Goal: Task Accomplishment & Management: Use online tool/utility

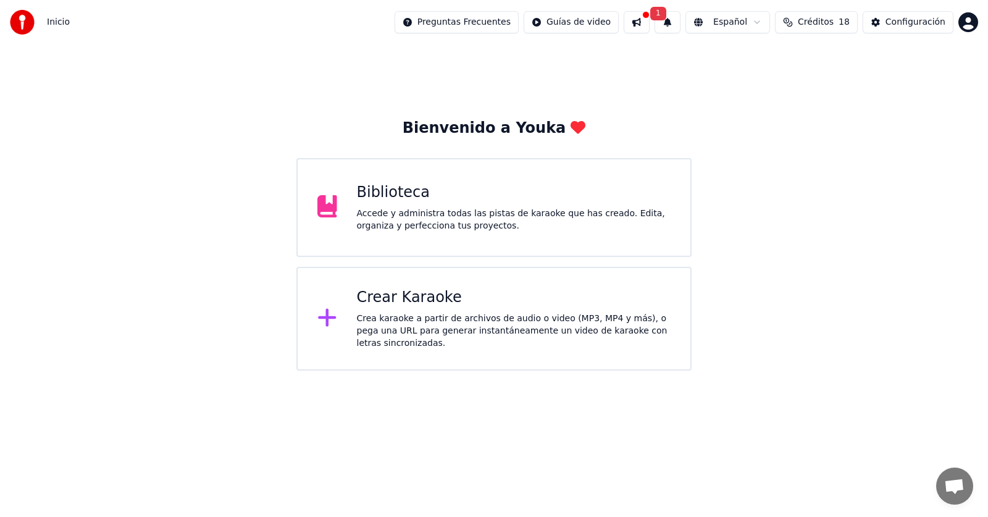
click at [650, 28] on button at bounding box center [637, 22] width 26 height 22
click at [906, 150] on div "Bienvenido a Youka Biblioteca Accede y administra todas las pistas de karaoke q…" at bounding box center [494, 207] width 988 height 326
click at [443, 304] on div "Crear Karaoke" at bounding box center [514, 298] width 314 height 20
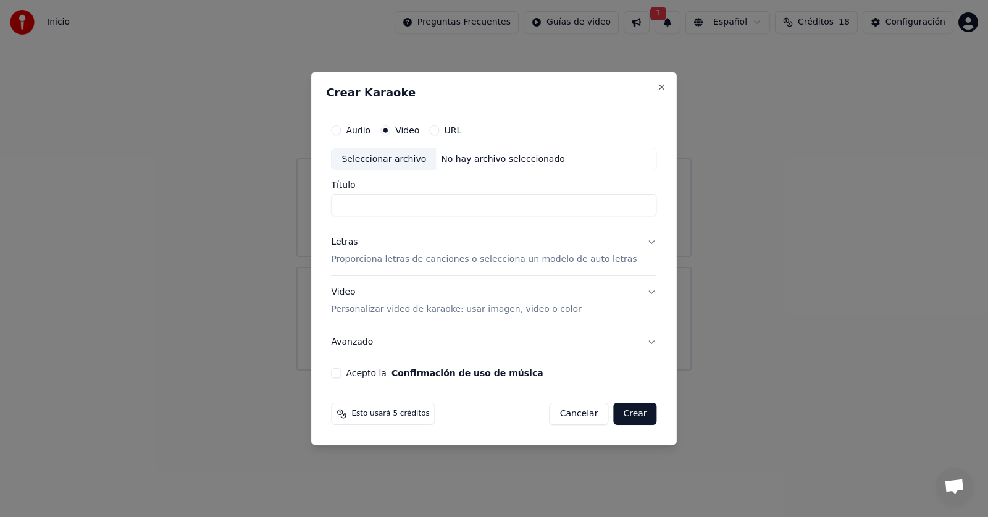
click at [412, 157] on div "Seleccionar archivo" at bounding box center [384, 159] width 104 height 22
type input "**********"
click at [358, 244] on div "Letras" at bounding box center [344, 243] width 27 height 12
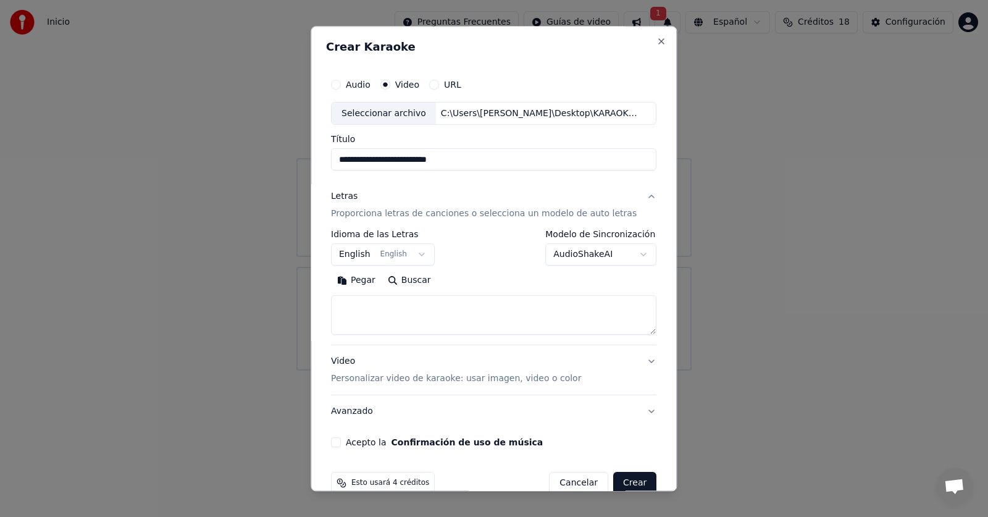
click at [361, 279] on button "Pegar" at bounding box center [356, 281] width 51 height 20
click at [366, 309] on textarea at bounding box center [483, 316] width 304 height 40
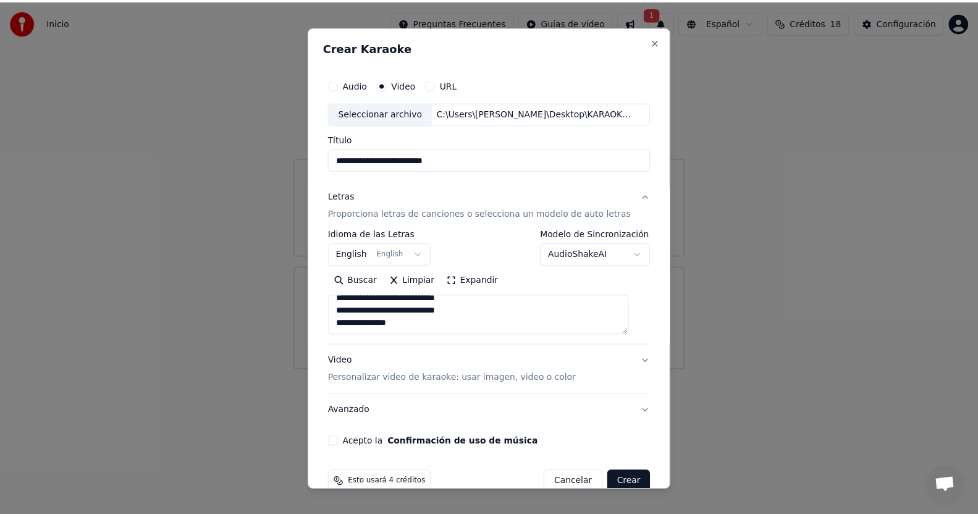
scroll to position [650, 0]
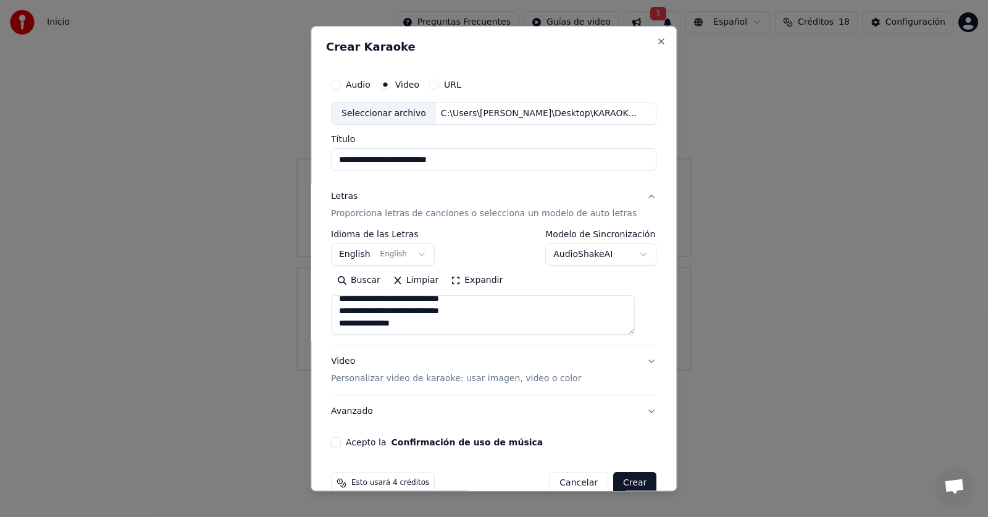
type textarea "**********"
click at [341, 442] on button "Acepto la Confirmación de uso de música" at bounding box center [336, 443] width 10 height 10
click at [616, 482] on button "Crear" at bounding box center [634, 483] width 43 height 22
select select "**"
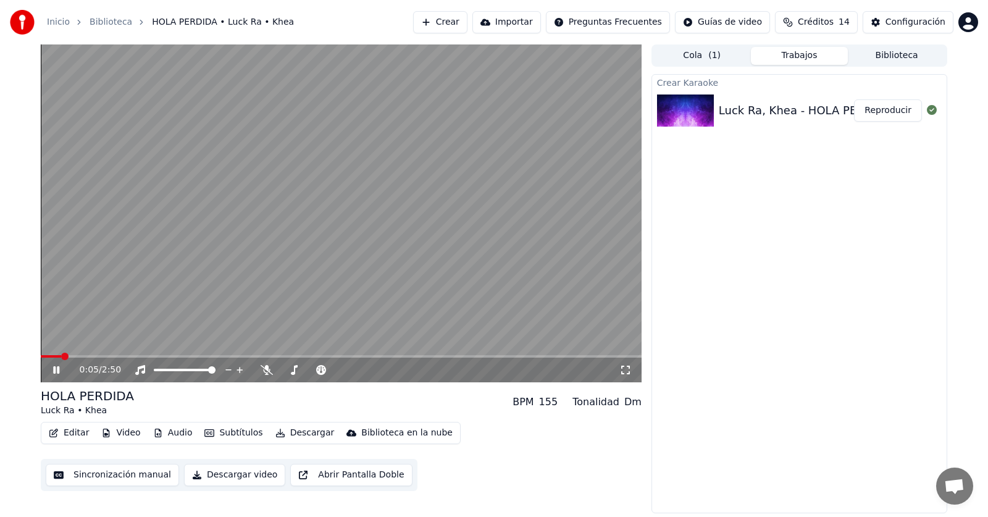
click at [69, 434] on button "Editar" at bounding box center [69, 432] width 50 height 17
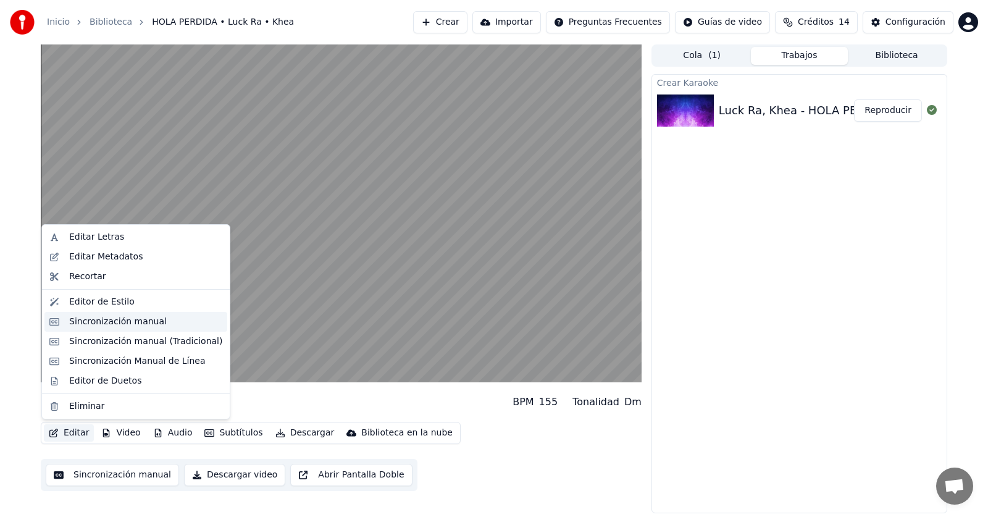
click at [97, 318] on div "Sincronización manual" at bounding box center [118, 322] width 98 height 12
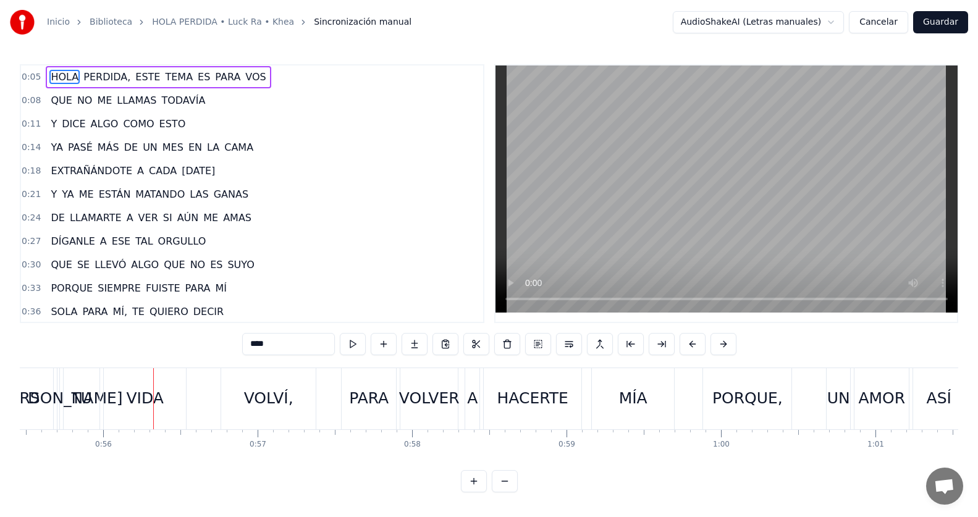
scroll to position [185, 0]
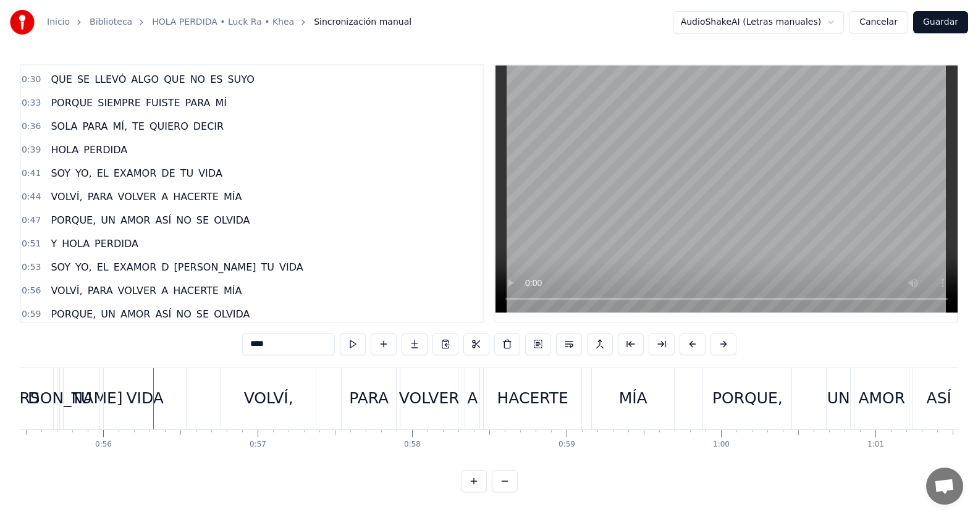
click at [160, 269] on span "D" at bounding box center [165, 267] width 10 height 14
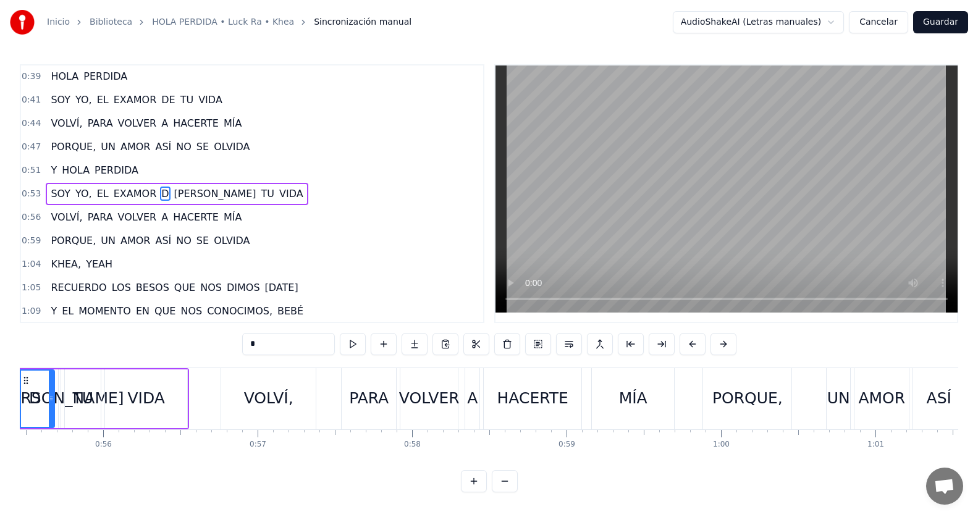
scroll to position [0, 8494]
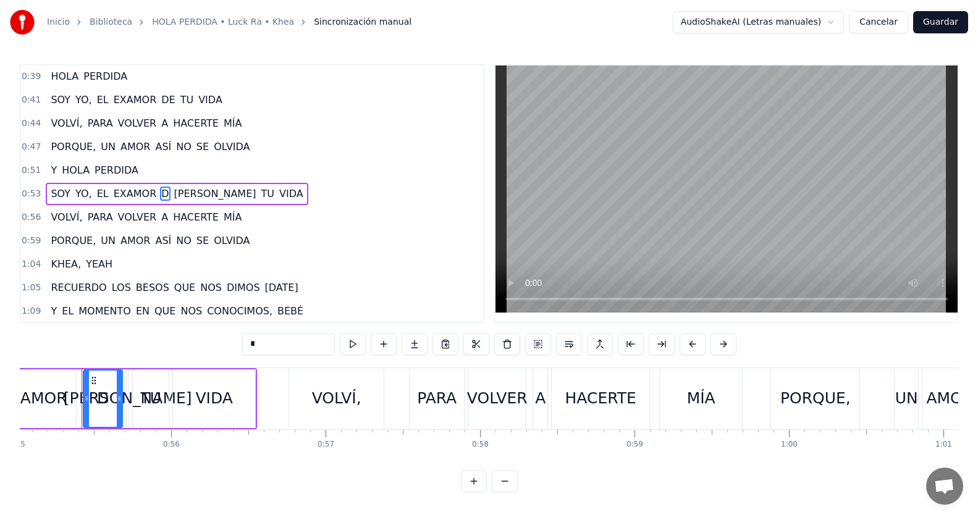
click at [262, 345] on input "*" at bounding box center [288, 344] width 93 height 22
click at [179, 195] on span "[PERSON_NAME]" at bounding box center [221, 193] width 85 height 14
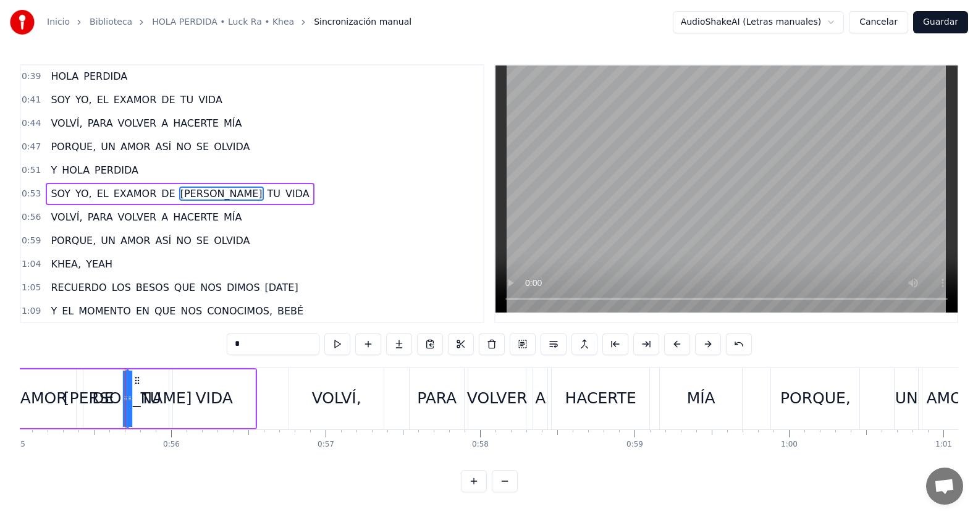
type input "**"
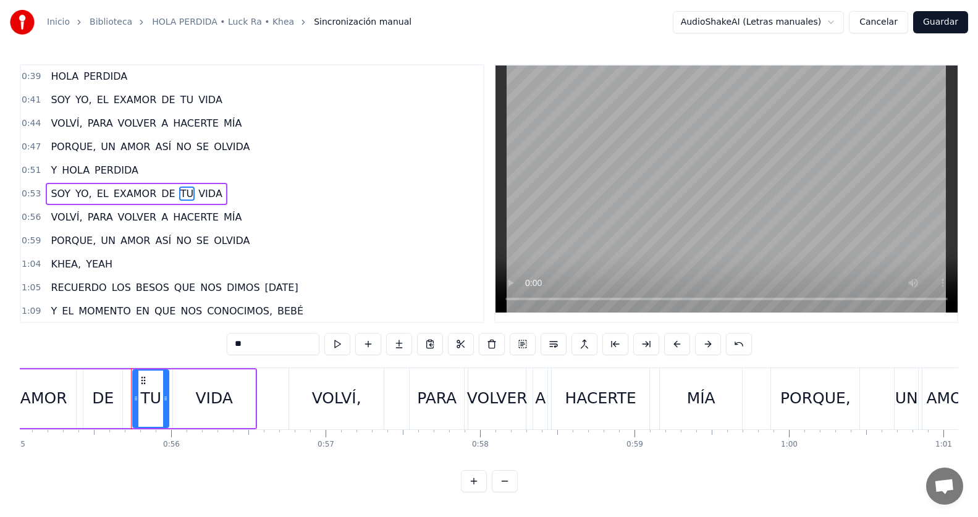
click at [191, 166] on div "0:51 Y HOLA PERDIDA" at bounding box center [252, 170] width 462 height 23
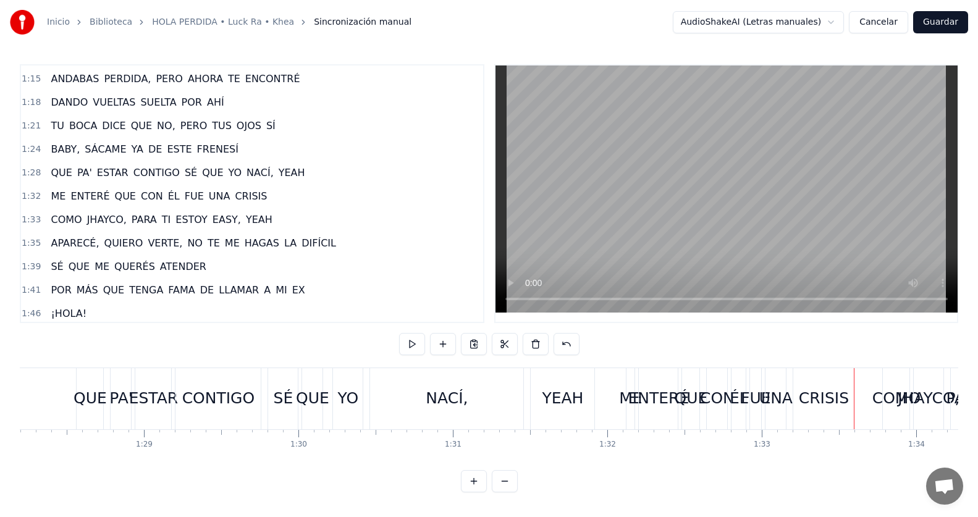
scroll to position [568, 0]
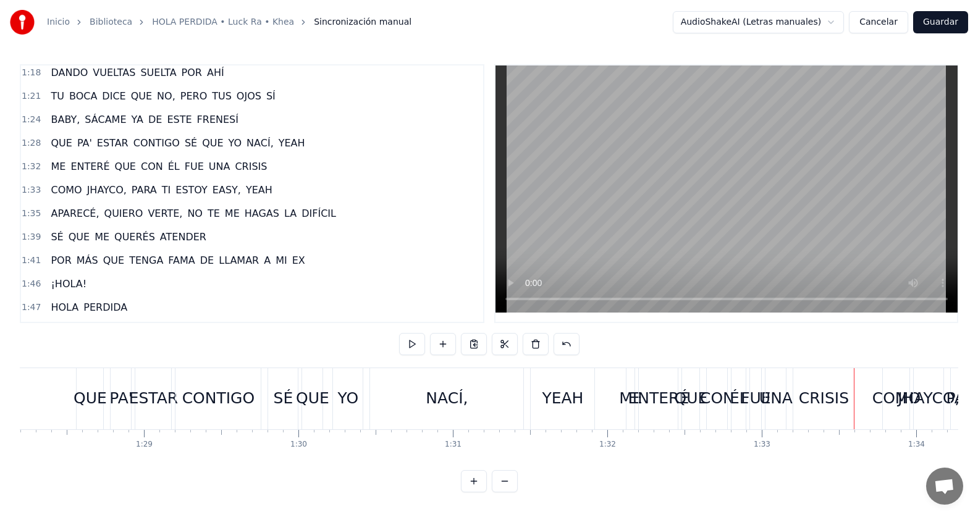
click at [259, 170] on div "1:32 ME ENTERÉ QUE CON ÉL FUE UNA CRISIS" at bounding box center [252, 166] width 462 height 23
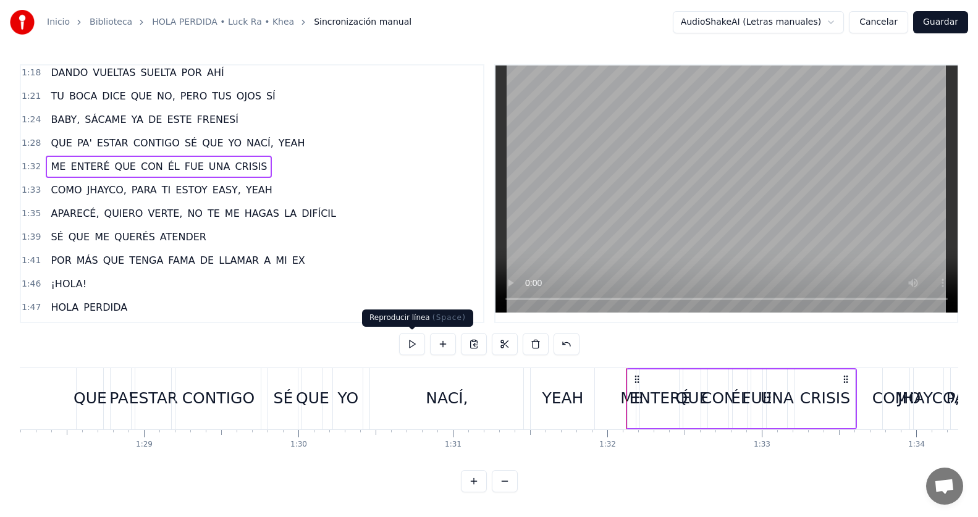
click at [413, 341] on button at bounding box center [412, 344] width 26 height 22
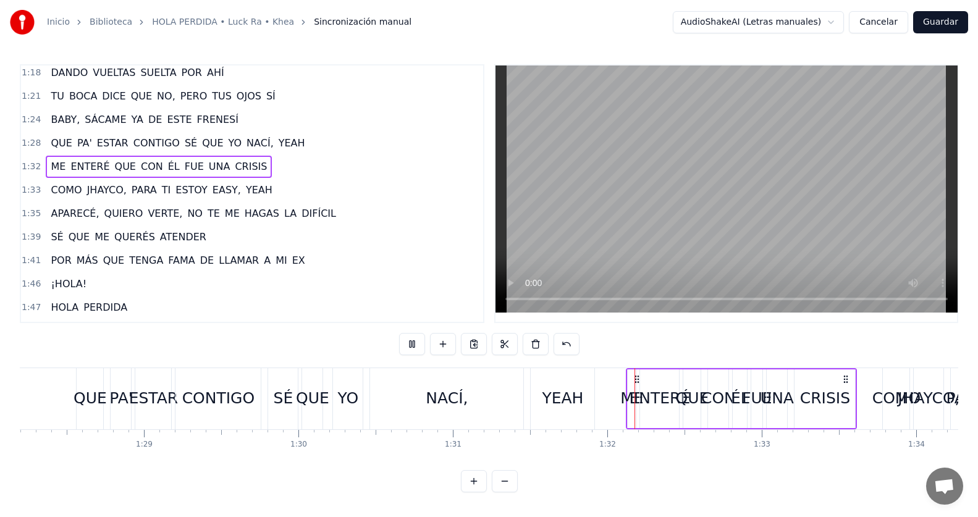
click at [413, 341] on button at bounding box center [412, 344] width 26 height 22
click at [413, 340] on button at bounding box center [412, 344] width 26 height 22
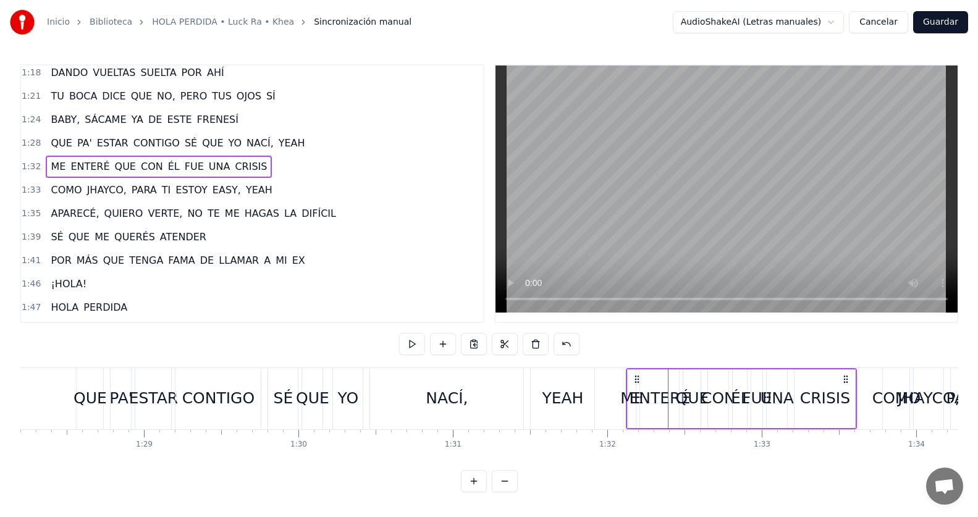
click at [413, 340] on button at bounding box center [412, 344] width 26 height 22
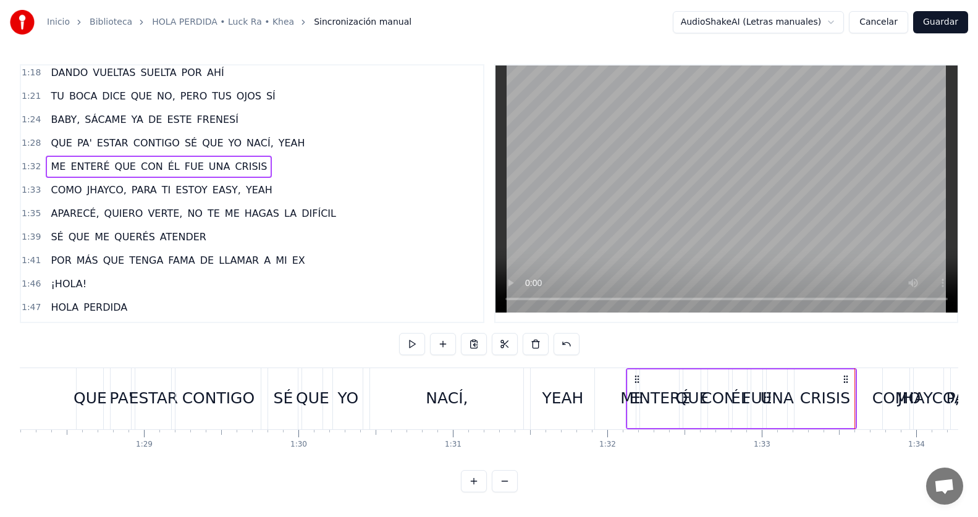
click at [413, 340] on button at bounding box center [412, 344] width 26 height 22
click at [274, 167] on div "1:32 ME ENTERÉ QUE CON ÉL FUE UNA CRISIS" at bounding box center [252, 166] width 462 height 23
click at [312, 171] on div "1:32 ME ENTERÉ QUE CON ÉL FUE UNA CRISIS" at bounding box center [252, 166] width 462 height 23
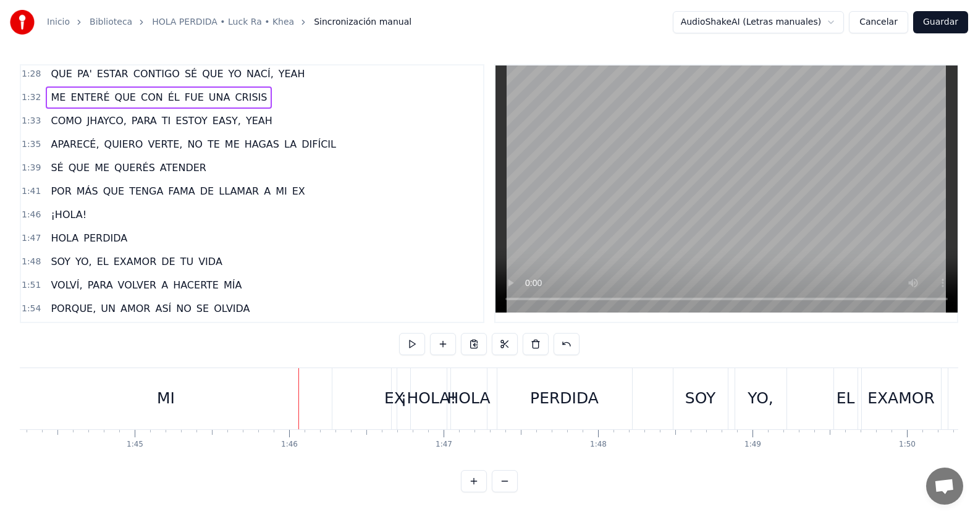
scroll to position [691, 0]
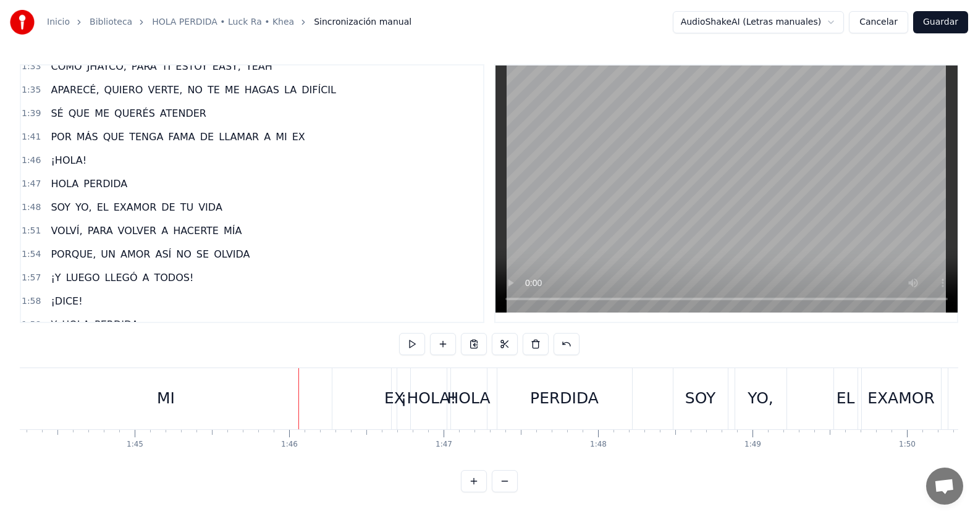
click at [305, 137] on div "1:41 POR MÁS QUE TENGA FAMA DE LLAMAR A MI EX" at bounding box center [252, 136] width 462 height 23
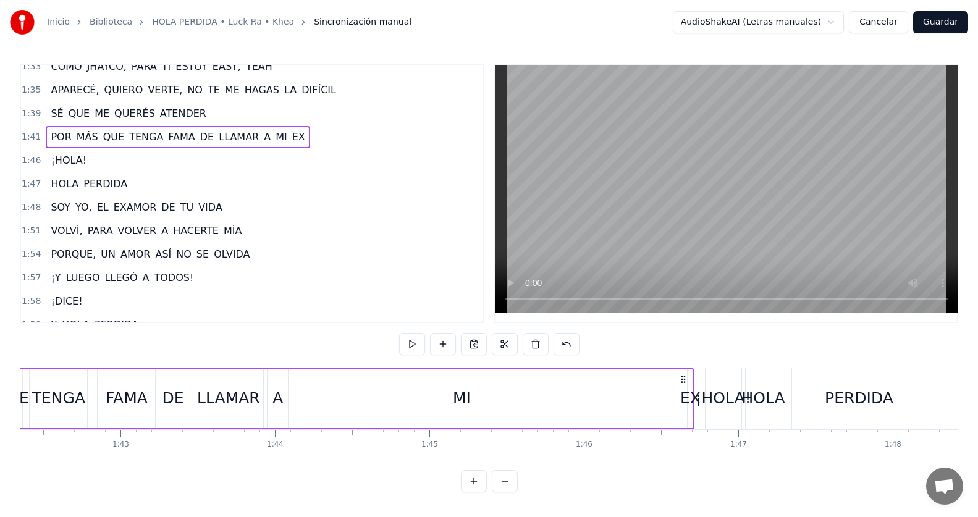
scroll to position [0, 15655]
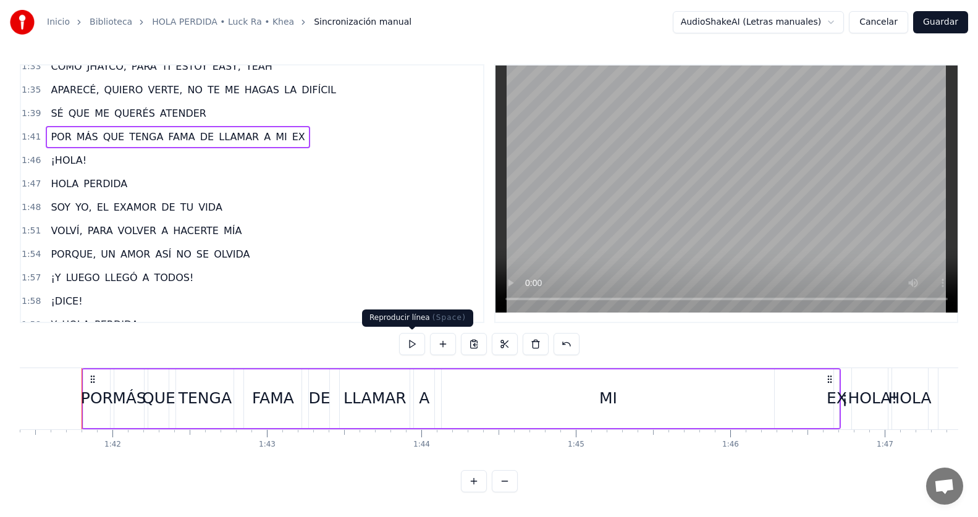
click at [412, 348] on button at bounding box center [412, 344] width 26 height 22
click at [616, 396] on div "MI" at bounding box center [608, 398] width 18 height 23
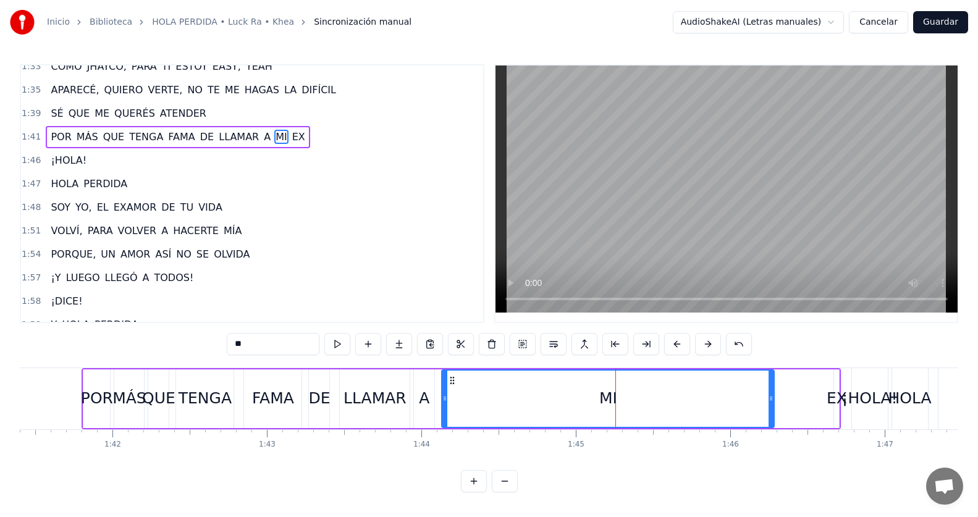
scroll to position [634, 0]
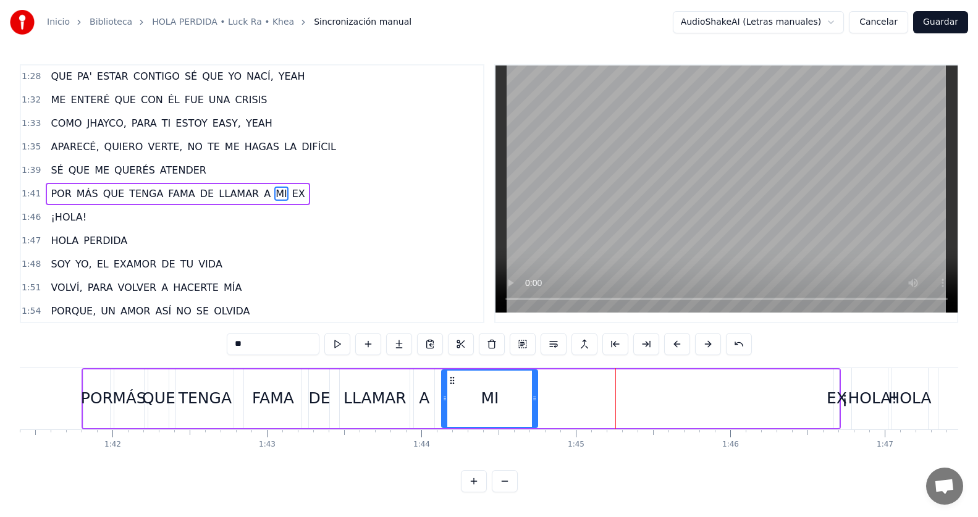
drag, startPoint x: 770, startPoint y: 393, endPoint x: 534, endPoint y: 404, distance: 236.8
click at [534, 404] on div at bounding box center [534, 399] width 5 height 56
click at [834, 400] on div "EX" at bounding box center [836, 398] width 20 height 23
type input "**"
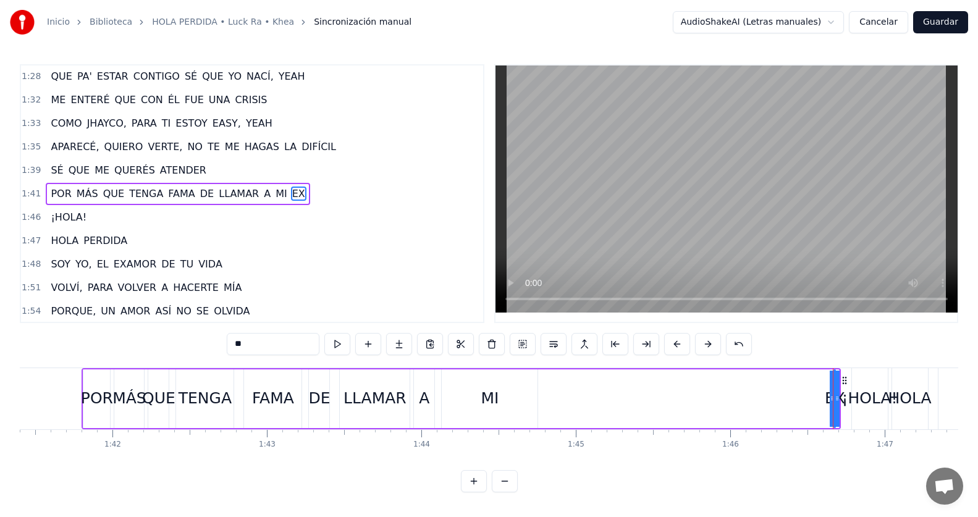
drag, startPoint x: 834, startPoint y: 400, endPoint x: 698, endPoint y: 406, distance: 135.4
click at [698, 406] on div "POR MÁS QUE TENGA FAMA DE LLAMAR A MI EX" at bounding box center [461, 398] width 759 height 61
click at [830, 396] on div "EX" at bounding box center [834, 398] width 20 height 23
drag, startPoint x: 830, startPoint y: 396, endPoint x: 748, endPoint y: 399, distance: 81.6
click at [748, 399] on div "POR MÁS QUE TENGA FAMA DE LLAMAR A MI EX" at bounding box center [458, 398] width 753 height 61
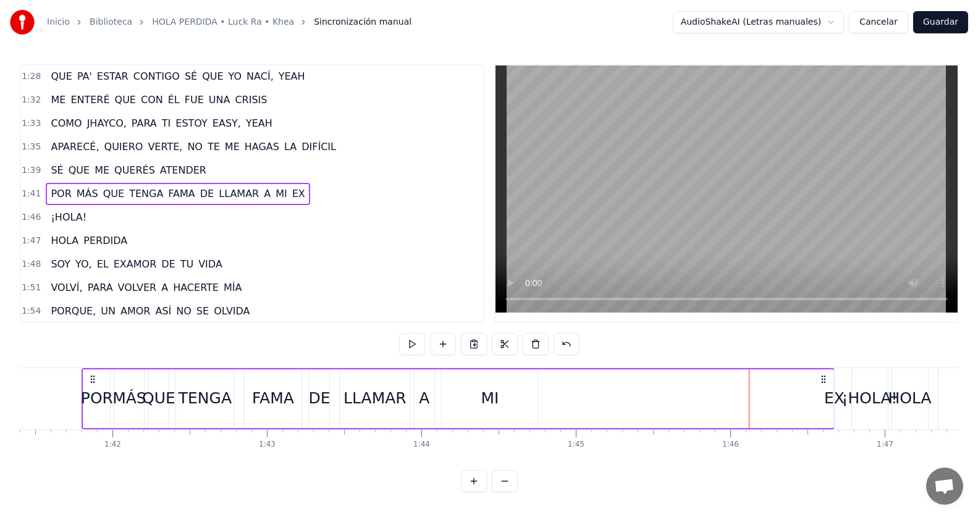
click at [829, 398] on div "EX" at bounding box center [834, 398] width 20 height 23
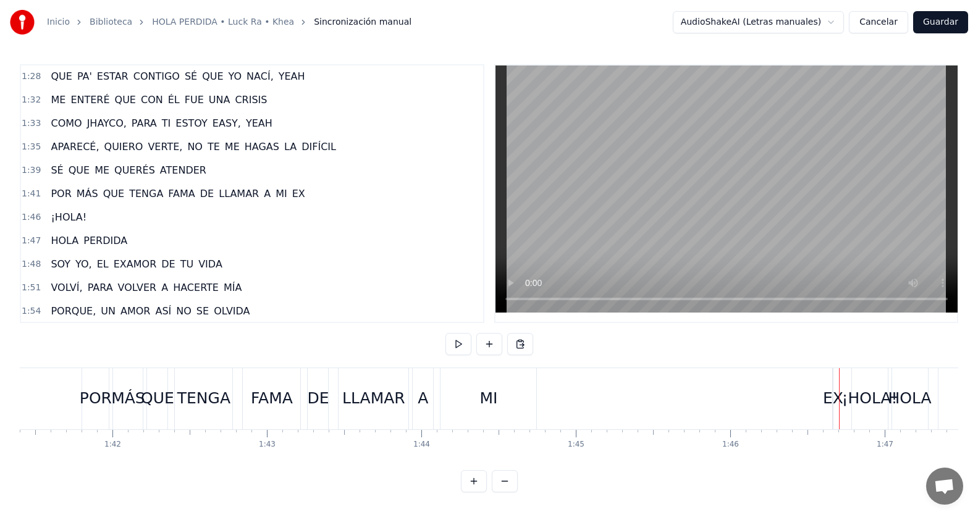
click at [835, 396] on div "EX" at bounding box center [833, 398] width 20 height 23
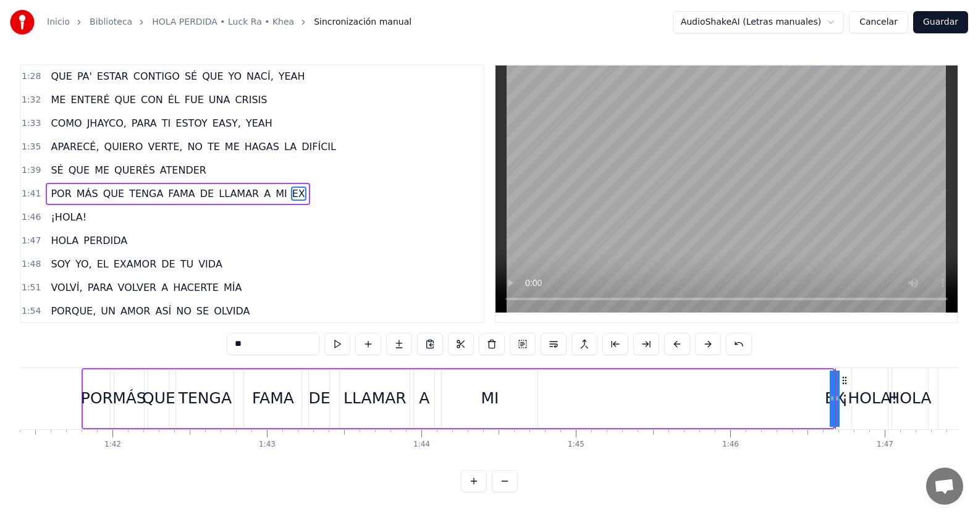
drag, startPoint x: 832, startPoint y: 392, endPoint x: 771, endPoint y: 398, distance: 62.0
click at [771, 398] on div "POR MÁS QUE TENGA FAMA DE LLAMAR A MI EX" at bounding box center [458, 398] width 753 height 61
click at [834, 399] on div "EX" at bounding box center [834, 398] width 20 height 23
drag, startPoint x: 845, startPoint y: 380, endPoint x: 600, endPoint y: 397, distance: 246.3
click at [600, 397] on div "POR MÁS QUE TENGA FAMA DE LLAMAR A MI EX" at bounding box center [458, 398] width 753 height 61
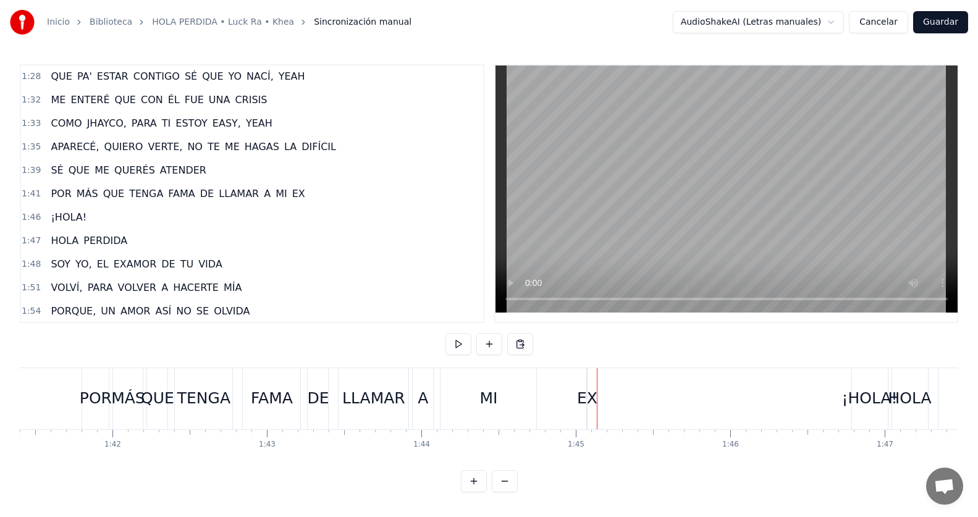
click at [583, 393] on div "EX" at bounding box center [587, 398] width 20 height 23
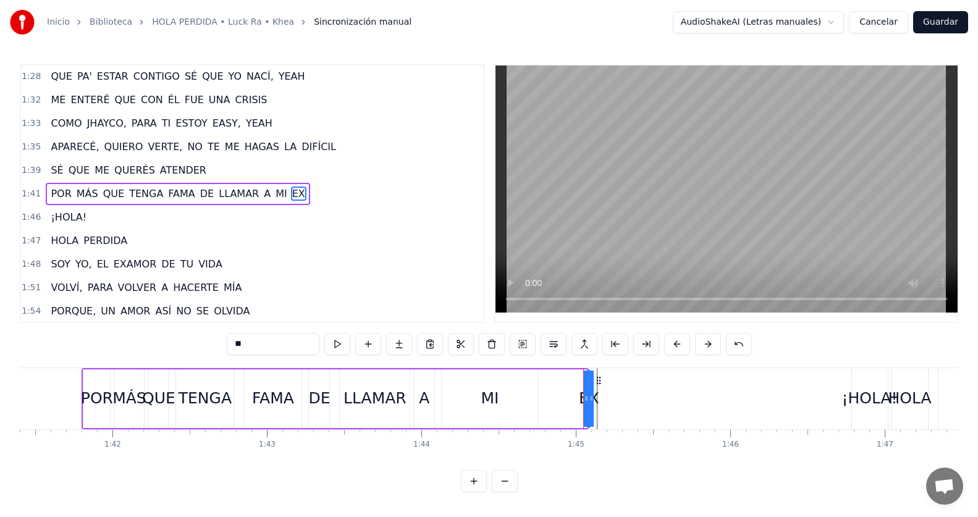
drag, startPoint x: 587, startPoint y: 395, endPoint x: 570, endPoint y: 393, distance: 17.4
click at [570, 393] on div "POR MÁS QUE TENGA FAMA DE LLAMAR A MI EX" at bounding box center [335, 398] width 507 height 61
click at [588, 399] on div "EX" at bounding box center [588, 398] width 20 height 23
drag, startPoint x: 585, startPoint y: 398, endPoint x: 558, endPoint y: 394, distance: 27.4
click at [558, 394] on div "POR MÁS QUE TENGA FAMA DE LLAMAR A MI EX" at bounding box center [335, 398] width 507 height 61
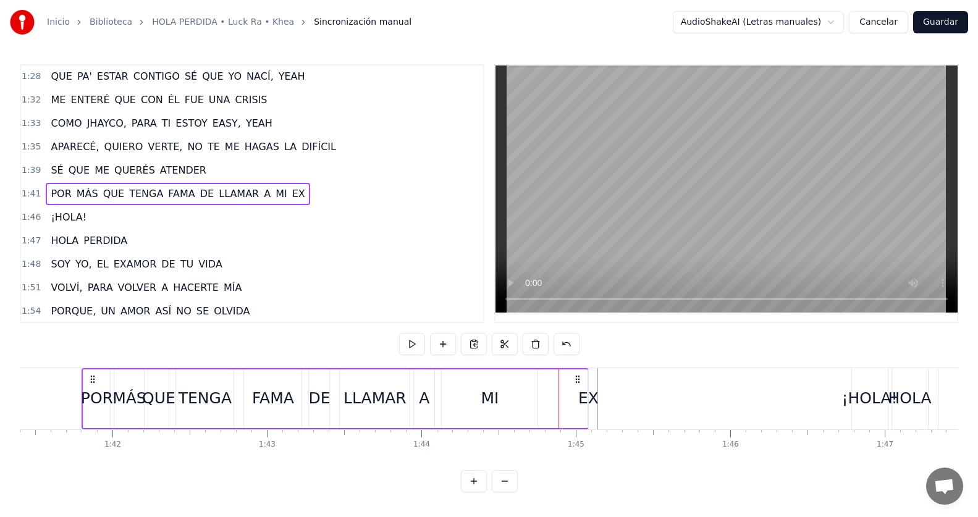
drag, startPoint x: 585, startPoint y: 399, endPoint x: 535, endPoint y: 398, distance: 50.0
click at [535, 398] on div "POR MÁS QUE TENGA FAMA DE LLAMAR A MI EX" at bounding box center [335, 398] width 507 height 61
drag, startPoint x: 576, startPoint y: 380, endPoint x: 585, endPoint y: 383, distance: 10.4
click at [585, 383] on icon at bounding box center [587, 379] width 10 height 10
click at [306, 195] on div "1:41 POR MÁS QUE TENGA FAMA DE LLAMAR A MI EX" at bounding box center [252, 193] width 462 height 23
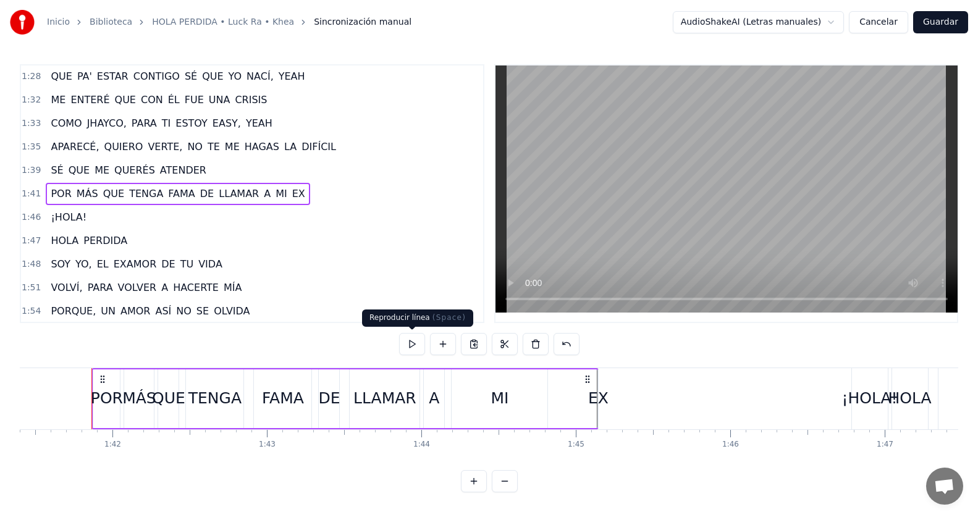
click at [413, 342] on button at bounding box center [412, 344] width 26 height 22
click at [424, 338] on button at bounding box center [412, 344] width 26 height 22
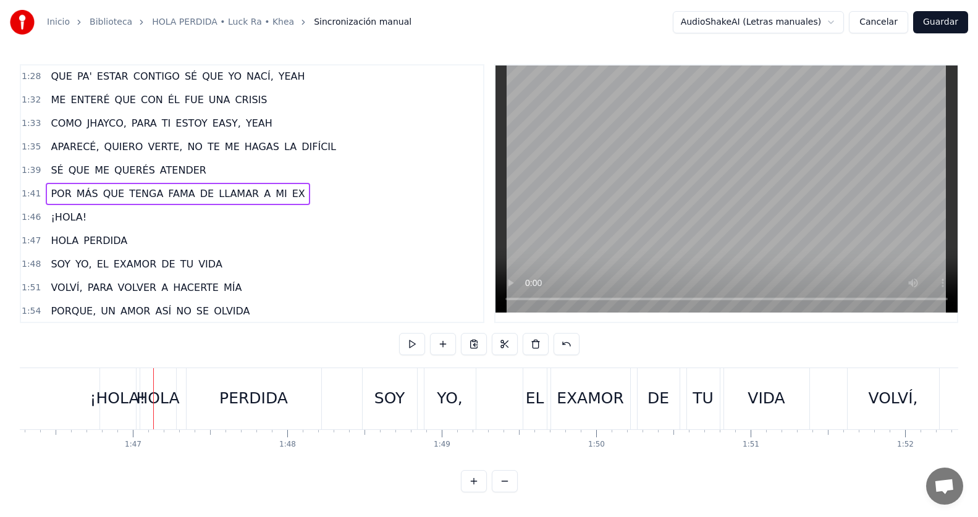
scroll to position [0, 16477]
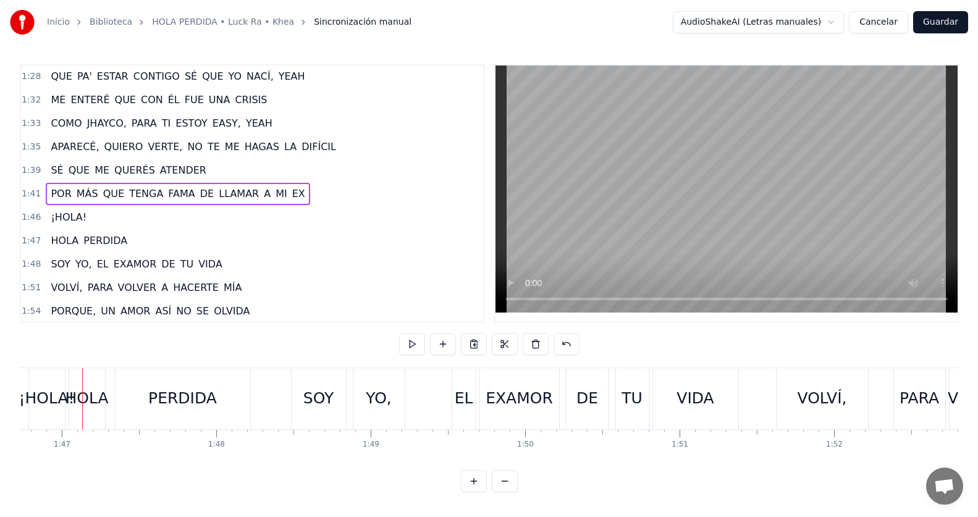
click at [69, 217] on span "¡HOLA!" at bounding box center [68, 217] width 38 height 14
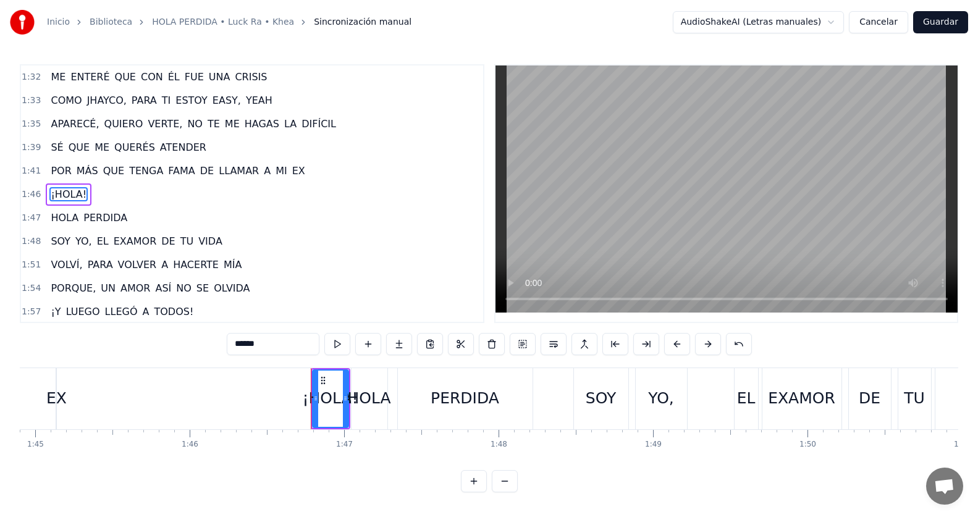
scroll to position [0, 16141]
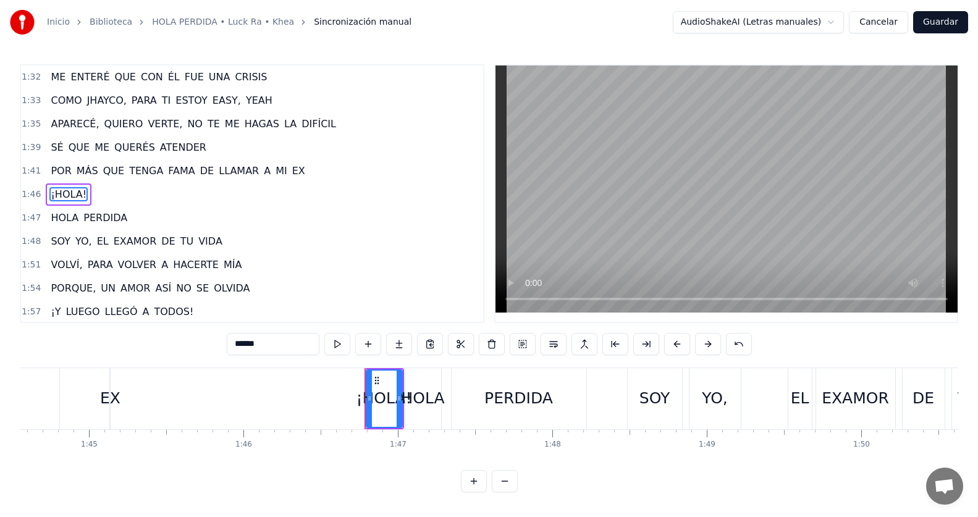
click at [315, 176] on div "1:41 POR MÁS QUE TENGA FAMA DE LLAMAR A MI EX" at bounding box center [252, 170] width 462 height 23
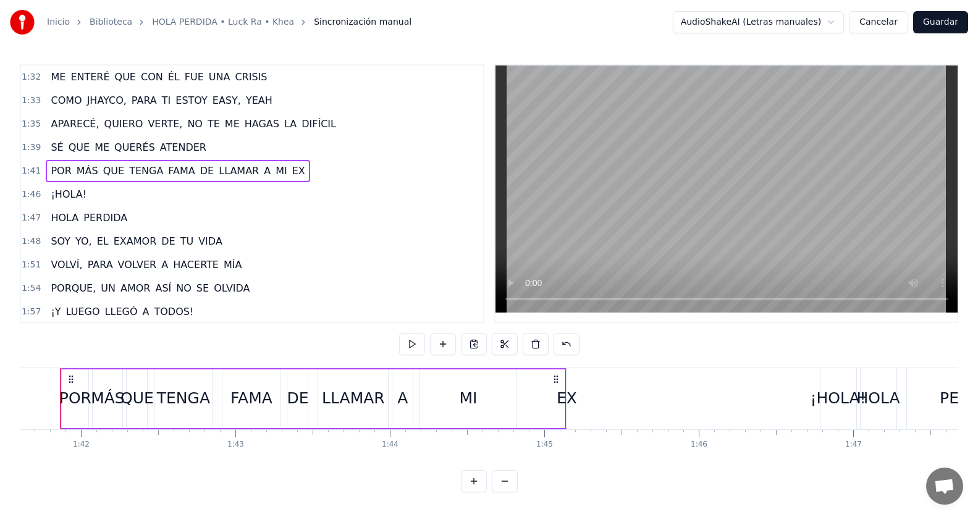
scroll to position [0, 15665]
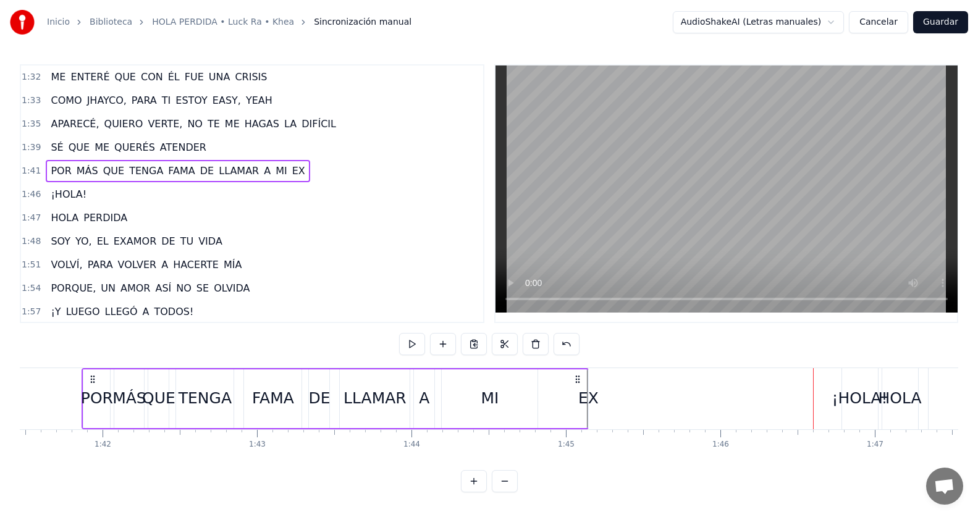
click at [57, 196] on span "¡HOLA!" at bounding box center [68, 194] width 38 height 14
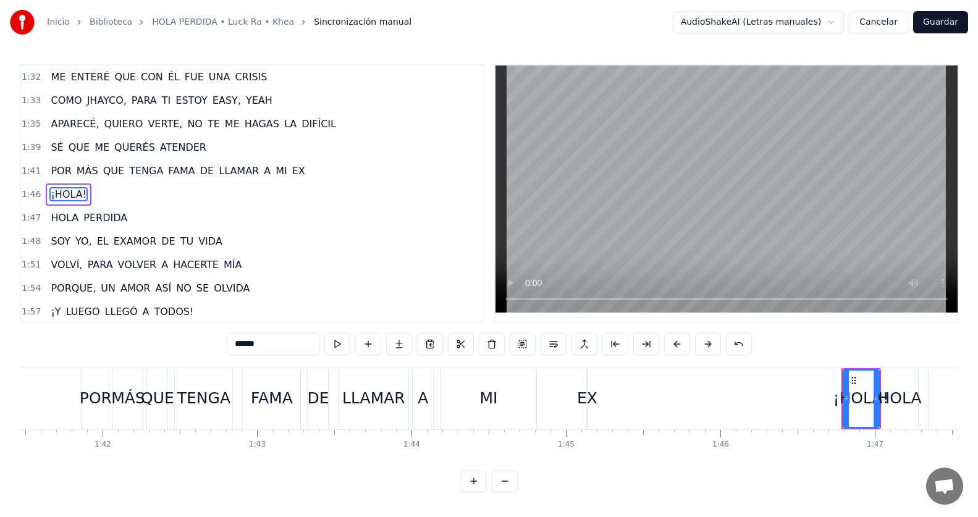
scroll to position [658, 0]
drag, startPoint x: 852, startPoint y: 380, endPoint x: 718, endPoint y: 378, distance: 134.0
click at [718, 378] on icon at bounding box center [719, 380] width 10 height 10
click at [311, 178] on div "1:41 POR MÁS QUE TENGA FAMA DE LLAMAR A MI EX" at bounding box center [252, 170] width 462 height 23
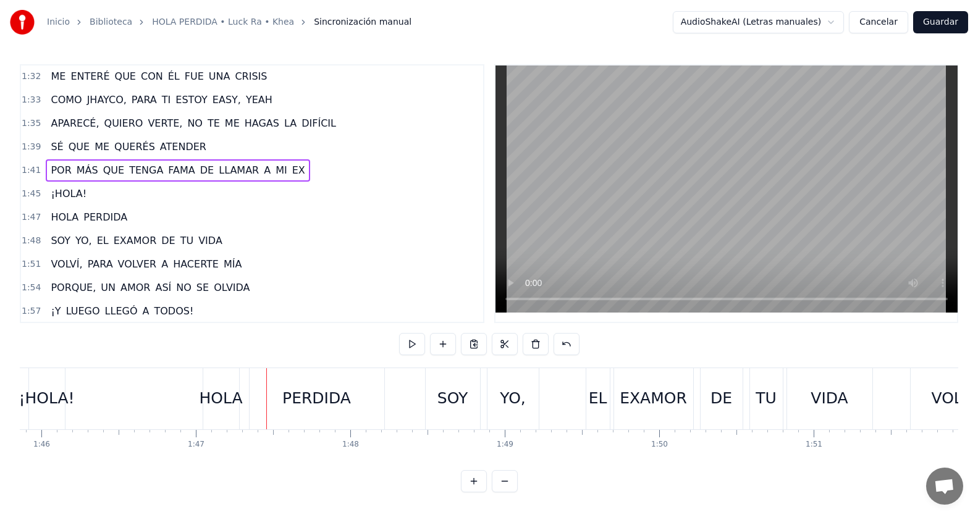
scroll to position [0, 16482]
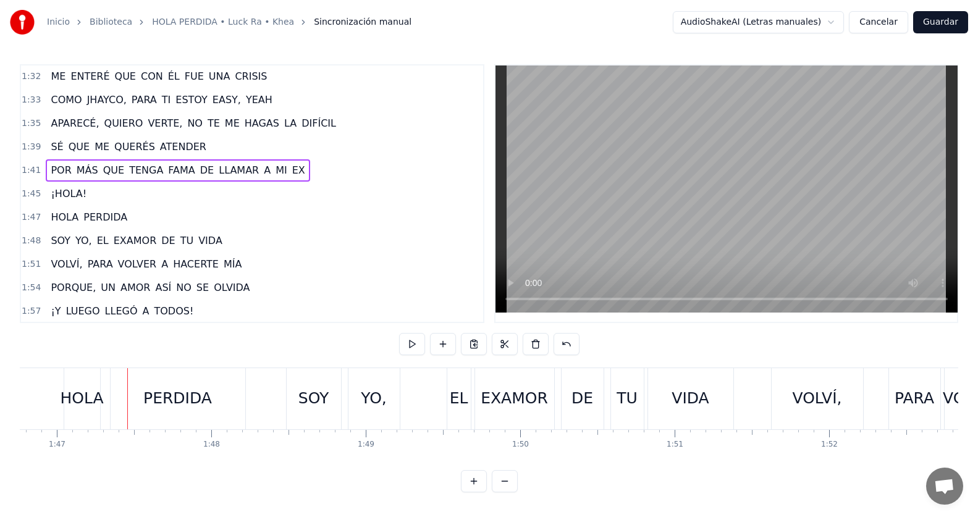
click at [55, 217] on span "HOLA" at bounding box center [64, 217] width 30 height 14
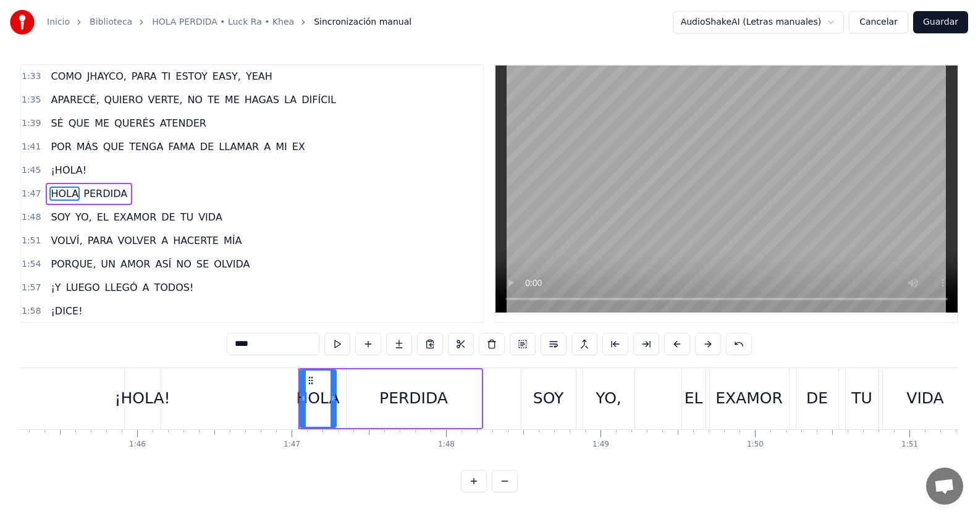
scroll to position [0, 16053]
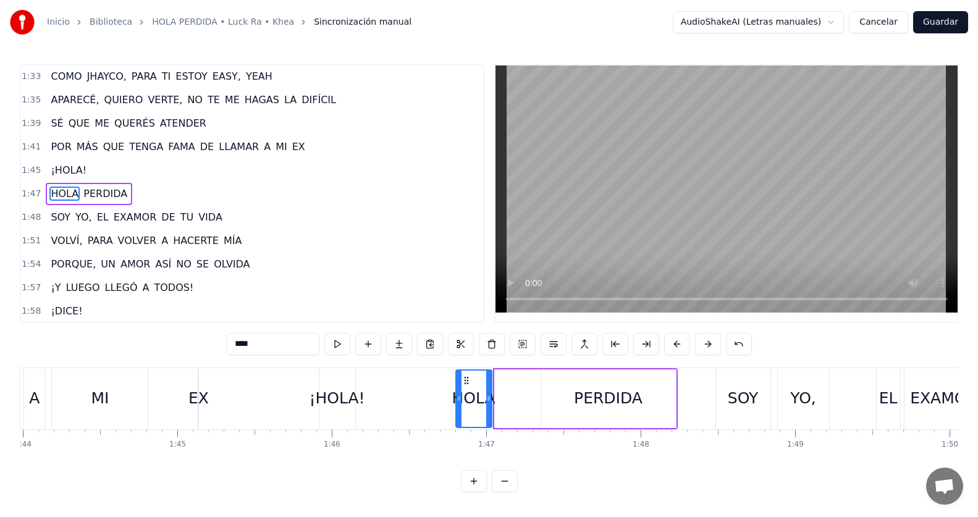
drag, startPoint x: 503, startPoint y: 380, endPoint x: 464, endPoint y: 387, distance: 39.5
click at [464, 387] on div "HOLA" at bounding box center [473, 399] width 35 height 56
click at [183, 189] on div "1:46 HOLA PERDIDA" at bounding box center [252, 193] width 462 height 23
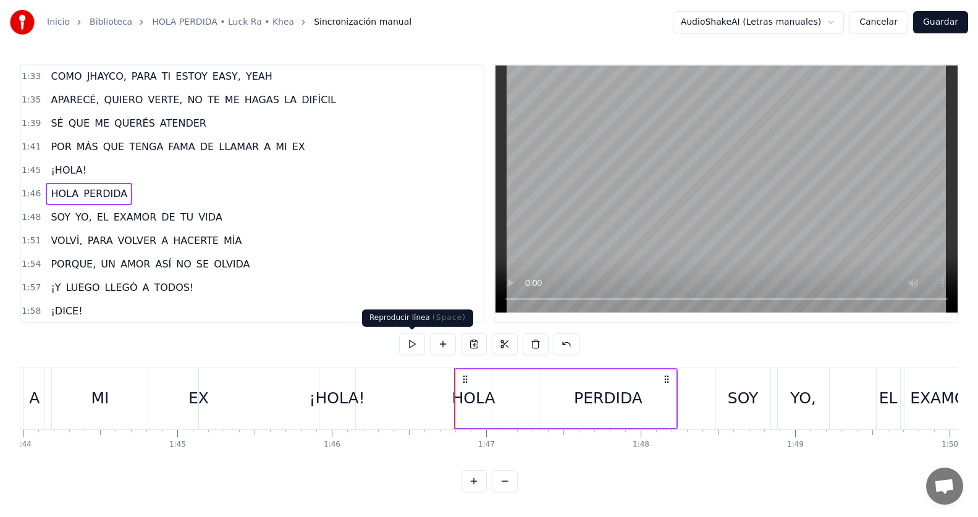
click at [414, 348] on button at bounding box center [412, 344] width 26 height 22
click at [182, 165] on div "1:45 ¡HOLA!" at bounding box center [252, 170] width 462 height 23
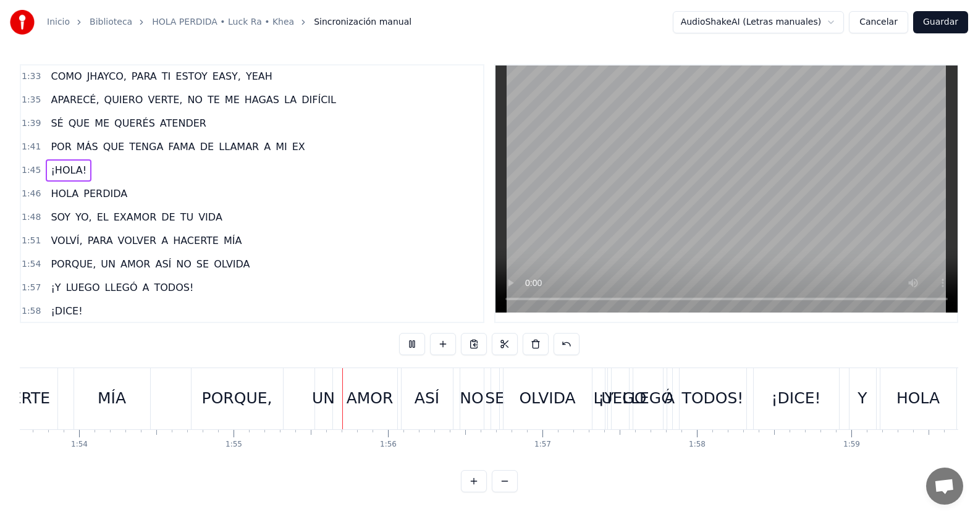
scroll to position [0, 17717]
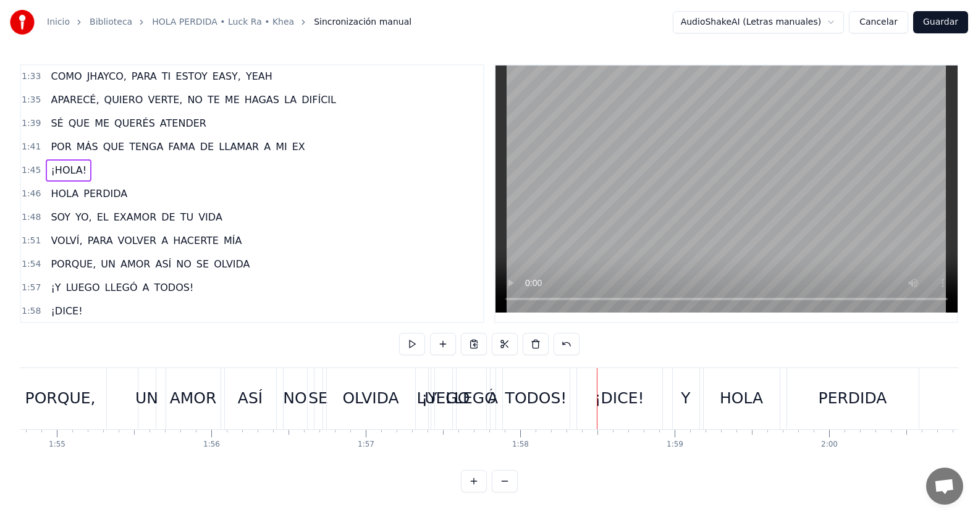
click at [233, 281] on div "1:57 ¡Y LUEGO LLEGÓ A TODOS!" at bounding box center [252, 287] width 462 height 23
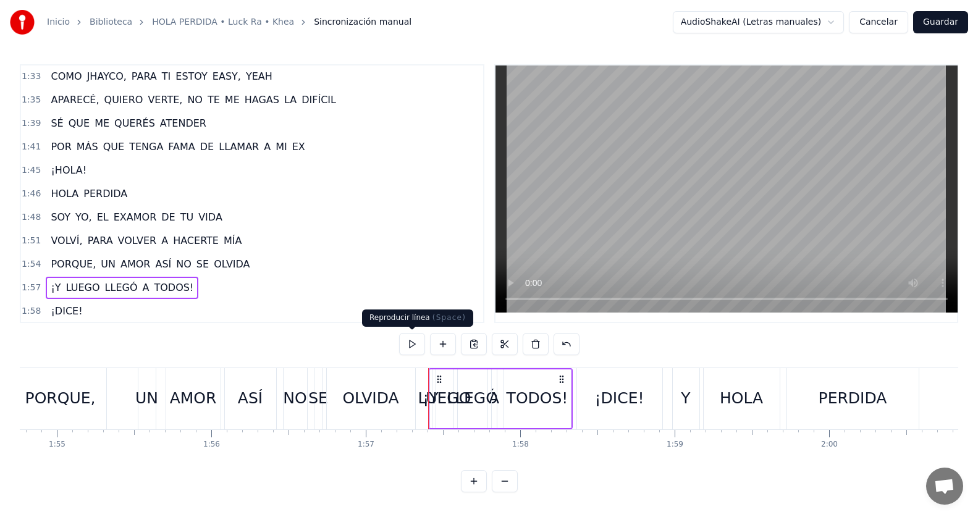
click at [418, 347] on button at bounding box center [412, 344] width 26 height 22
click at [418, 346] on button at bounding box center [412, 344] width 26 height 22
click at [419, 346] on button at bounding box center [412, 344] width 26 height 22
click at [415, 340] on button at bounding box center [412, 344] width 26 height 22
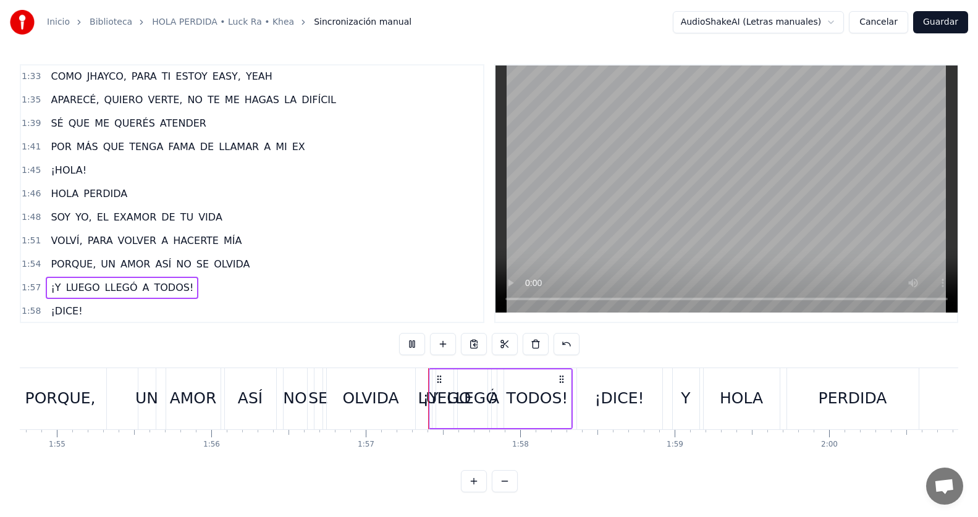
click at [415, 340] on button at bounding box center [412, 344] width 26 height 22
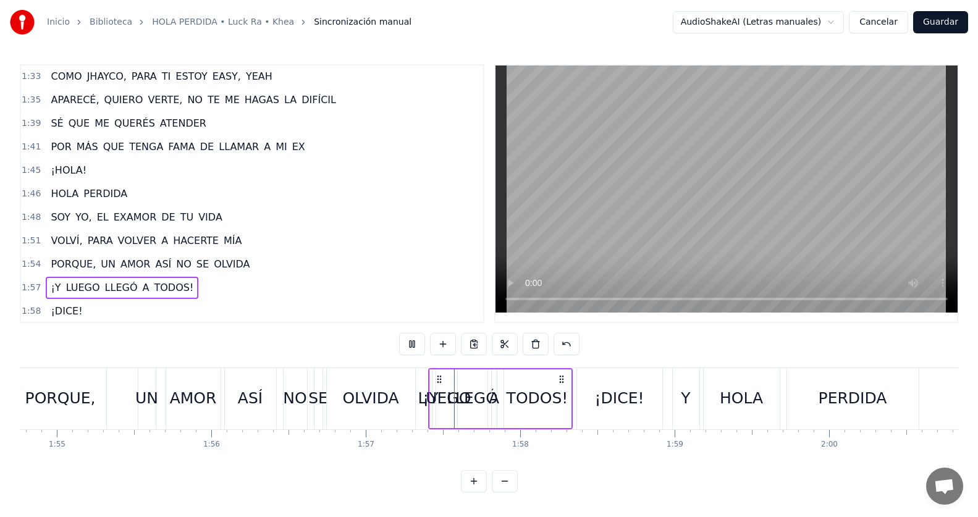
click at [415, 340] on button at bounding box center [412, 344] width 26 height 22
click at [195, 288] on div "1:57 ¡Y LUEGO LLEGÓ A TODOS!" at bounding box center [252, 287] width 462 height 23
click at [185, 287] on div "1:57 ¡Y LUEGO LLEGÓ A TODOS!" at bounding box center [252, 287] width 462 height 23
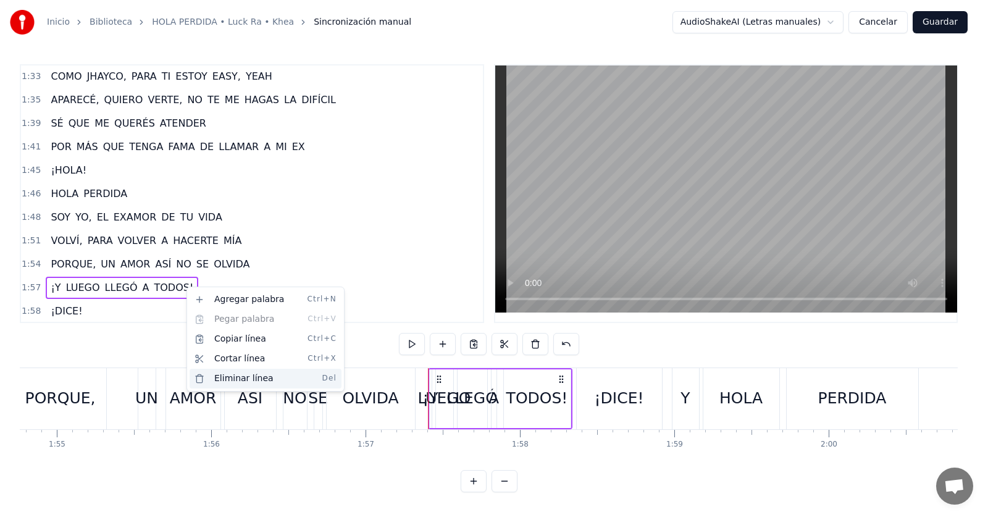
click at [231, 376] on div "Eliminar línea Del" at bounding box center [266, 379] width 152 height 20
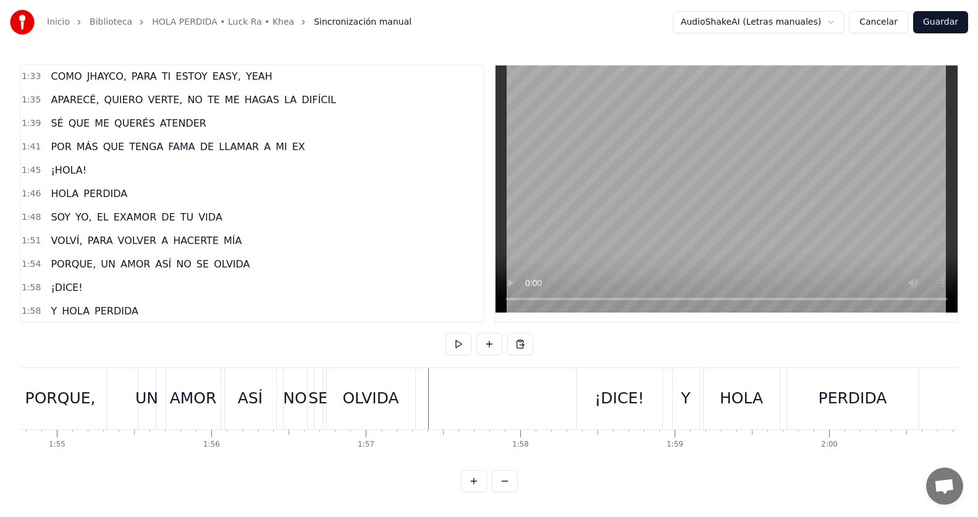
click at [87, 289] on div "1:58 ¡DICE!" at bounding box center [252, 287] width 462 height 23
click at [262, 264] on div "1:54 PORQUE, UN AMOR ASÍ NO SE OLVIDA" at bounding box center [252, 264] width 462 height 23
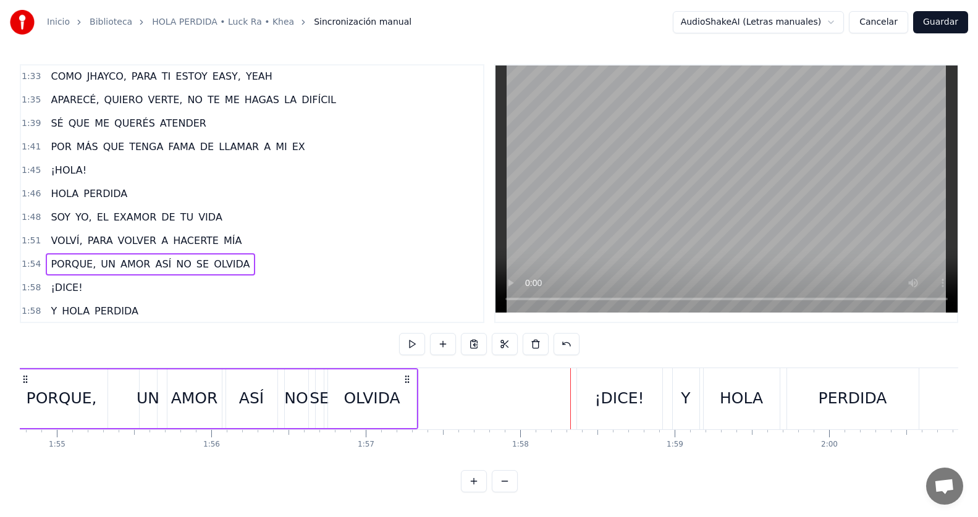
scroll to position [0, 17649]
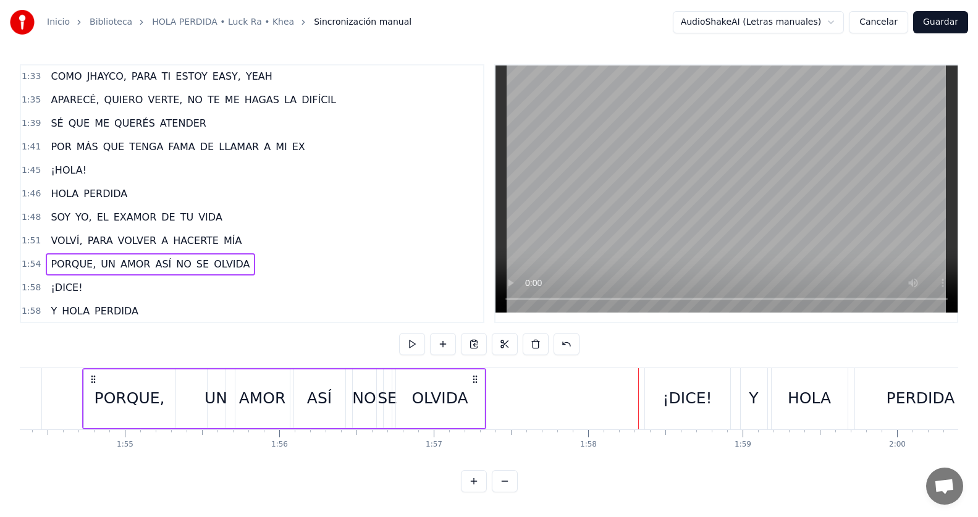
click at [316, 259] on div "1:54 PORQUE, UN AMOR ASÍ NO SE OLVIDA" at bounding box center [252, 264] width 462 height 23
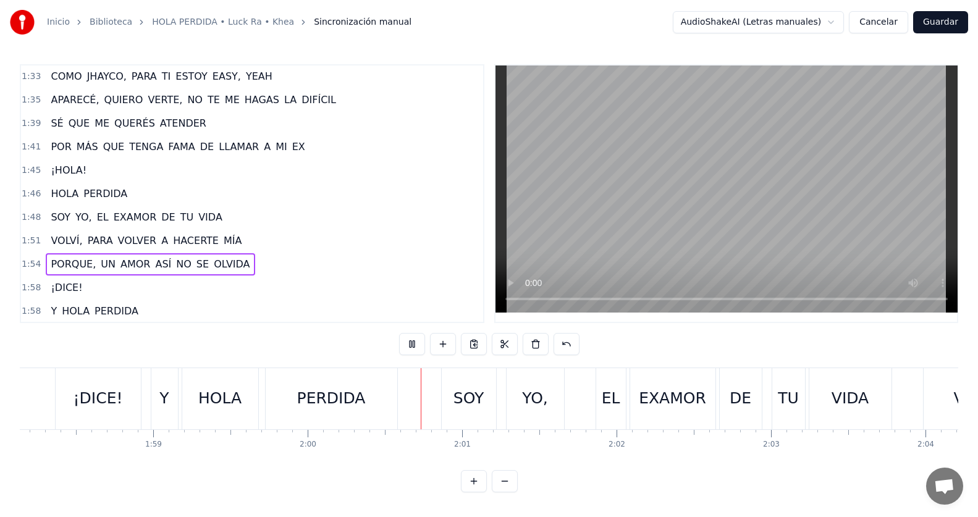
scroll to position [0, 18475]
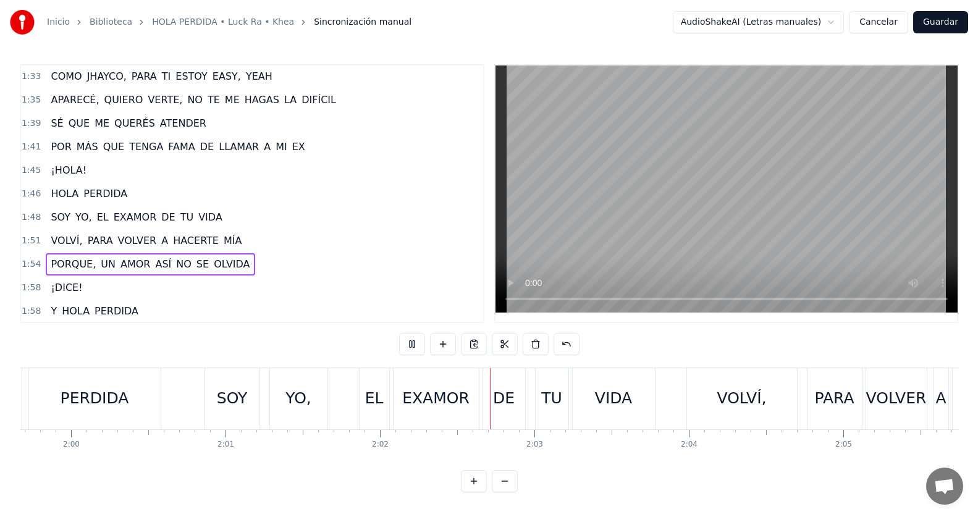
click at [277, 285] on div "1:58 ¡DICE!" at bounding box center [252, 287] width 462 height 23
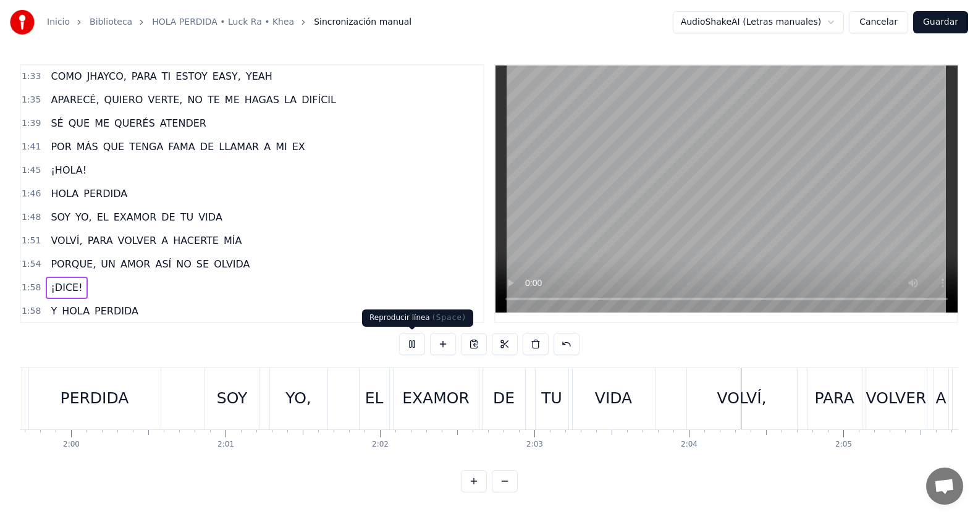
click at [400, 348] on button at bounding box center [412, 344] width 26 height 22
click at [404, 346] on button at bounding box center [412, 344] width 26 height 22
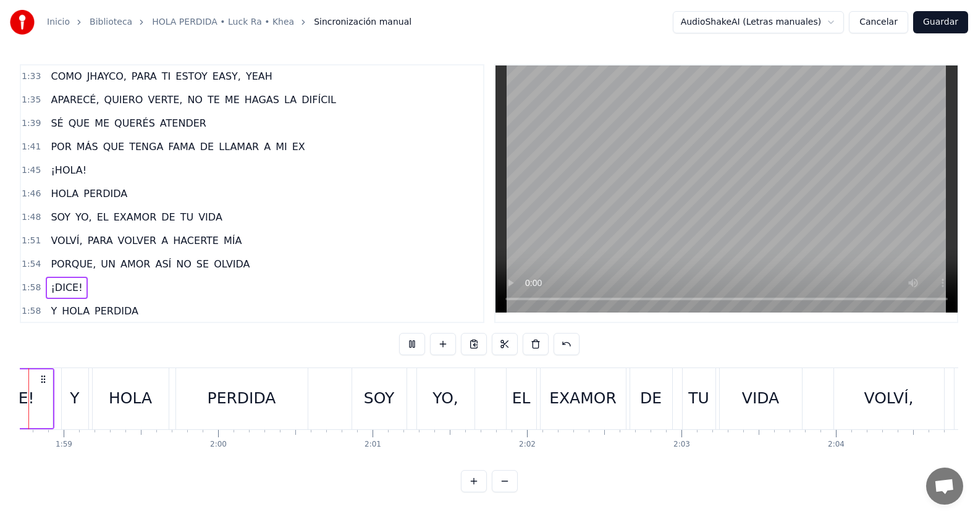
scroll to position [0, 18250]
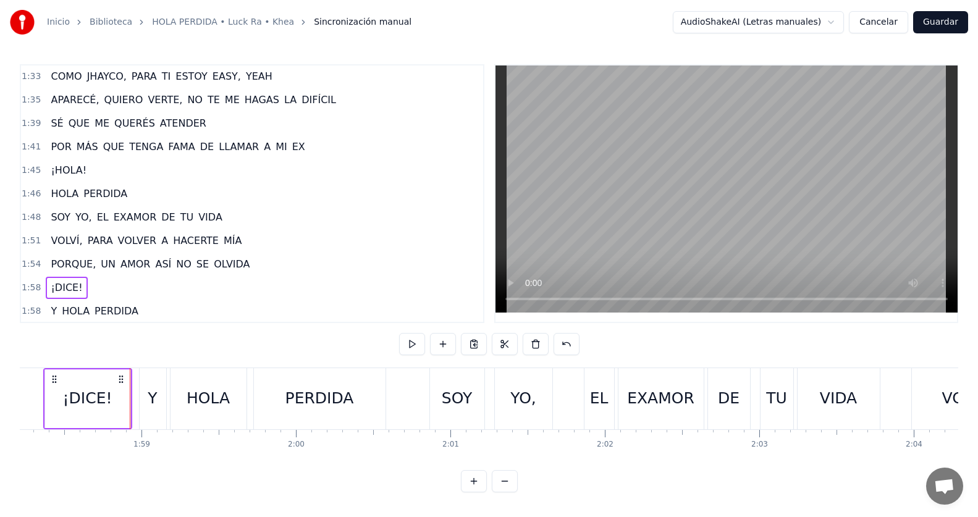
click at [404, 346] on button at bounding box center [412, 344] width 26 height 22
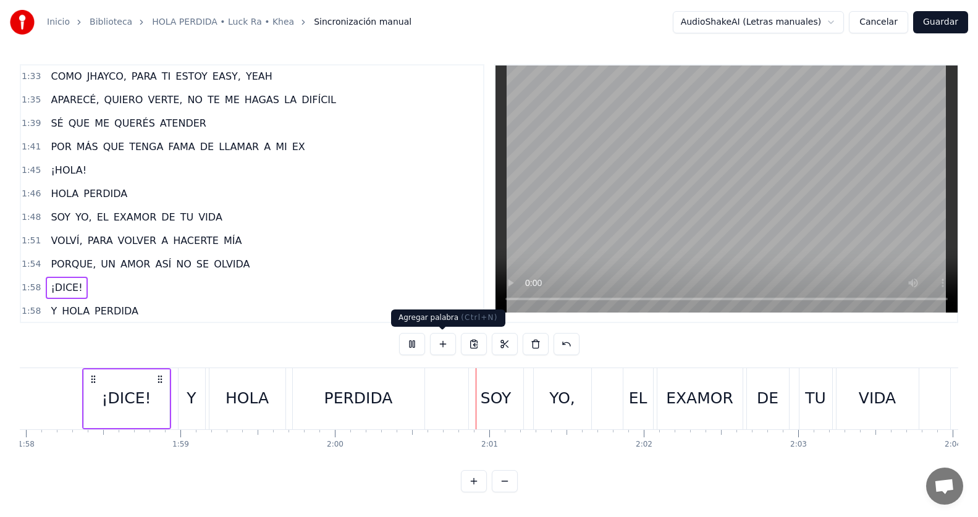
click at [416, 343] on button at bounding box center [412, 344] width 26 height 22
click at [93, 292] on div "1:58 ¡DICE!" at bounding box center [252, 287] width 462 height 23
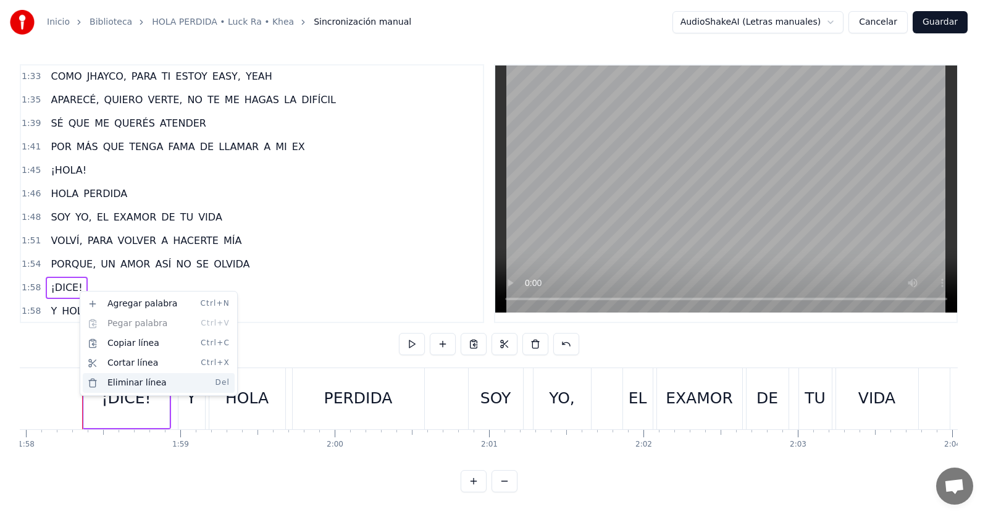
click at [138, 384] on div "Eliminar línea Del" at bounding box center [159, 383] width 152 height 20
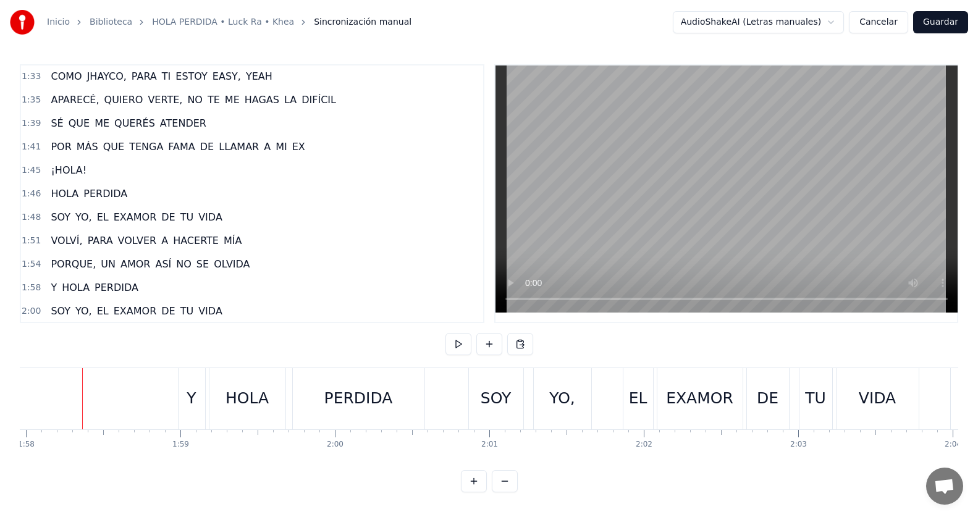
click at [270, 267] on div "1:54 PORQUE, UN AMOR ASÍ NO SE OLVIDA" at bounding box center [252, 264] width 462 height 23
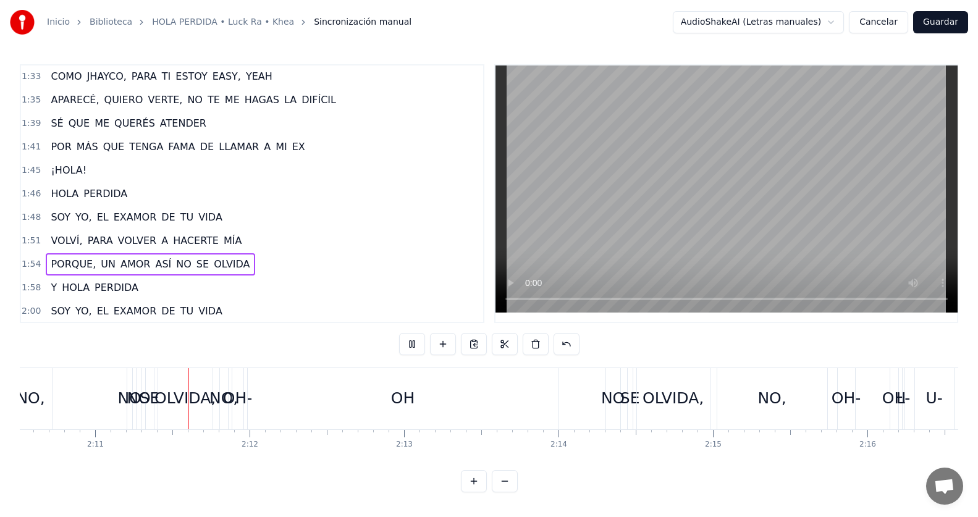
scroll to position [0, 20150]
click at [405, 348] on button at bounding box center [412, 344] width 26 height 22
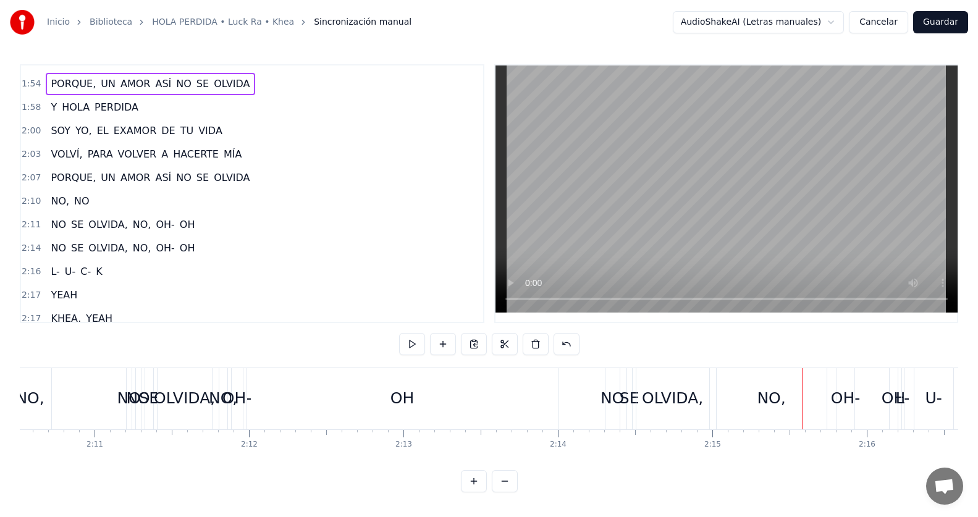
scroll to position [866, 0]
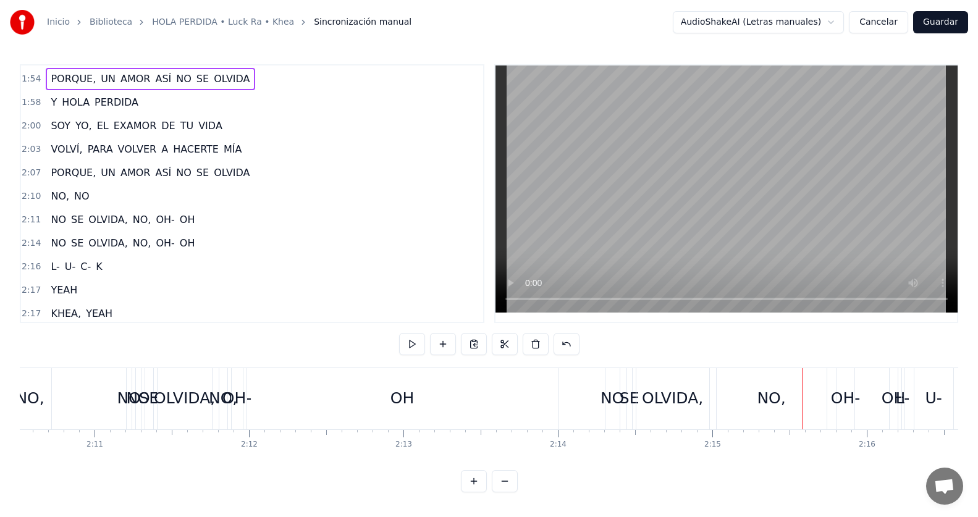
click at [266, 168] on div "2:07 PORQUE, UN AMOR ASÍ NO SE OLVIDA" at bounding box center [252, 172] width 462 height 23
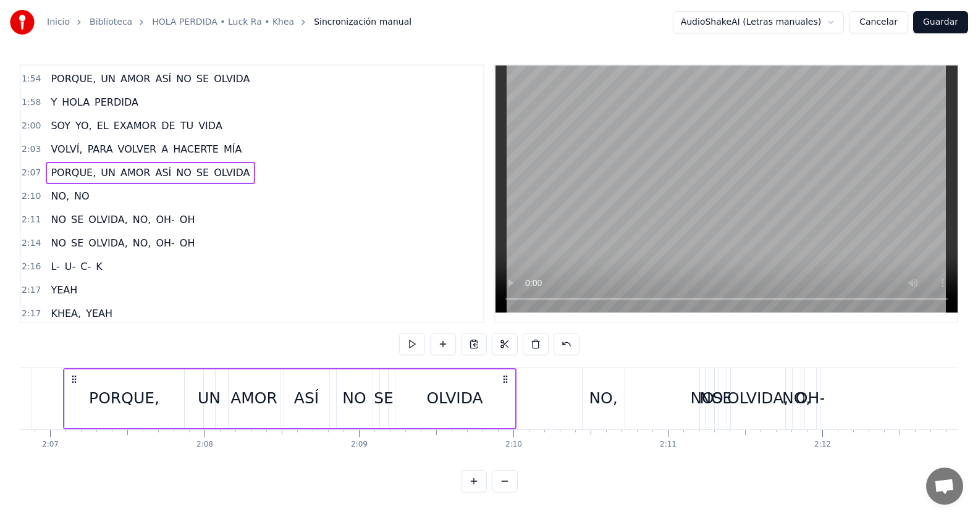
scroll to position [0, 19558]
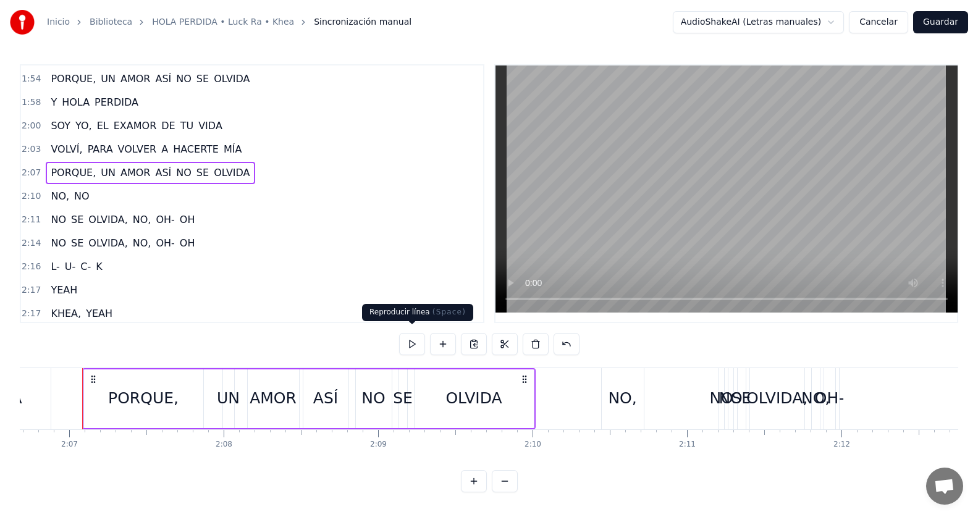
click at [413, 335] on button at bounding box center [412, 344] width 26 height 22
click at [155, 192] on div "2:10 NO, NO" at bounding box center [252, 196] width 462 height 23
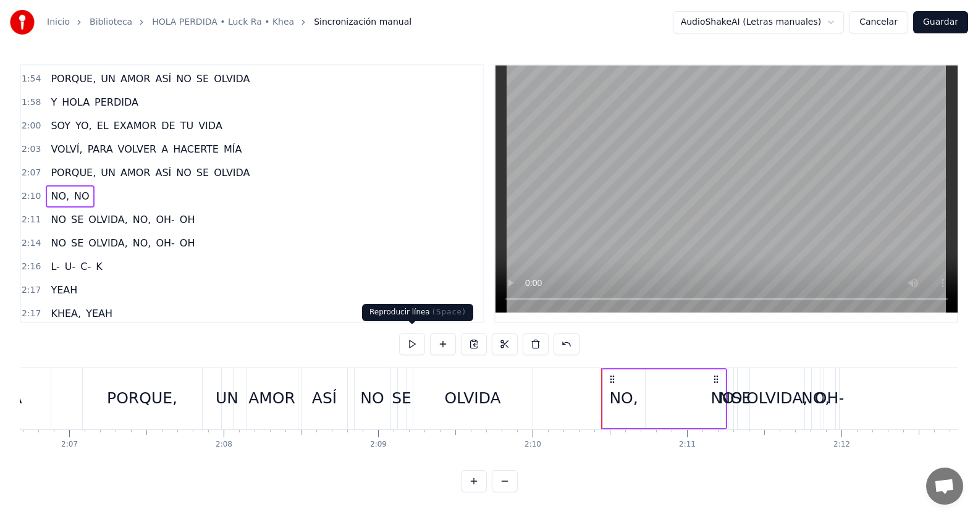
click at [411, 335] on button at bounding box center [412, 344] width 26 height 22
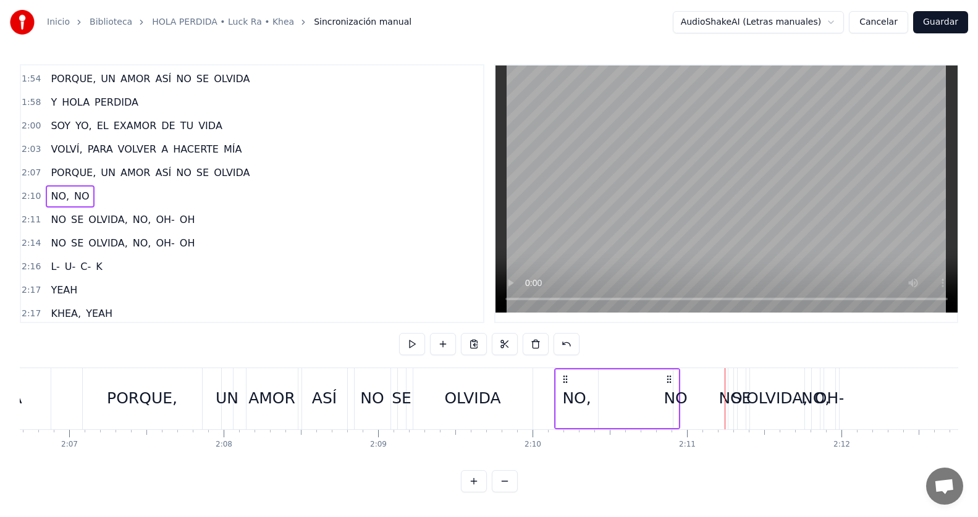
drag, startPoint x: 604, startPoint y: 374, endPoint x: 565, endPoint y: 377, distance: 39.1
click at [565, 377] on icon at bounding box center [565, 379] width 10 height 10
click at [186, 191] on div "2:10 NO, NO" at bounding box center [252, 196] width 462 height 23
click at [404, 340] on button at bounding box center [412, 344] width 26 height 22
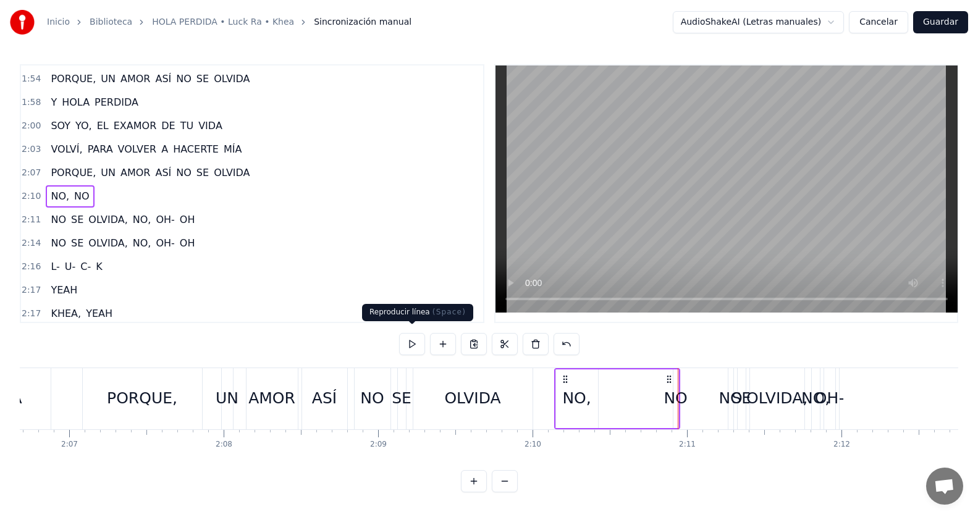
click at [409, 337] on button at bounding box center [412, 344] width 26 height 22
drag, startPoint x: 669, startPoint y: 377, endPoint x: 663, endPoint y: 384, distance: 10.1
click at [663, 384] on div "NO, NO" at bounding box center [610, 398] width 126 height 61
click at [666, 380] on div "NO" at bounding box center [668, 398] width 5 height 59
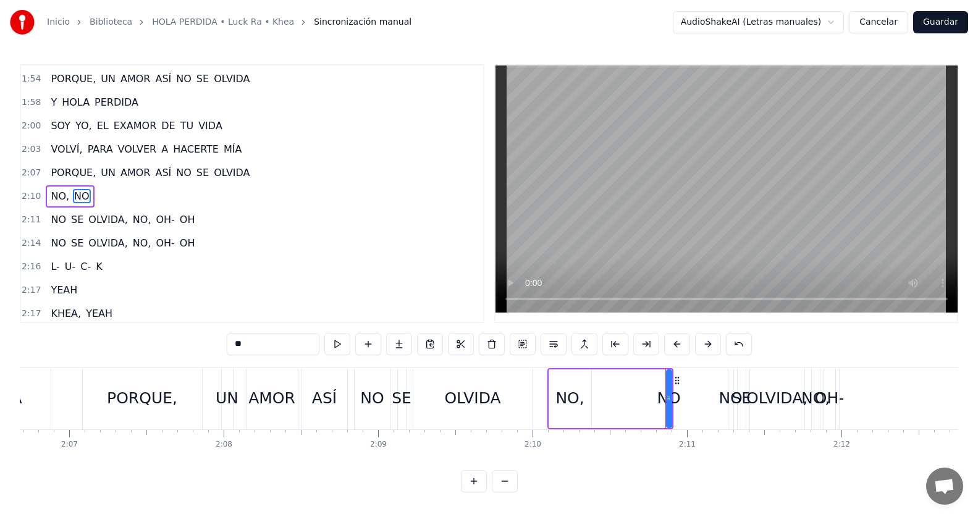
scroll to position [869, 0]
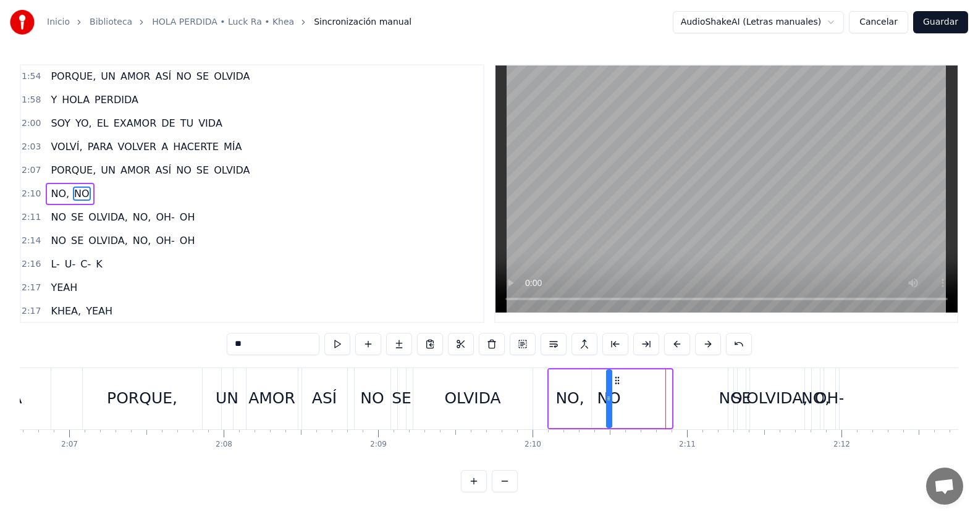
drag, startPoint x: 677, startPoint y: 382, endPoint x: 617, endPoint y: 384, distance: 60.0
click at [617, 384] on icon at bounding box center [617, 380] width 10 height 10
click at [257, 177] on div "2:07 PORQUE, UN AMOR ASÍ NO SE OLVIDA" at bounding box center [252, 170] width 462 height 23
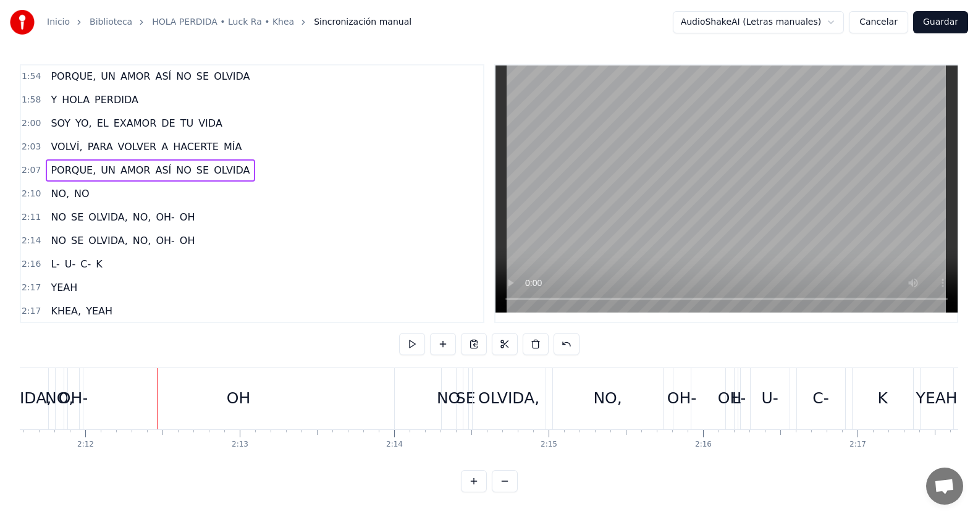
scroll to position [0, 20388]
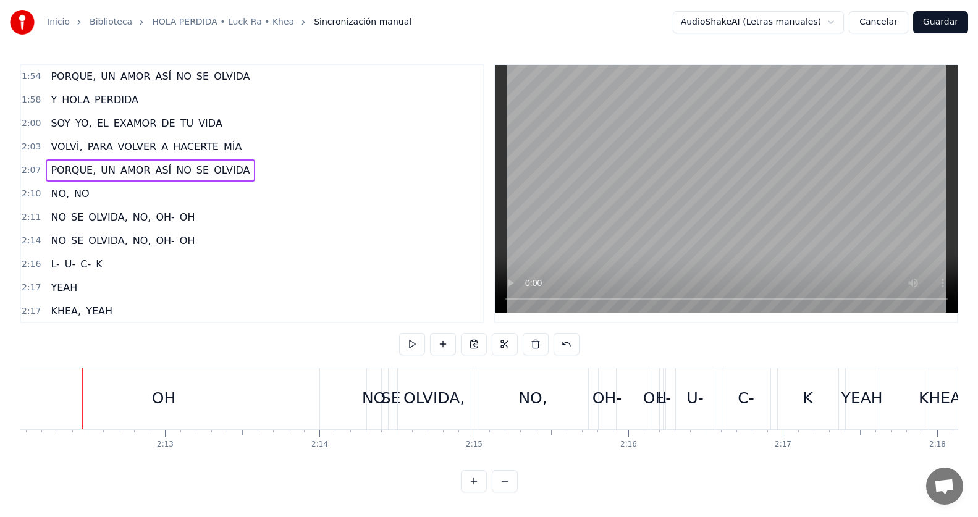
click at [226, 211] on div "2:11 NO SE OLVIDA, NO, [GEOGRAPHIC_DATA]- OH" at bounding box center [252, 217] width 462 height 23
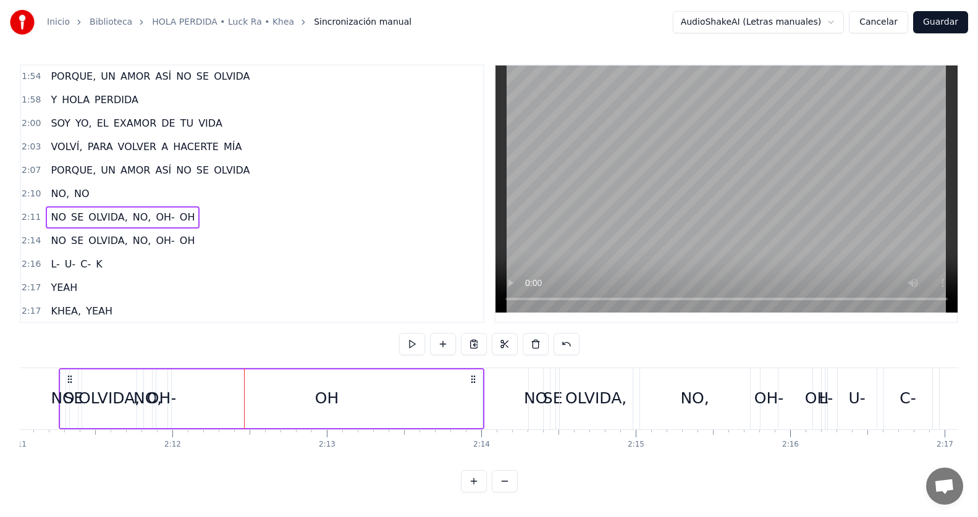
scroll to position [0, 20203]
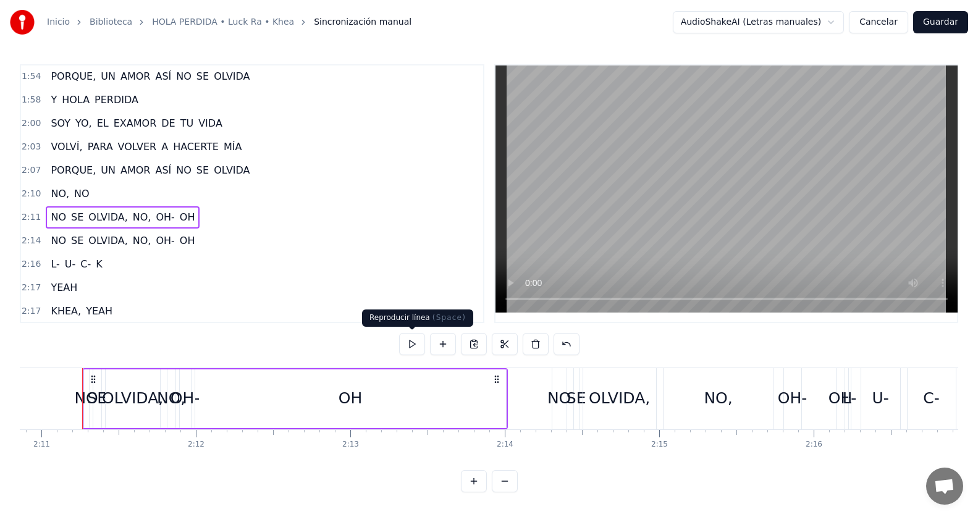
click at [421, 346] on button at bounding box center [412, 344] width 26 height 22
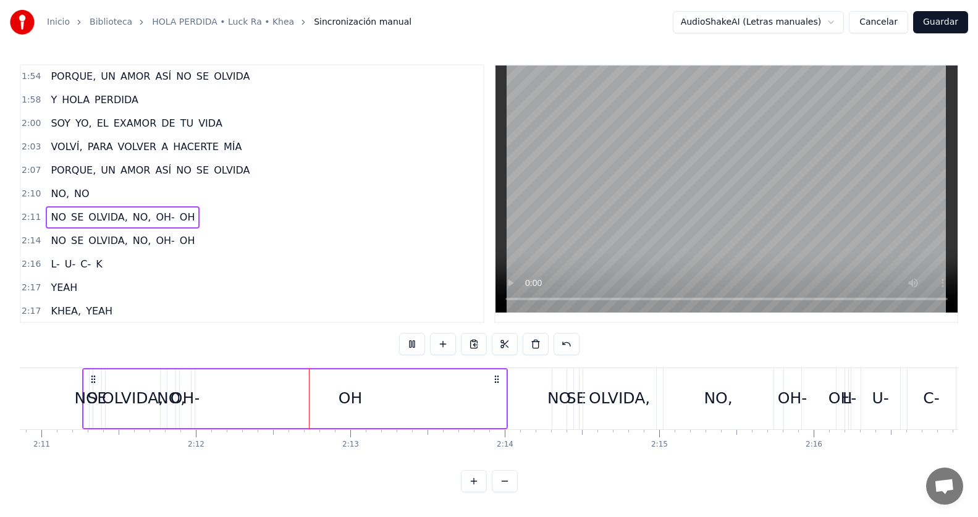
click at [421, 346] on button at bounding box center [412, 344] width 26 height 22
click at [361, 394] on div "OH" at bounding box center [349, 398] width 23 height 23
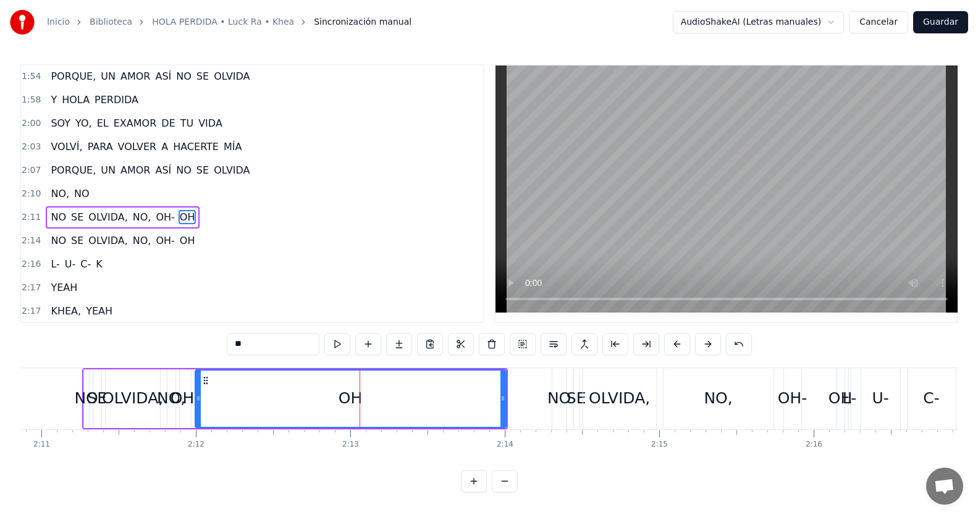
scroll to position [892, 0]
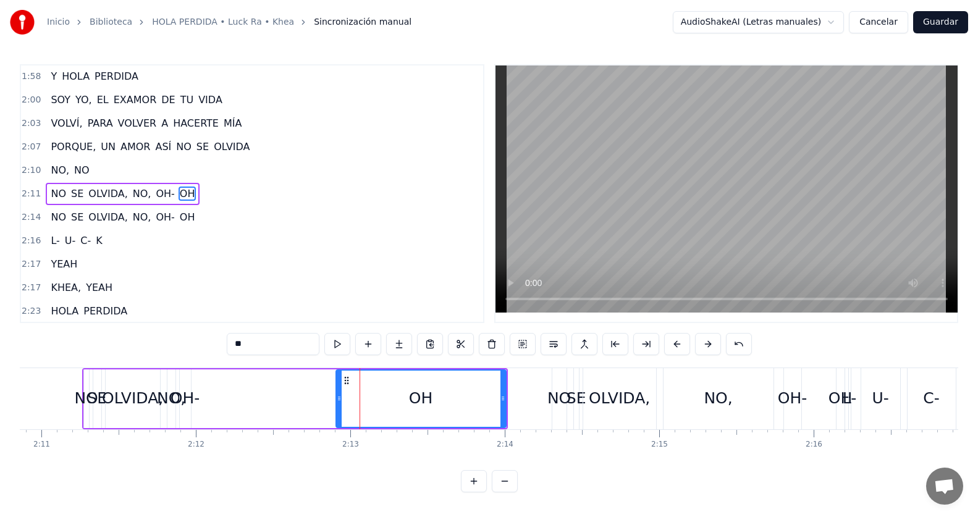
drag, startPoint x: 198, startPoint y: 382, endPoint x: 339, endPoint y: 382, distance: 140.8
click at [339, 382] on div at bounding box center [339, 399] width 5 height 56
click at [189, 395] on div "OH-" at bounding box center [185, 398] width 30 height 23
type input "***"
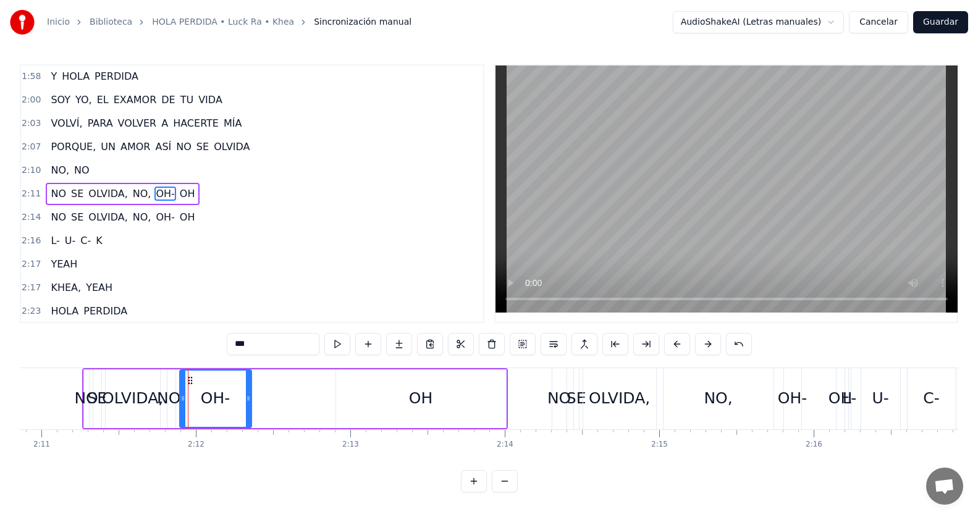
drag, startPoint x: 190, startPoint y: 379, endPoint x: 250, endPoint y: 385, distance: 60.8
click at [250, 385] on div at bounding box center [248, 399] width 5 height 56
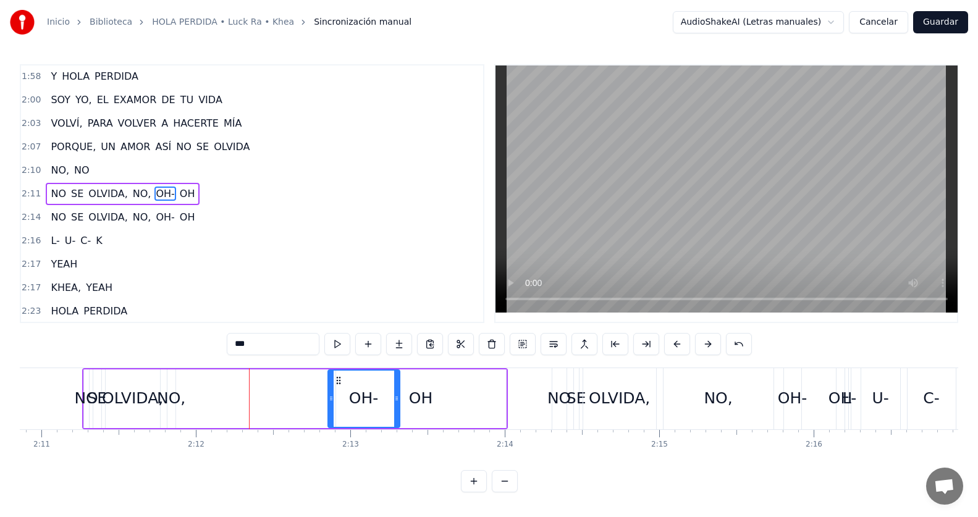
drag, startPoint x: 191, startPoint y: 379, endPoint x: 340, endPoint y: 384, distance: 148.3
click at [340, 384] on icon at bounding box center [338, 380] width 10 height 10
click at [242, 189] on div "2:11 NO SE OLVIDA, NO, [GEOGRAPHIC_DATA]- OH" at bounding box center [252, 193] width 462 height 23
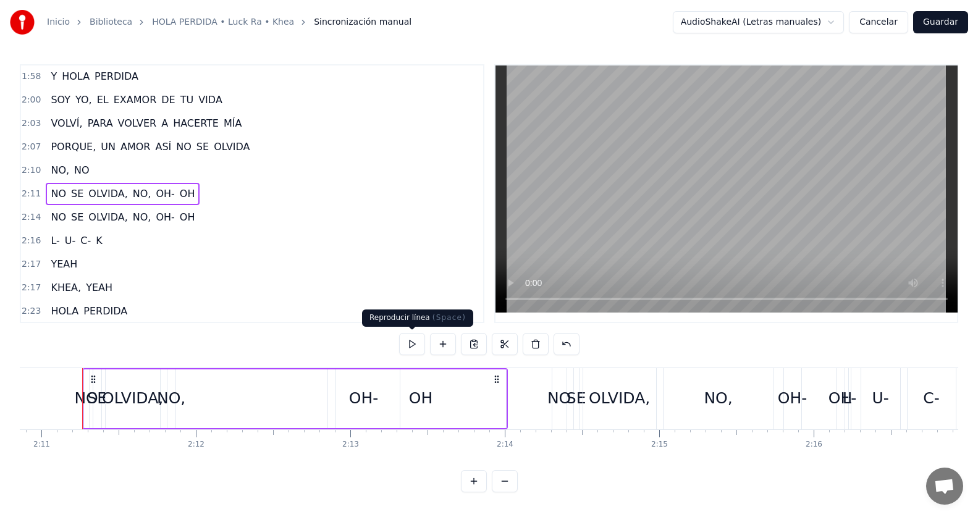
click at [416, 348] on button at bounding box center [412, 344] width 26 height 22
click at [410, 344] on button at bounding box center [412, 344] width 26 height 22
click at [174, 392] on div "NO," at bounding box center [171, 398] width 28 height 23
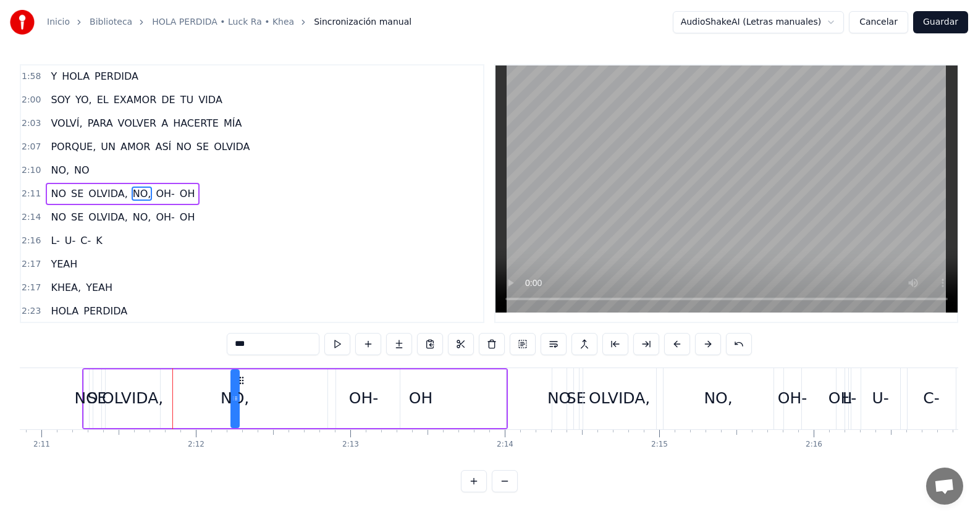
drag, startPoint x: 177, startPoint y: 382, endPoint x: 240, endPoint y: 384, distance: 63.6
click at [240, 384] on icon at bounding box center [242, 380] width 10 height 10
click at [344, 342] on button at bounding box center [337, 344] width 26 height 22
click at [218, 189] on div "2:11 NO SE OLVIDA, NO, [GEOGRAPHIC_DATA]- OH" at bounding box center [252, 193] width 462 height 23
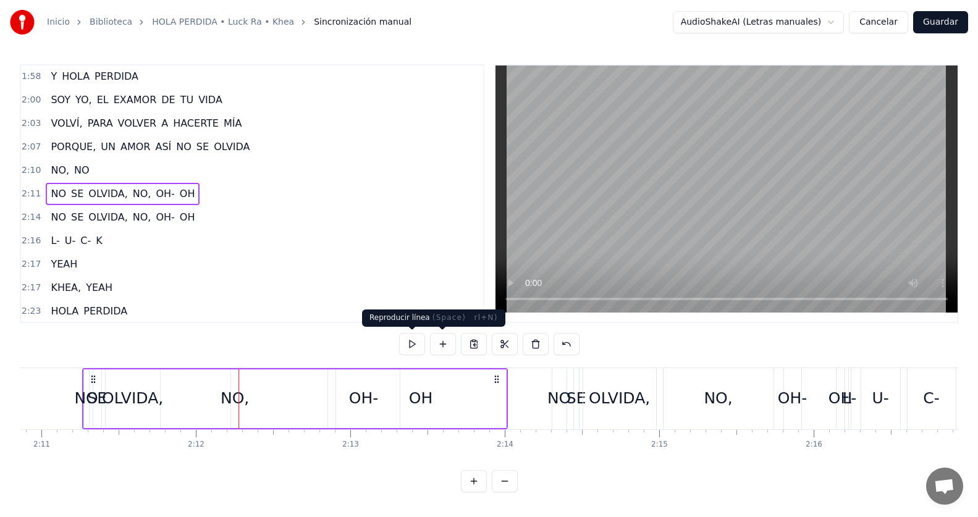
click at [415, 340] on button at bounding box center [412, 344] width 26 height 22
click at [369, 398] on div "OH" at bounding box center [421, 398] width 170 height 59
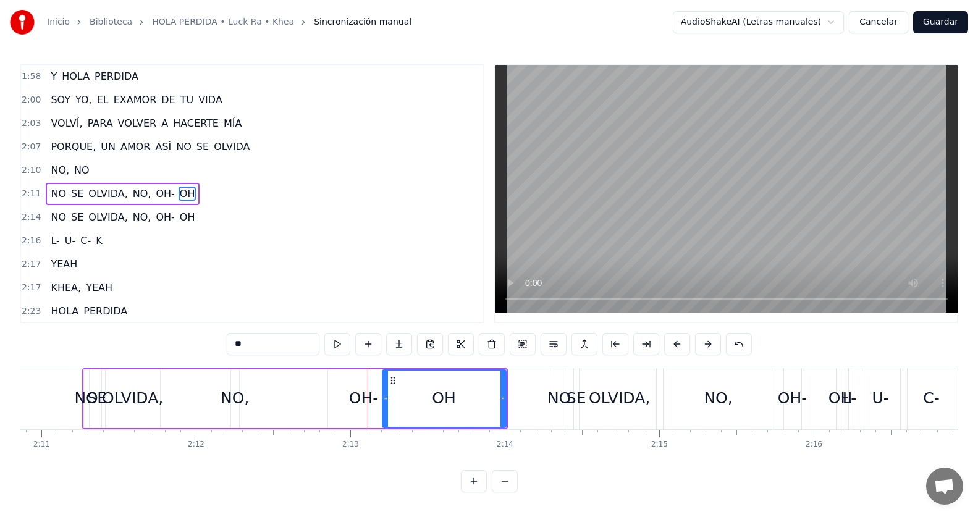
drag, startPoint x: 339, startPoint y: 396, endPoint x: 385, endPoint y: 399, distance: 46.4
click at [385, 399] on icon at bounding box center [385, 398] width 5 height 10
drag, startPoint x: 386, startPoint y: 395, endPoint x: 378, endPoint y: 391, distance: 8.8
click at [449, 397] on icon at bounding box center [449, 398] width 5 height 10
click at [368, 400] on div "OH-" at bounding box center [364, 398] width 30 height 23
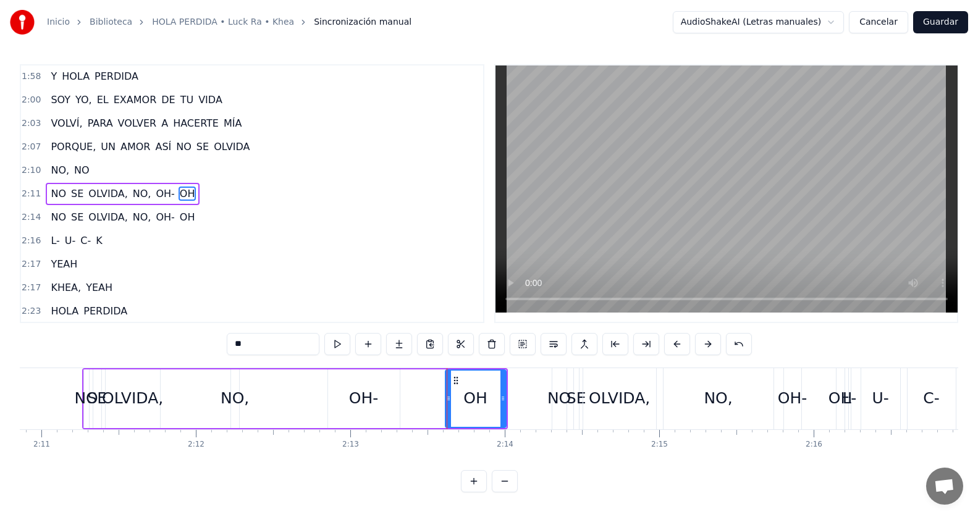
type input "***"
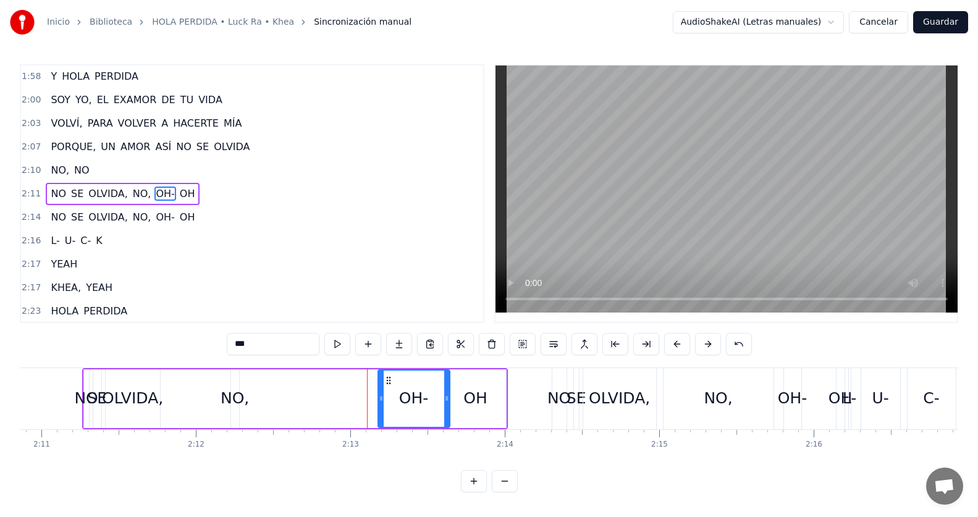
drag, startPoint x: 338, startPoint y: 379, endPoint x: 388, endPoint y: 390, distance: 51.2
click at [388, 390] on div "OH-" at bounding box center [414, 399] width 70 height 56
click at [206, 195] on div "2:11 NO SE OLVIDA, NO, [GEOGRAPHIC_DATA]- OH" at bounding box center [252, 193] width 462 height 23
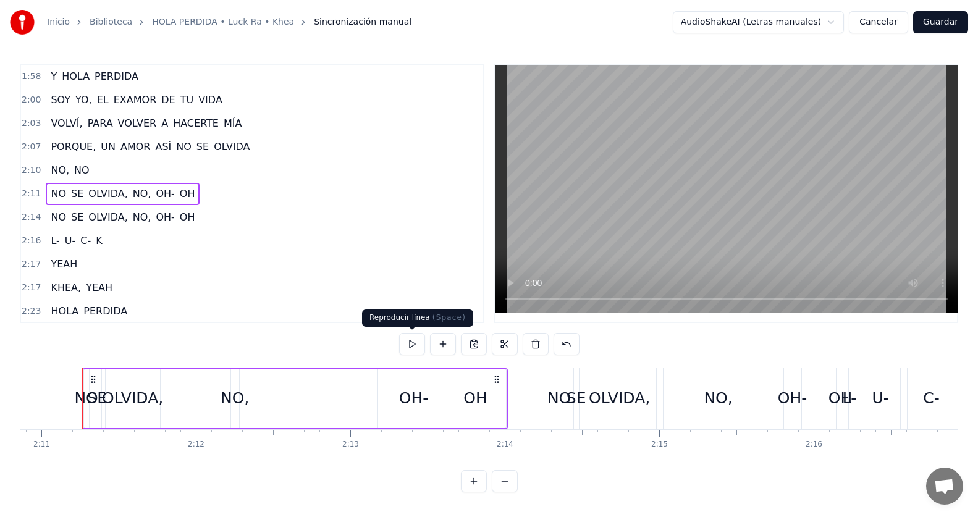
click at [411, 347] on button at bounding box center [412, 344] width 26 height 22
click at [220, 191] on div "2:11 NO SE OLVIDA, NO, [GEOGRAPHIC_DATA]- OH" at bounding box center [252, 193] width 462 height 23
click at [225, 394] on div "NO," at bounding box center [234, 398] width 28 height 23
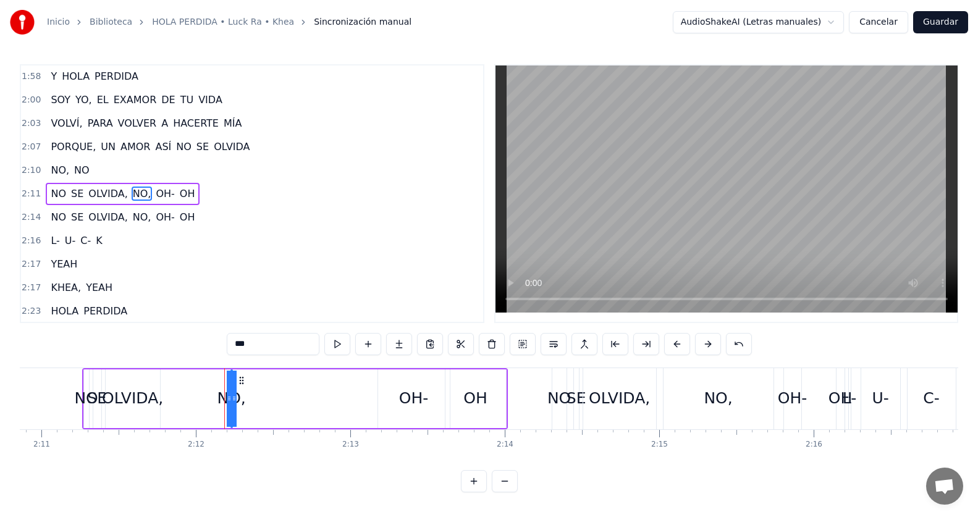
drag, startPoint x: 235, startPoint y: 379, endPoint x: 218, endPoint y: 380, distance: 17.3
click at [218, 380] on div "NO SE OLVIDA, NO, [GEOGRAPHIC_DATA]- OH" at bounding box center [294, 398] width 425 height 61
click at [217, 193] on div "2:11 NO SE OLVIDA, NO, [GEOGRAPHIC_DATA]- OH" at bounding box center [252, 193] width 462 height 23
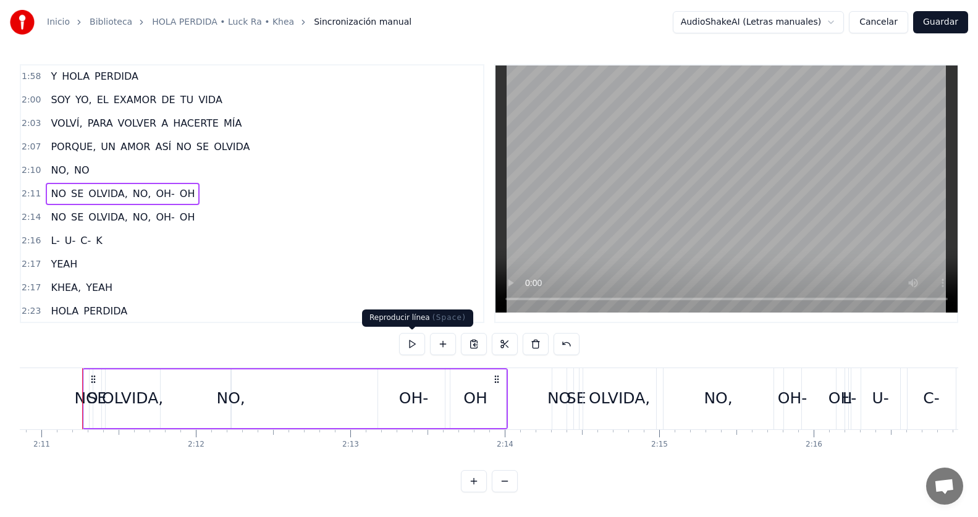
click at [420, 344] on button at bounding box center [412, 344] width 26 height 22
click at [412, 343] on button at bounding box center [412, 344] width 26 height 22
click at [224, 396] on div "NO," at bounding box center [230, 398] width 28 height 23
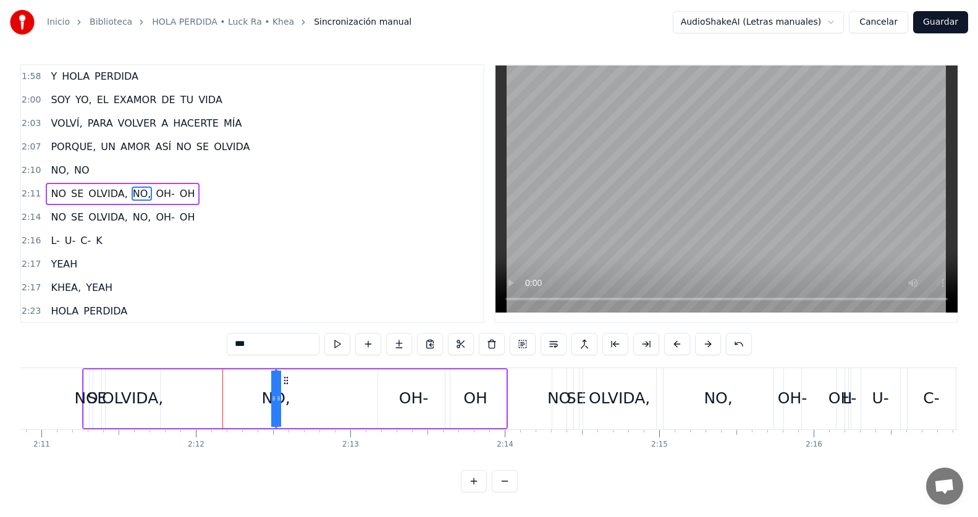
drag, startPoint x: 242, startPoint y: 380, endPoint x: 287, endPoint y: 383, distance: 44.6
click at [287, 383] on icon at bounding box center [286, 380] width 10 height 10
drag, startPoint x: 274, startPoint y: 392, endPoint x: 312, endPoint y: 395, distance: 37.8
click at [312, 395] on div "NO," at bounding box center [294, 398] width 38 height 59
click at [239, 190] on div "2:11 NO SE OLVIDA, NO, [GEOGRAPHIC_DATA]- OH" at bounding box center [252, 193] width 462 height 23
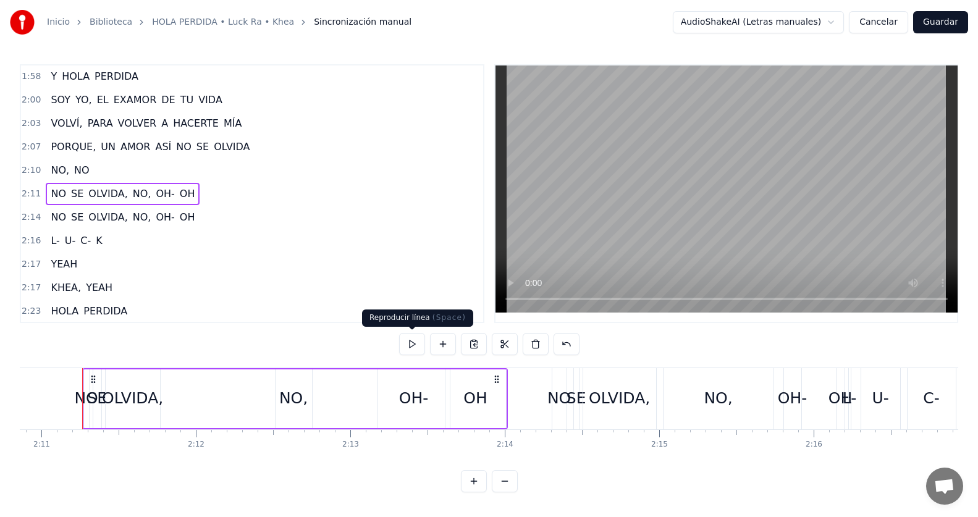
click at [409, 341] on button at bounding box center [412, 344] width 26 height 22
click at [297, 392] on div "NO," at bounding box center [293, 398] width 28 height 23
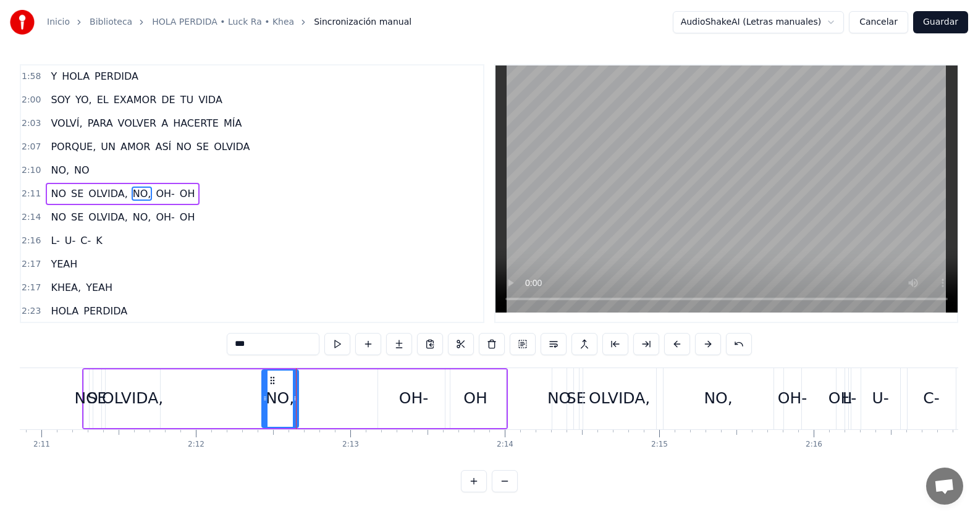
drag, startPoint x: 287, startPoint y: 377, endPoint x: 273, endPoint y: 379, distance: 13.6
click at [273, 379] on icon at bounding box center [272, 380] width 10 height 10
click at [222, 198] on div "2:11 NO SE OLVIDA, NO, [GEOGRAPHIC_DATA]- OH" at bounding box center [252, 193] width 462 height 23
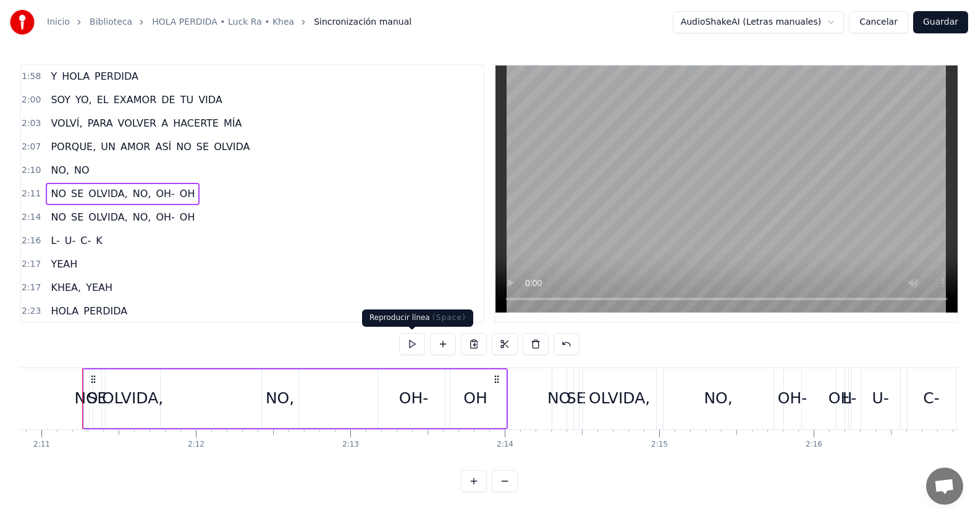
click at [412, 338] on button at bounding box center [412, 344] width 26 height 22
click at [422, 333] on div at bounding box center [412, 344] width 26 height 22
click at [277, 403] on div "NO," at bounding box center [280, 398] width 28 height 23
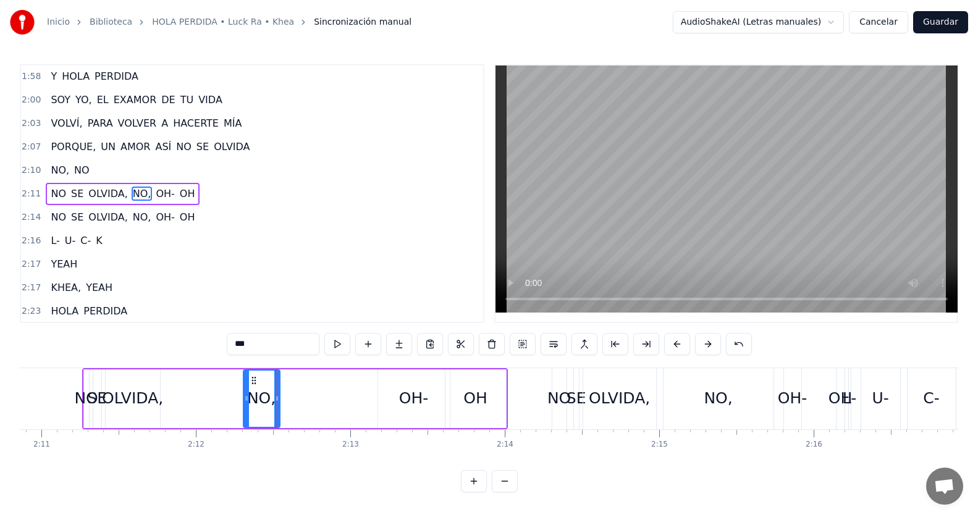
drag, startPoint x: 272, startPoint y: 380, endPoint x: 253, endPoint y: 382, distance: 18.6
click at [253, 382] on icon at bounding box center [254, 380] width 10 height 10
click at [219, 186] on div "2:11 NO SE OLVIDA, NO, [GEOGRAPHIC_DATA]- OH" at bounding box center [252, 193] width 462 height 23
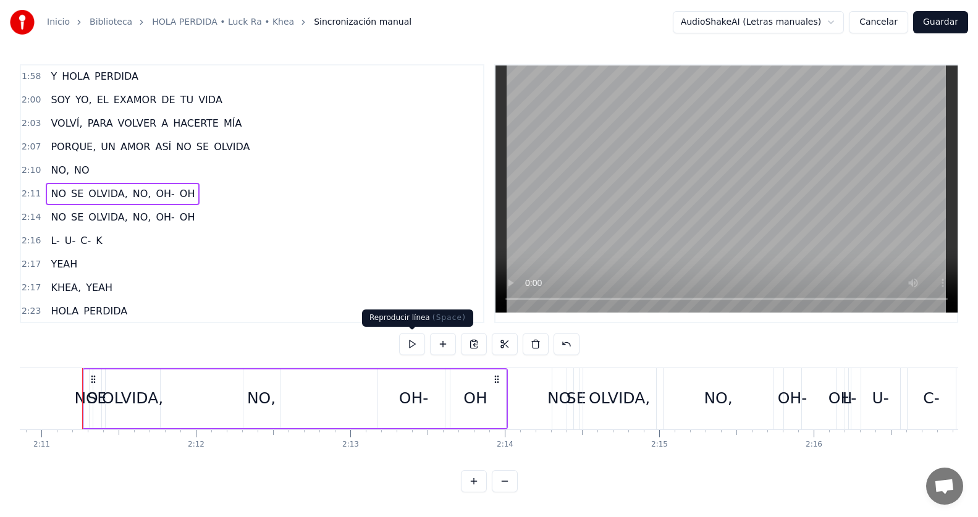
click at [414, 350] on button at bounding box center [412, 344] width 26 height 22
click at [256, 400] on div "NO," at bounding box center [261, 398] width 28 height 23
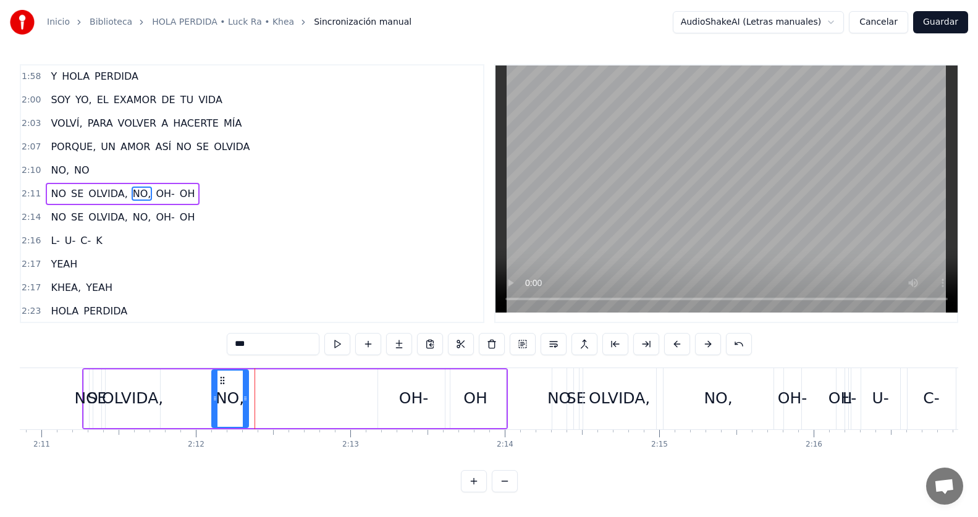
drag, startPoint x: 237, startPoint y: 377, endPoint x: 218, endPoint y: 382, distance: 19.9
click at [218, 382] on icon at bounding box center [222, 380] width 10 height 10
click at [222, 199] on div "2:11 NO SE OLVIDA, NO, [GEOGRAPHIC_DATA]- OH" at bounding box center [252, 193] width 462 height 23
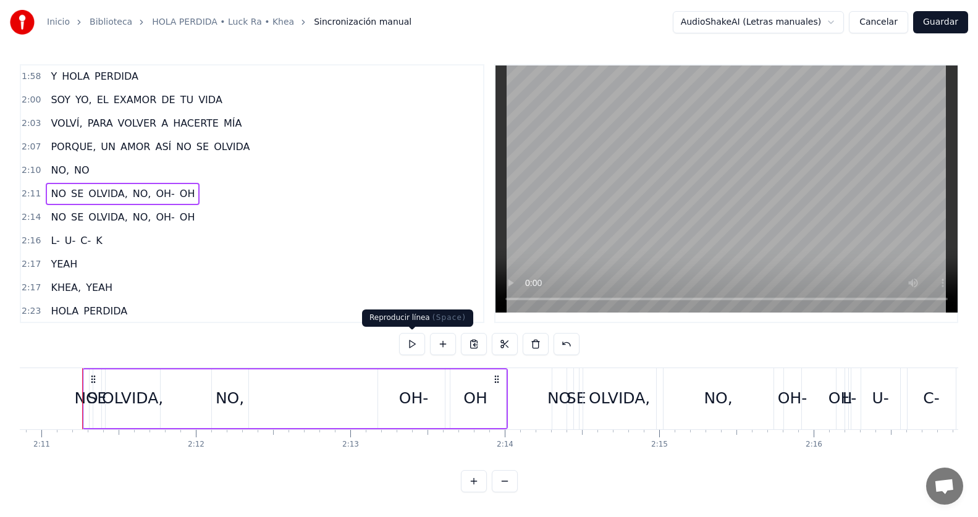
click at [412, 342] on button at bounding box center [412, 344] width 26 height 22
click at [236, 161] on div "2:10 NO, NO" at bounding box center [252, 170] width 462 height 23
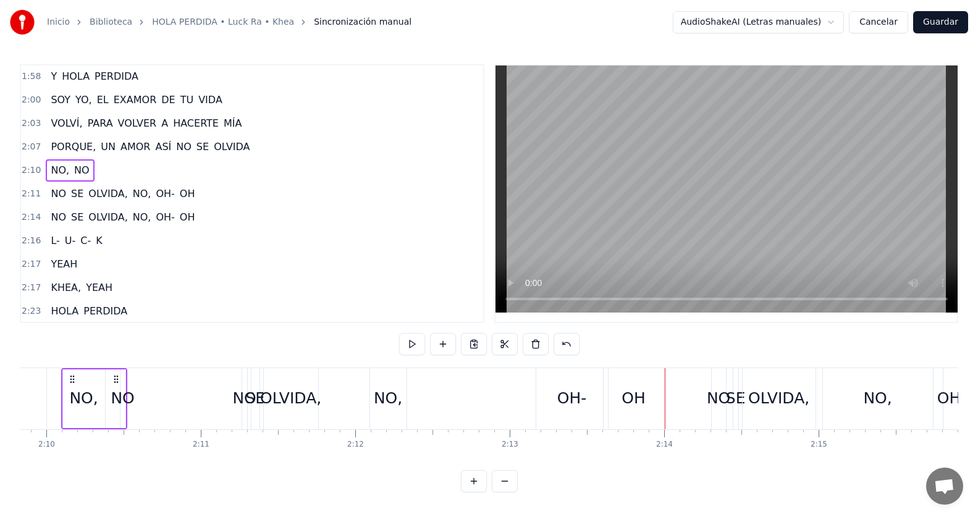
scroll to position [0, 20023]
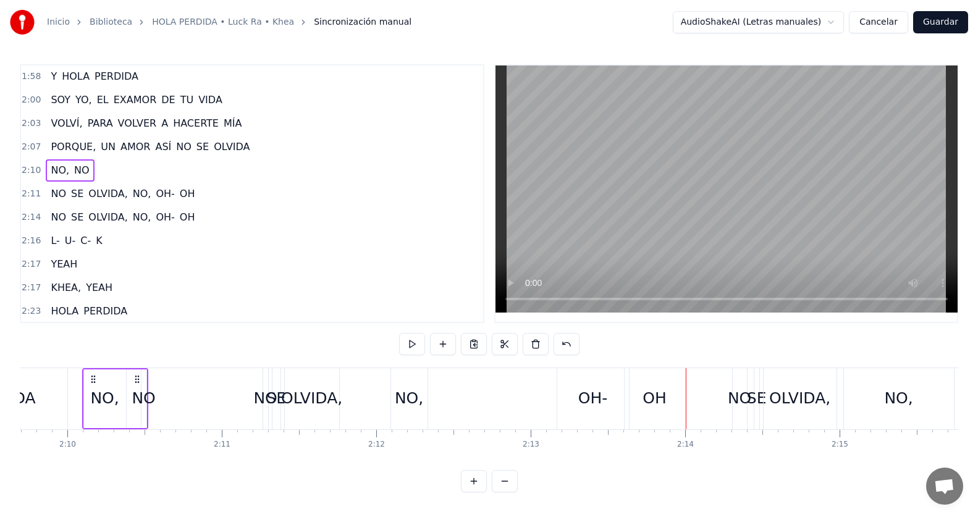
click at [211, 194] on div "2:11 NO SE OLVIDA, NO, [GEOGRAPHIC_DATA]- OH" at bounding box center [252, 193] width 462 height 23
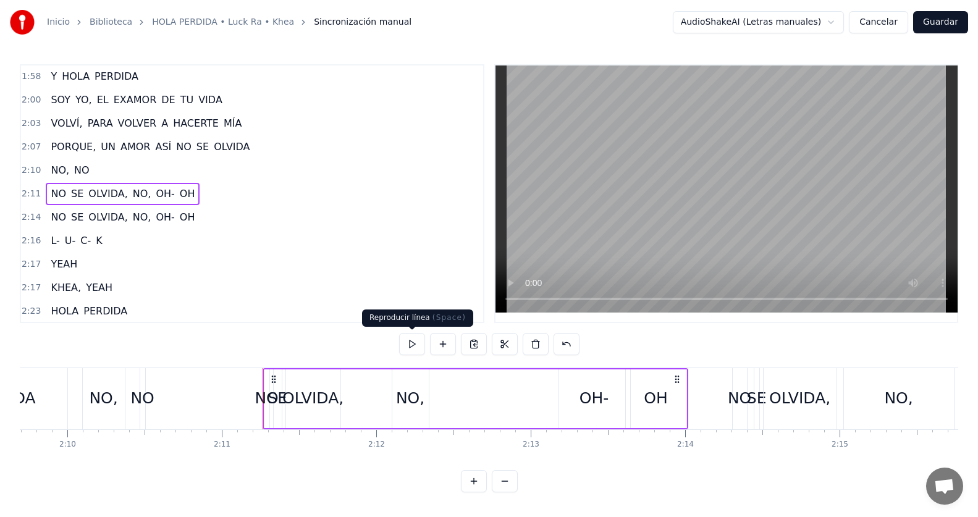
click at [409, 343] on button at bounding box center [412, 344] width 26 height 22
click at [406, 347] on button at bounding box center [412, 344] width 26 height 22
click at [406, 396] on div "NO," at bounding box center [410, 398] width 28 height 23
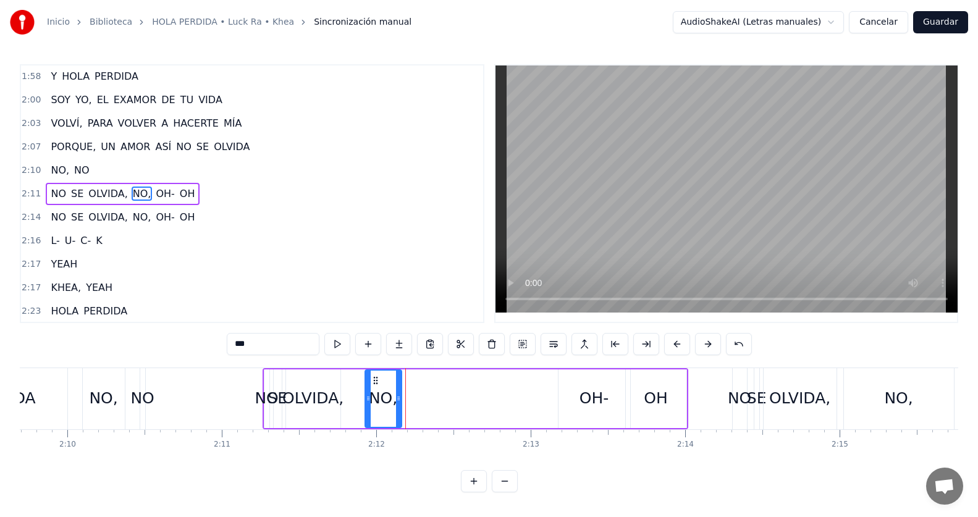
drag, startPoint x: 401, startPoint y: 375, endPoint x: 374, endPoint y: 383, distance: 28.2
click at [374, 383] on icon at bounding box center [376, 380] width 10 height 10
click at [233, 201] on div "2:11 NO SE OLVIDA, NO, [GEOGRAPHIC_DATA]- OH" at bounding box center [252, 193] width 462 height 23
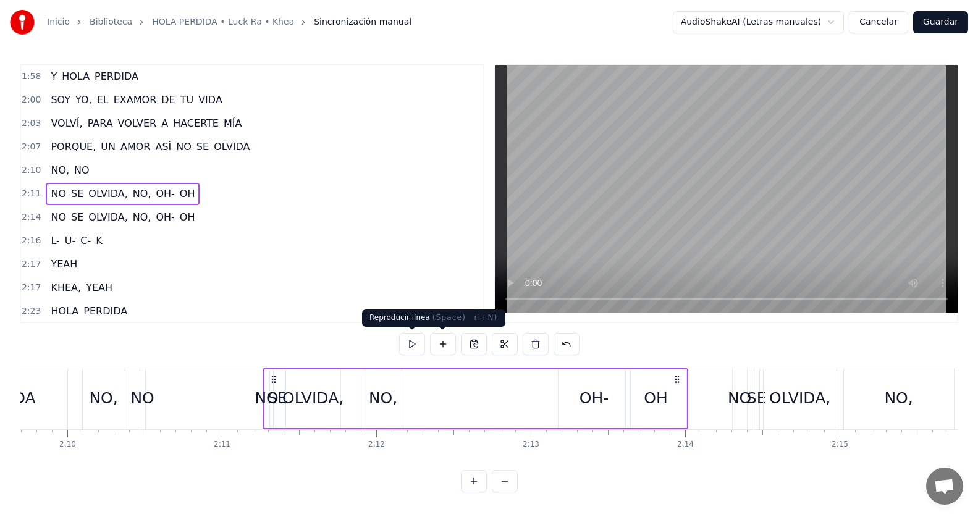
click at [414, 346] on button at bounding box center [412, 344] width 26 height 22
click at [215, 164] on div "2:10 NO, NO" at bounding box center [252, 170] width 462 height 23
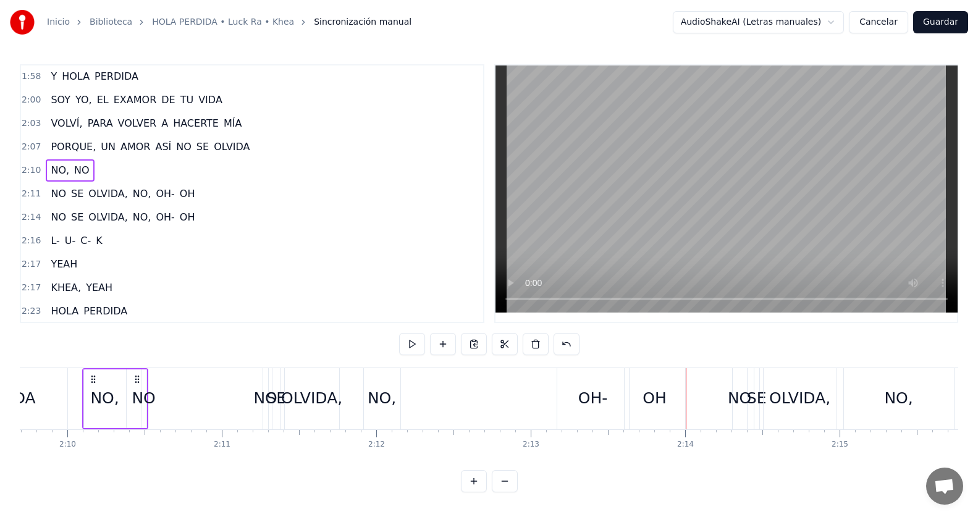
click at [240, 167] on div "2:10 NO, NO" at bounding box center [252, 170] width 462 height 23
click at [238, 162] on div "2:10 NO, NO" at bounding box center [252, 170] width 462 height 23
click at [217, 187] on div "2:11 NO SE OLVIDA, NO, [GEOGRAPHIC_DATA]- OH" at bounding box center [252, 193] width 462 height 23
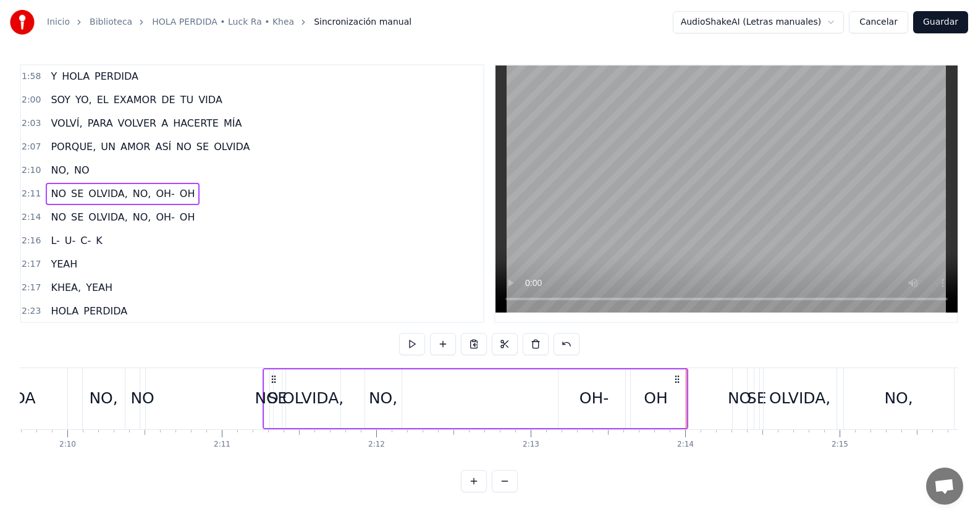
click at [237, 211] on div "2:14 NO SE OLVIDA, NO, [GEOGRAPHIC_DATA]- OH" at bounding box center [252, 217] width 462 height 23
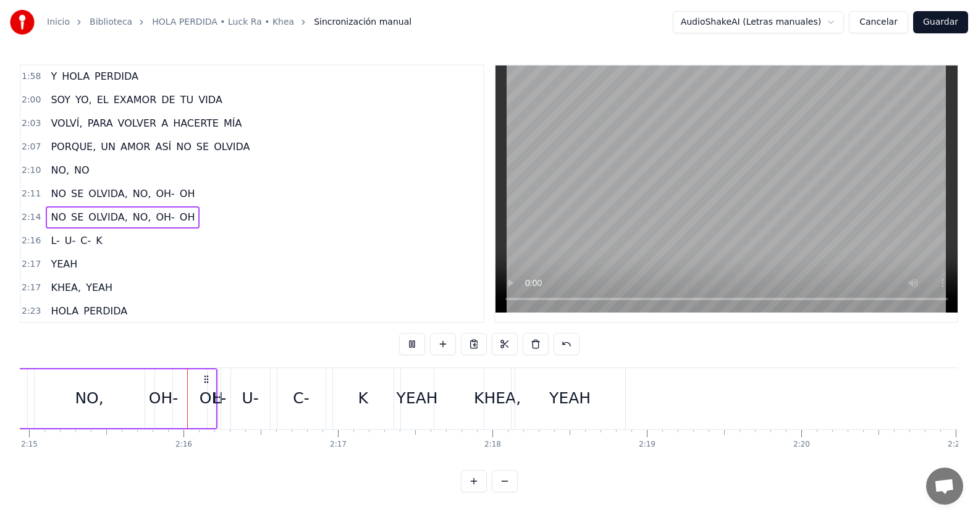
scroll to position [0, 20848]
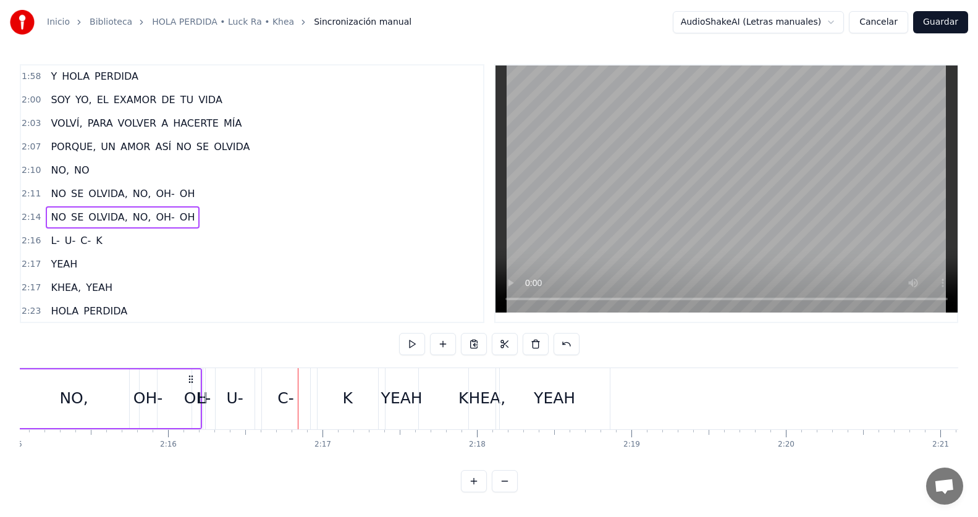
click at [161, 217] on span "OH-" at bounding box center [164, 217] width 21 height 14
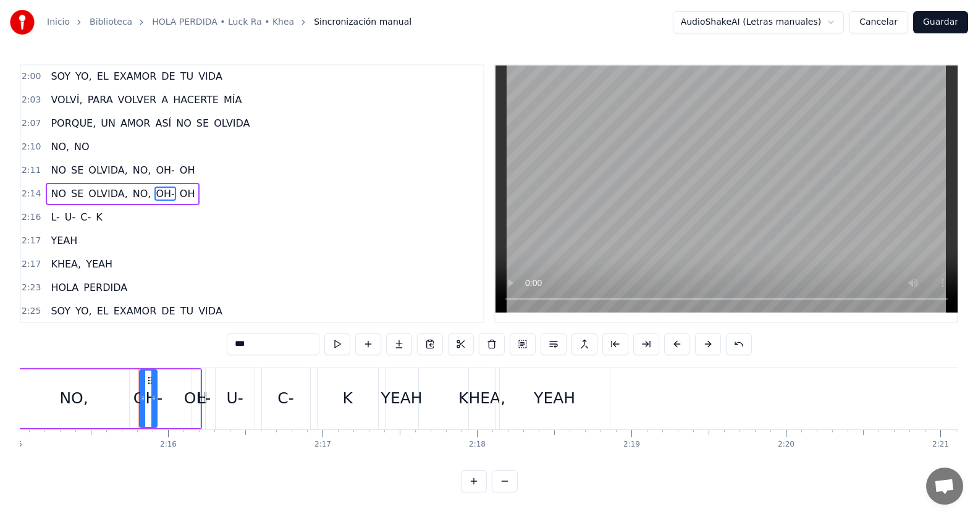
scroll to position [0, 20385]
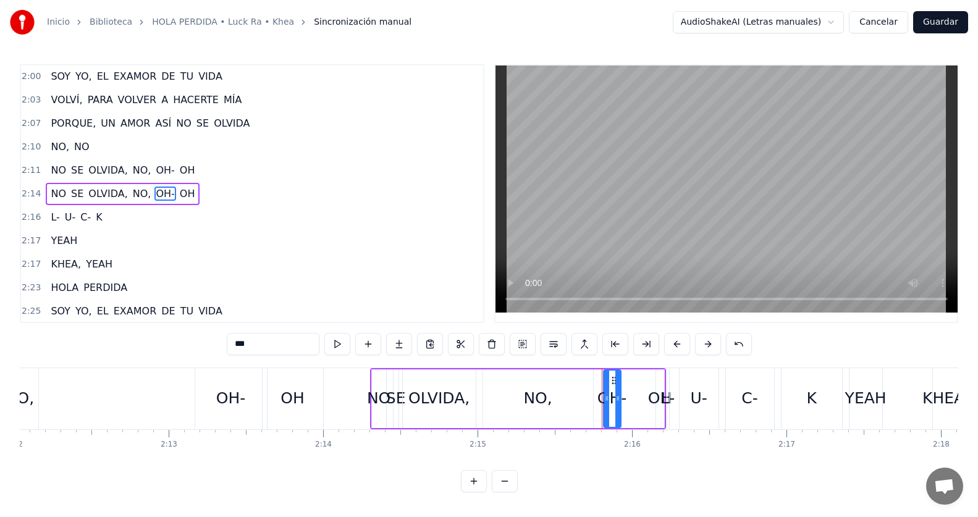
click at [178, 193] on span "OH" at bounding box center [187, 193] width 18 height 14
click at [157, 192] on span "OH-" at bounding box center [164, 193] width 21 height 14
type input "***"
drag, startPoint x: 613, startPoint y: 380, endPoint x: 638, endPoint y: 382, distance: 25.4
click at [638, 382] on icon at bounding box center [639, 380] width 10 height 10
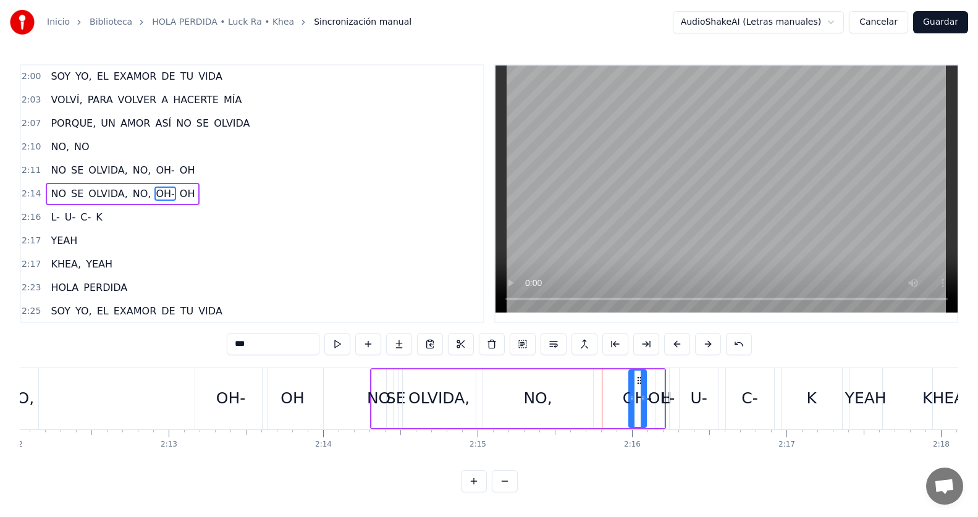
click at [237, 192] on div "2:14 NO SE OLVIDA, NO, [GEOGRAPHIC_DATA]- OH" at bounding box center [252, 193] width 462 height 23
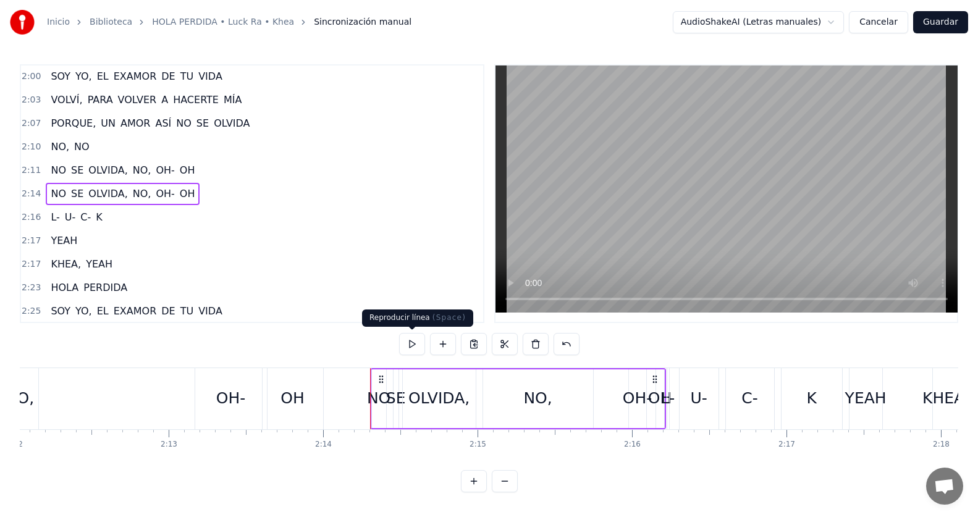
click at [404, 338] on button at bounding box center [412, 344] width 26 height 22
click at [154, 197] on span "OH-" at bounding box center [164, 193] width 21 height 14
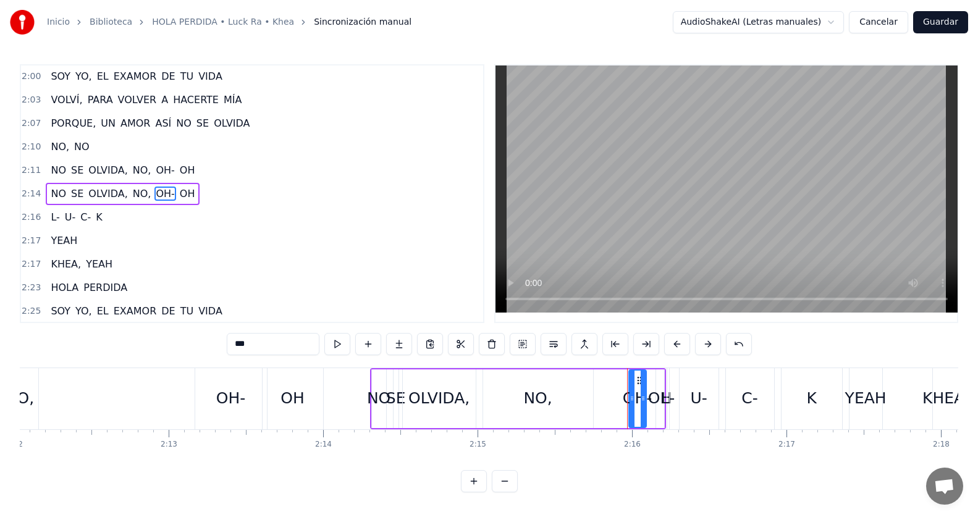
click at [178, 188] on span "OH" at bounding box center [187, 193] width 18 height 14
click at [155, 189] on span "OH-" at bounding box center [164, 193] width 21 height 14
type input "***"
drag, startPoint x: 639, startPoint y: 379, endPoint x: 648, endPoint y: 381, distance: 9.6
click at [648, 381] on icon at bounding box center [650, 380] width 10 height 10
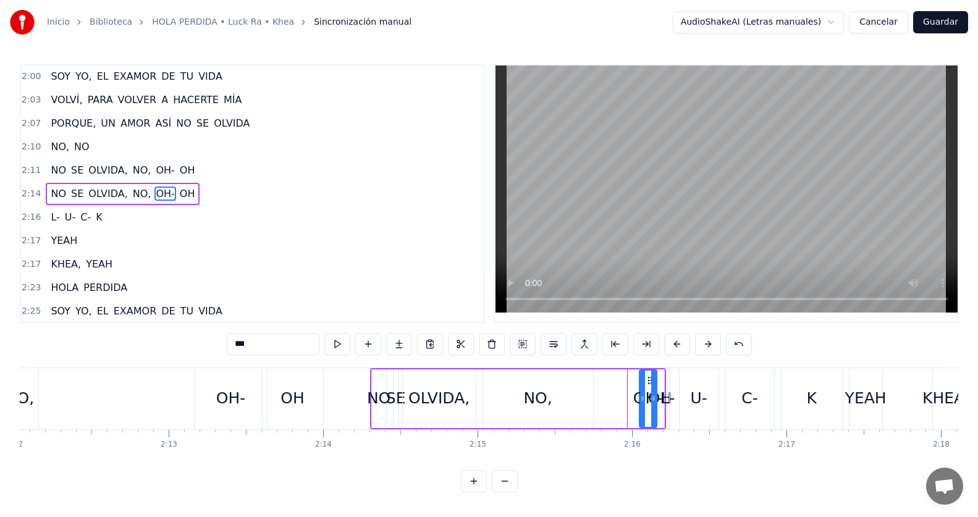
click at [209, 198] on div "2:14 NO SE OLVIDA, NO, [GEOGRAPHIC_DATA]- OH" at bounding box center [252, 193] width 462 height 23
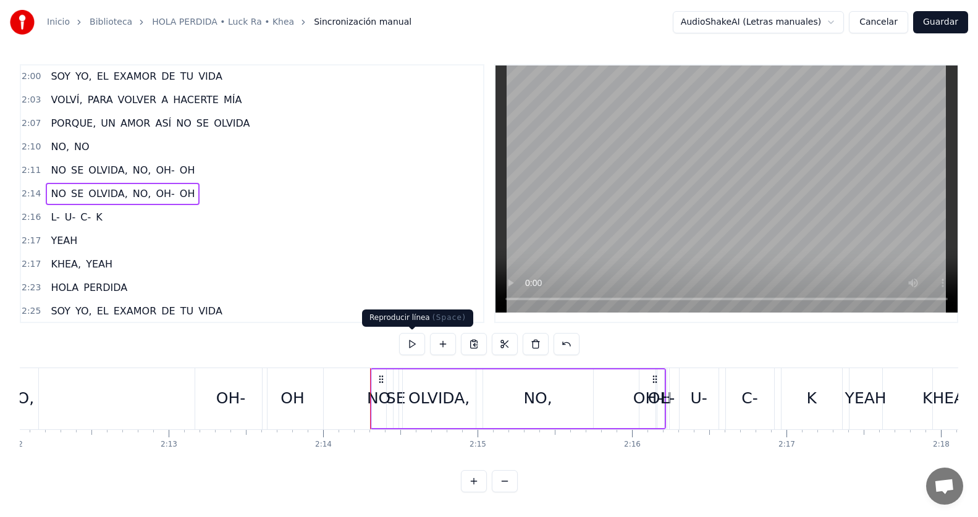
click at [406, 339] on button at bounding box center [412, 344] width 26 height 22
click at [410, 348] on button at bounding box center [412, 344] width 26 height 22
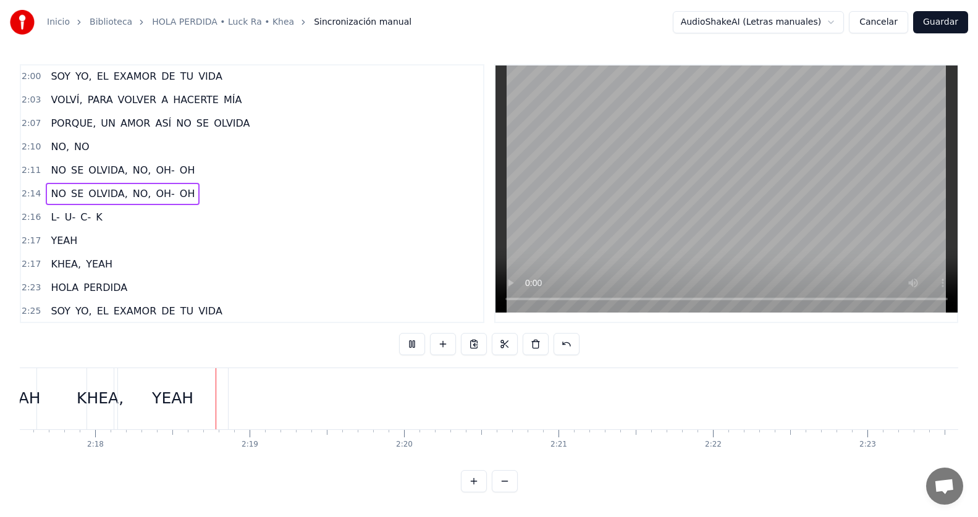
scroll to position [0, 21236]
click at [110, 216] on div "2:16 L- U- C- K" at bounding box center [252, 217] width 462 height 23
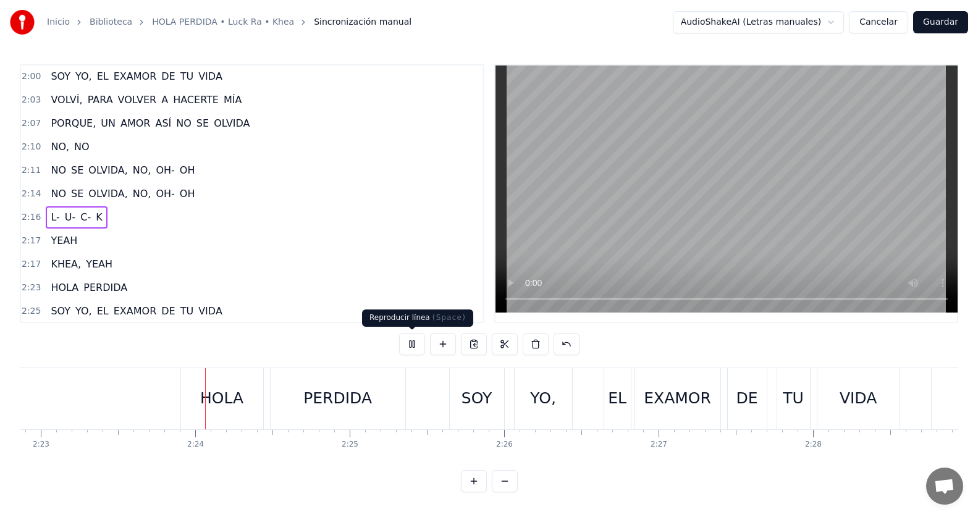
scroll to position [0, 22064]
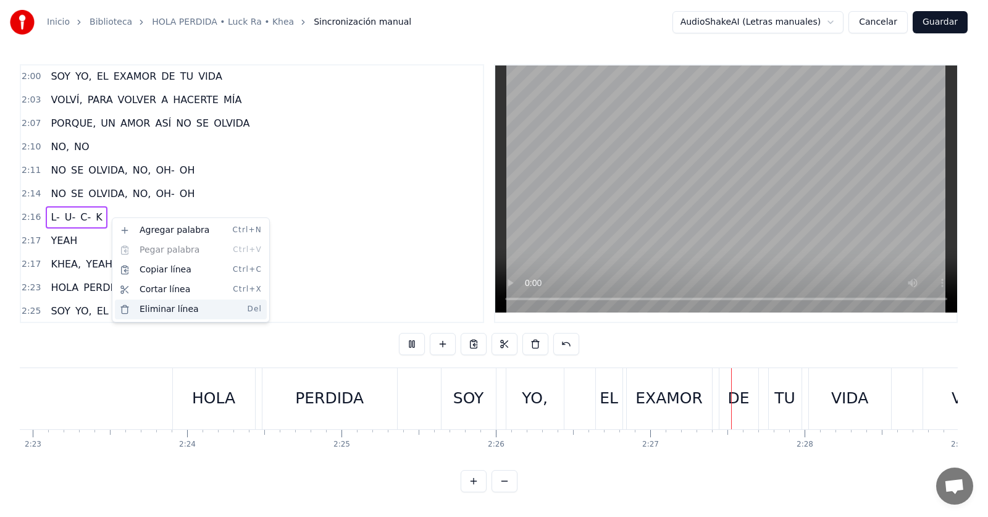
click at [145, 306] on div "Eliminar línea Del" at bounding box center [191, 310] width 152 height 20
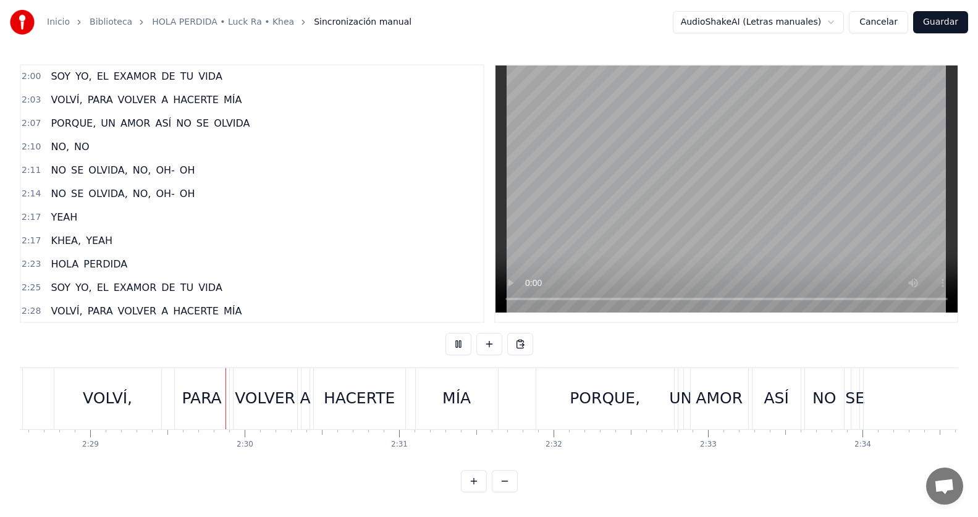
scroll to position [0, 22952]
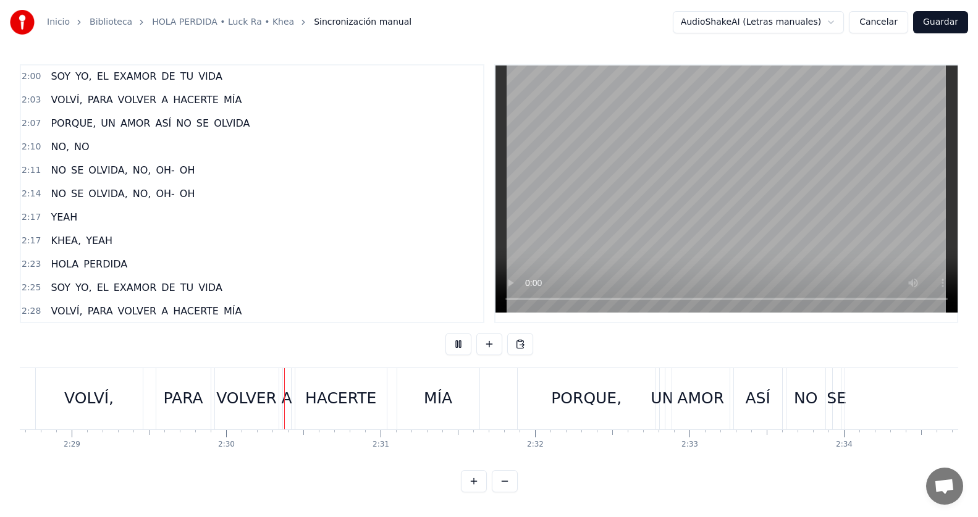
click at [92, 219] on div "2:17 YEAH" at bounding box center [252, 217] width 462 height 23
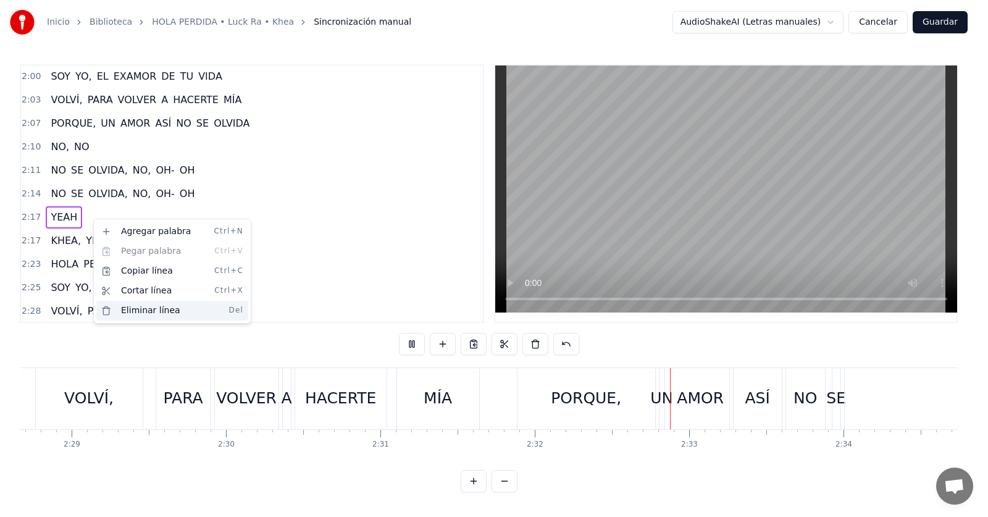
click at [142, 308] on div "Eliminar línea Del" at bounding box center [172, 311] width 152 height 20
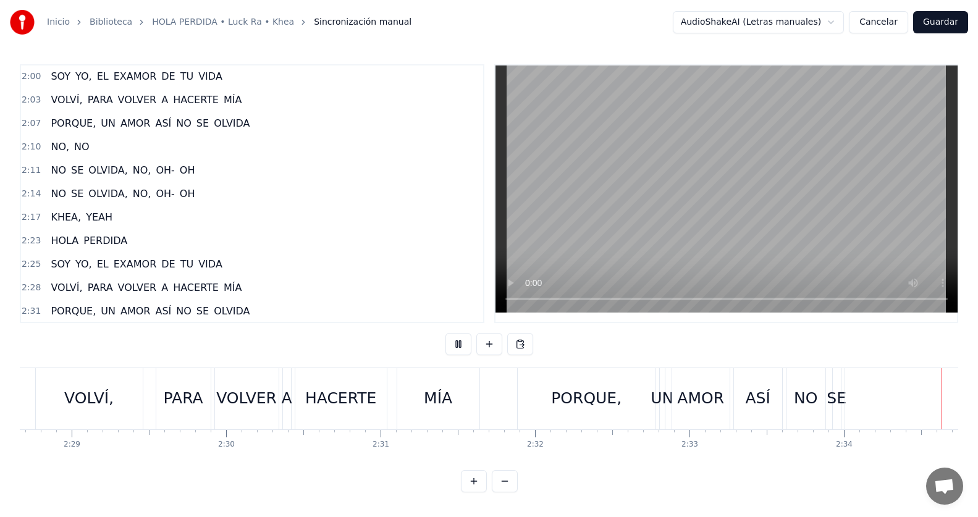
click at [114, 217] on div "2:17 KHEA, YEAH" at bounding box center [252, 217] width 462 height 23
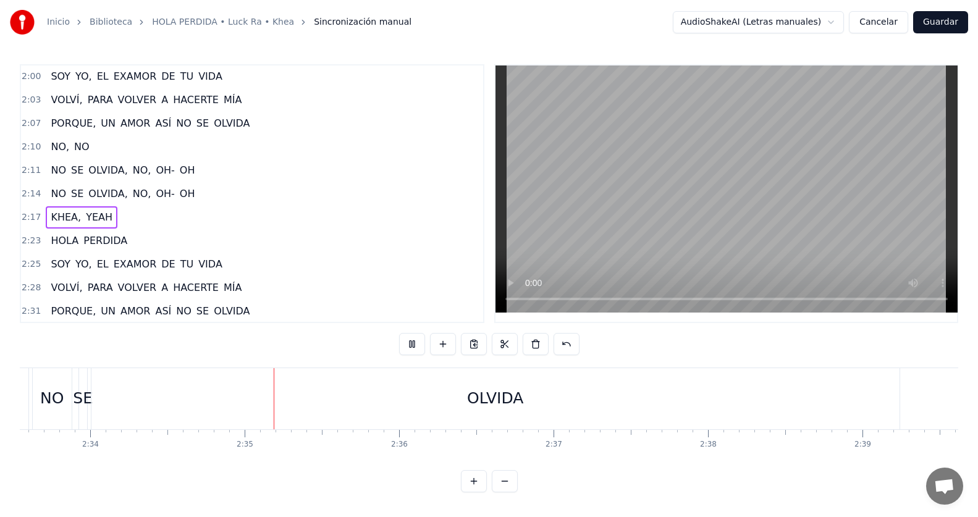
scroll to position [0, 23777]
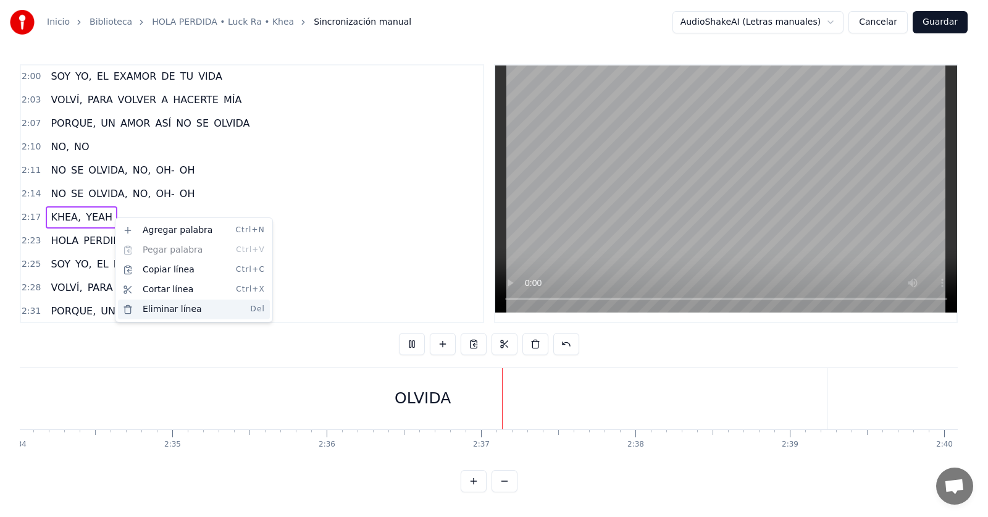
click at [149, 308] on div "Eliminar línea Del" at bounding box center [194, 310] width 152 height 20
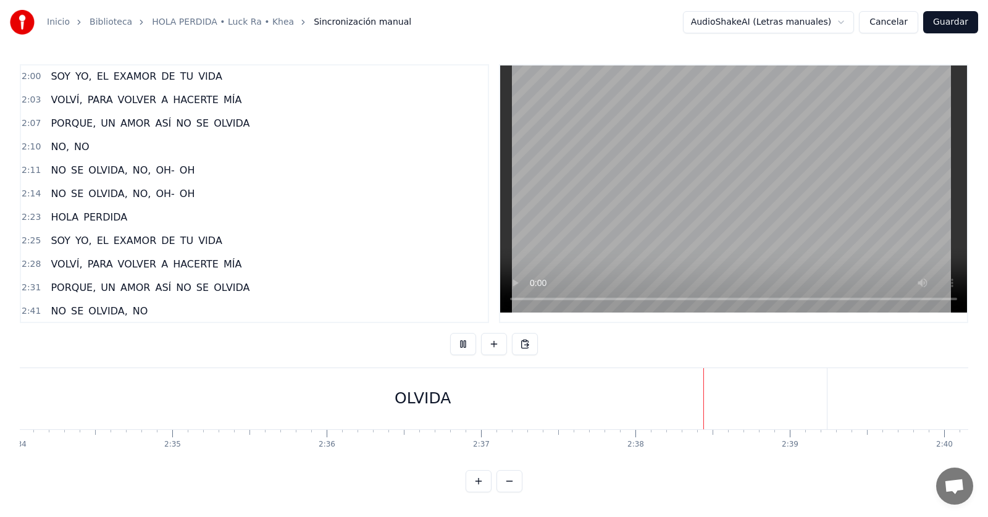
click at [207, 193] on div "2:14 NO SE OLVIDA, NO, [GEOGRAPHIC_DATA]- OH" at bounding box center [254, 193] width 467 height 23
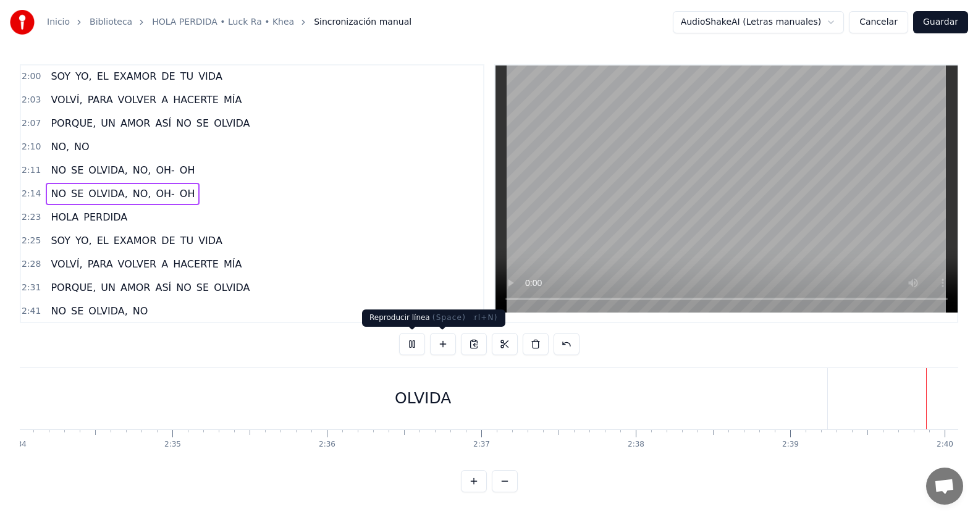
click at [419, 343] on button at bounding box center [412, 344] width 26 height 22
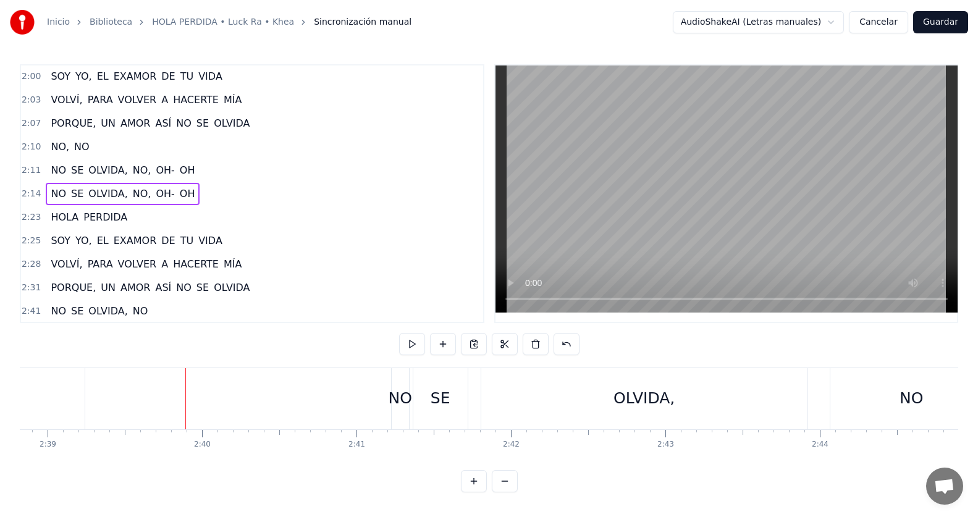
scroll to position [0, 24623]
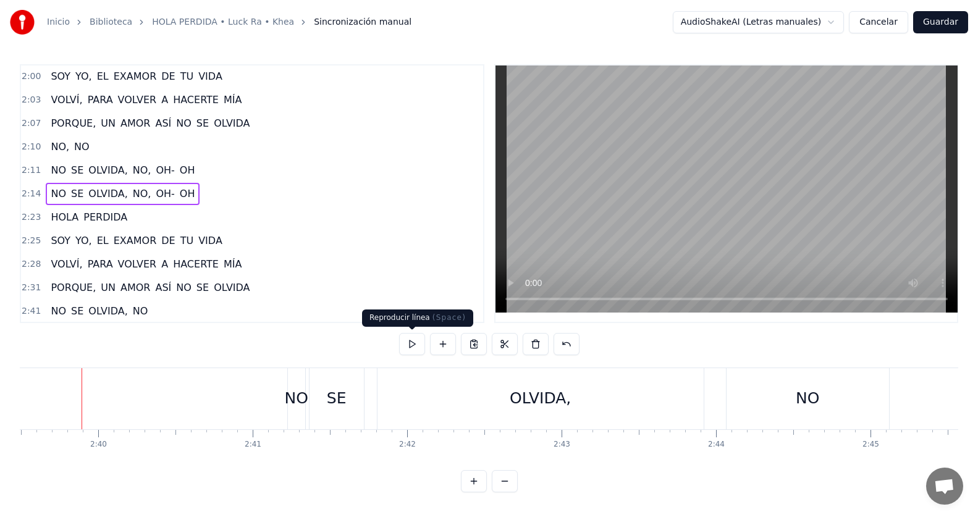
click at [418, 344] on button at bounding box center [412, 344] width 26 height 22
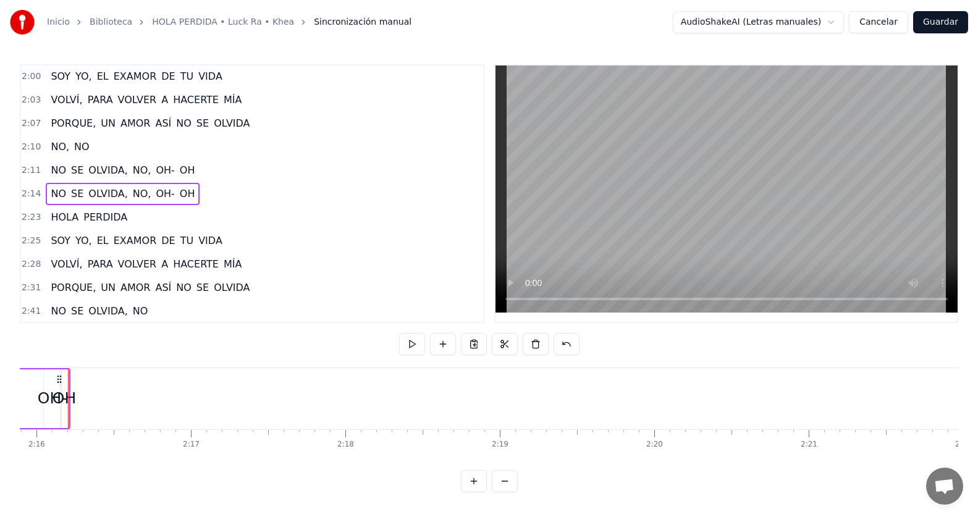
scroll to position [0, 20966]
click at [156, 193] on span "OH-" at bounding box center [164, 193] width 21 height 14
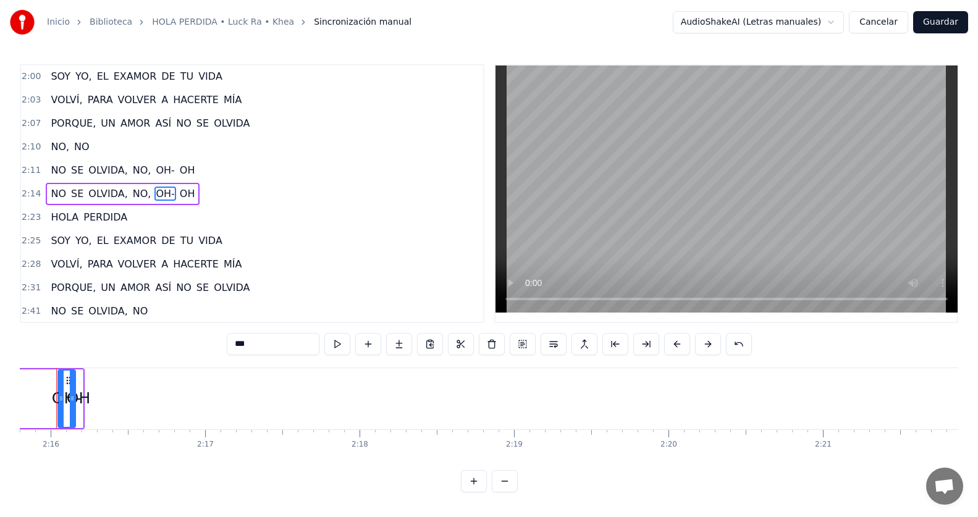
scroll to position [0, 20940]
click at [178, 195] on span "OH" at bounding box center [187, 193] width 18 height 14
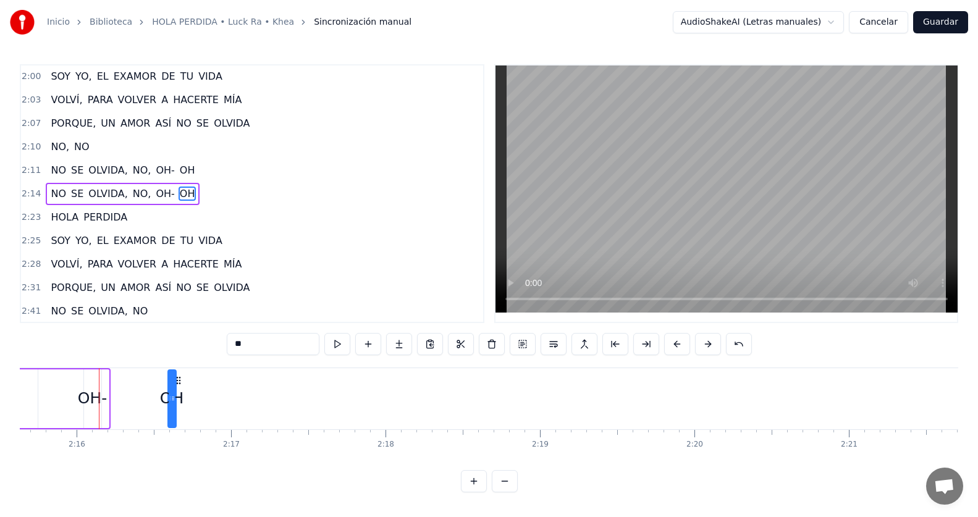
drag, startPoint x: 124, startPoint y: 380, endPoint x: 177, endPoint y: 377, distance: 52.6
click at [177, 377] on icon at bounding box center [179, 380] width 10 height 10
click at [93, 393] on div "OH-" at bounding box center [93, 398] width 30 height 23
drag, startPoint x: 95, startPoint y: 378, endPoint x: 139, endPoint y: 379, distance: 43.9
click at [140, 379] on div at bounding box center [142, 399] width 5 height 56
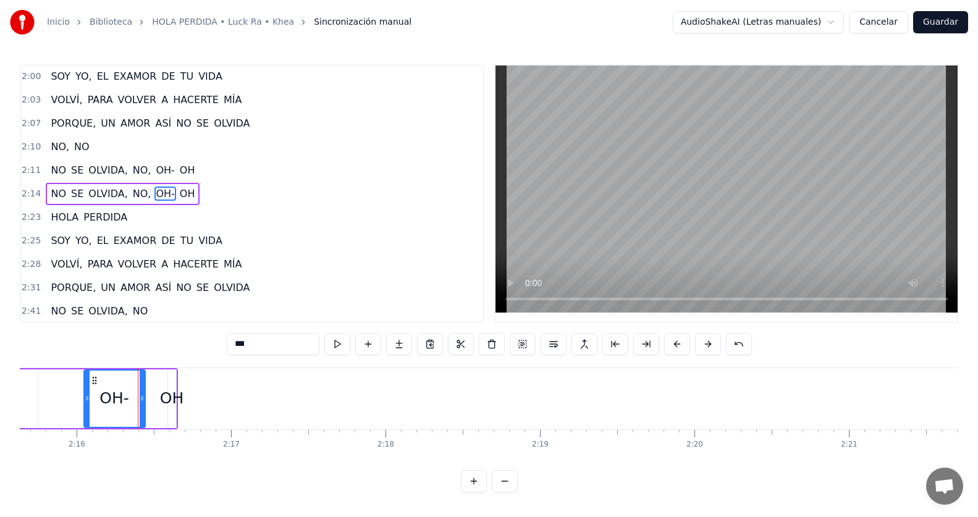
click at [172, 400] on div "OH" at bounding box center [171, 398] width 23 height 23
type input "**"
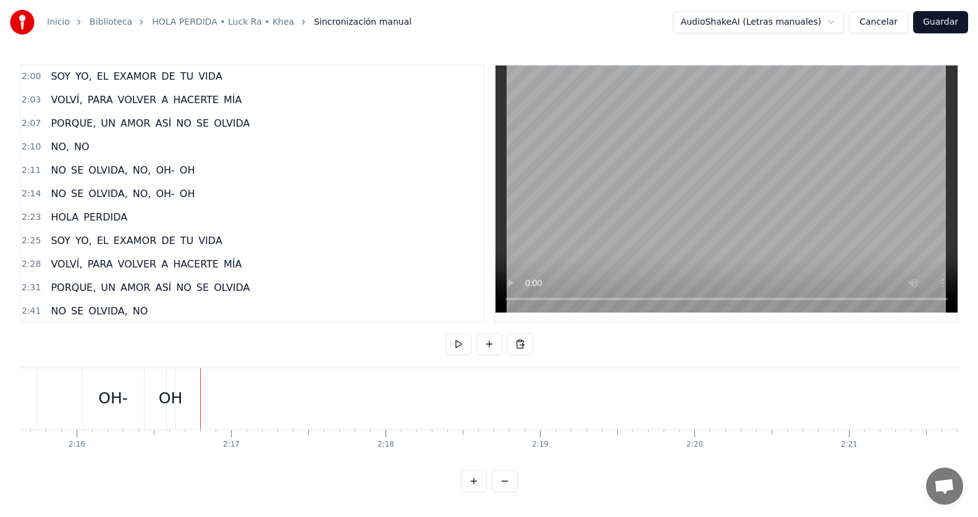
click at [173, 384] on div "OH" at bounding box center [171, 398] width 8 height 61
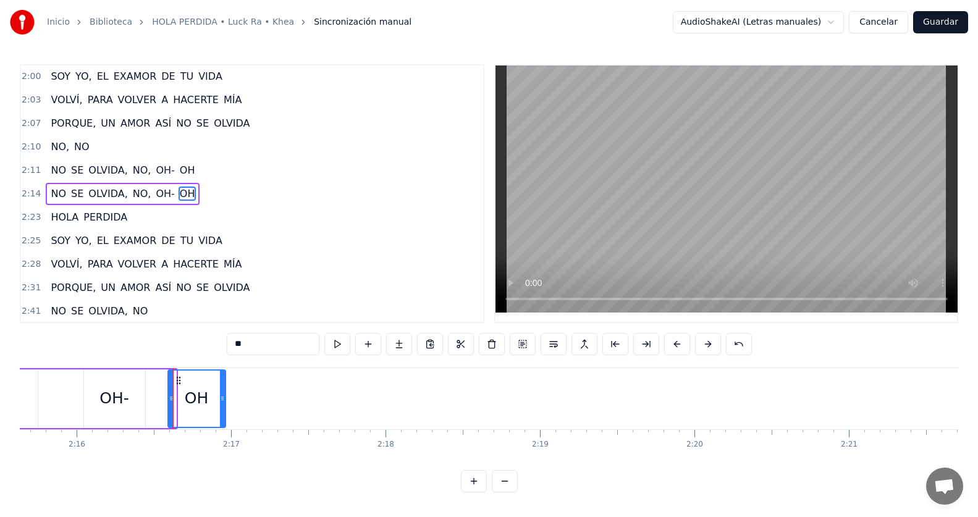
drag, startPoint x: 189, startPoint y: 395, endPoint x: 224, endPoint y: 394, distance: 35.2
click at [224, 394] on icon at bounding box center [222, 398] width 5 height 10
click at [206, 195] on div "2:14 NO SE OLVIDA, NO, [GEOGRAPHIC_DATA]- OH" at bounding box center [252, 193] width 462 height 23
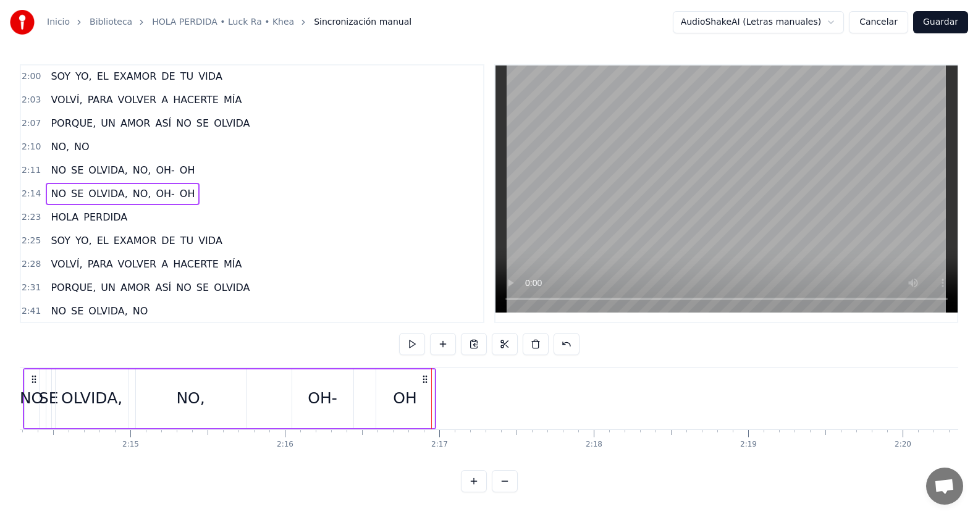
scroll to position [0, 20672]
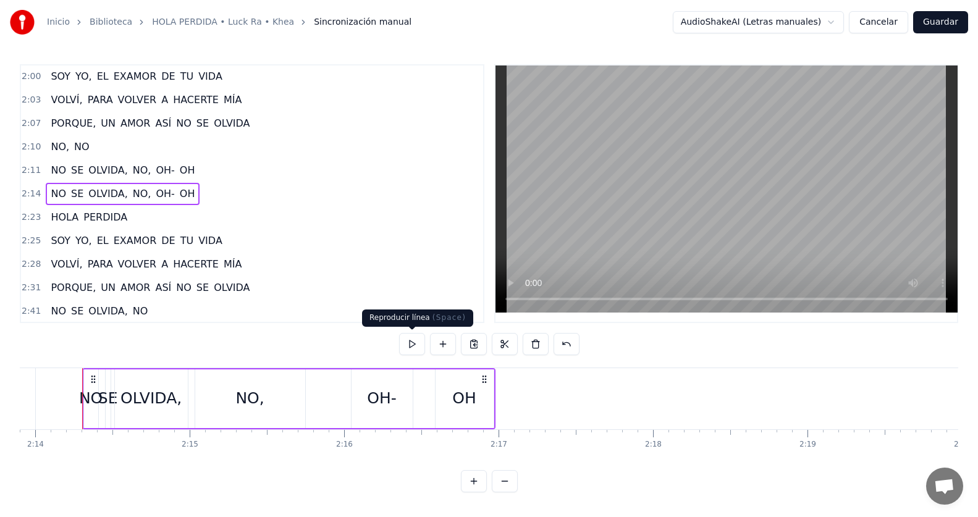
click at [416, 343] on button at bounding box center [412, 344] width 26 height 22
click at [375, 400] on div "OH-" at bounding box center [382, 398] width 30 height 23
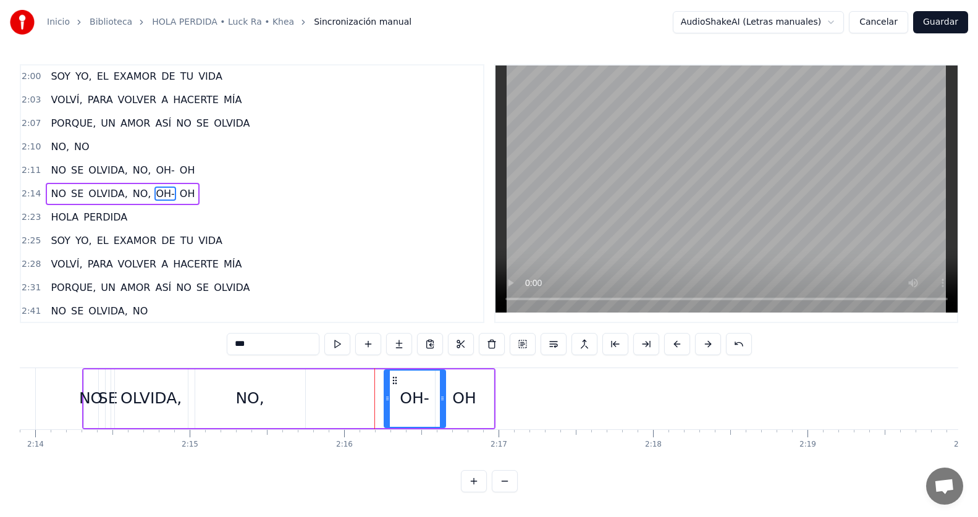
drag, startPoint x: 361, startPoint y: 375, endPoint x: 393, endPoint y: 379, distance: 32.9
click at [393, 379] on icon at bounding box center [395, 380] width 10 height 10
click at [238, 198] on div "2:14 NO SE OLVIDA, NO, [GEOGRAPHIC_DATA]- OH" at bounding box center [252, 193] width 462 height 23
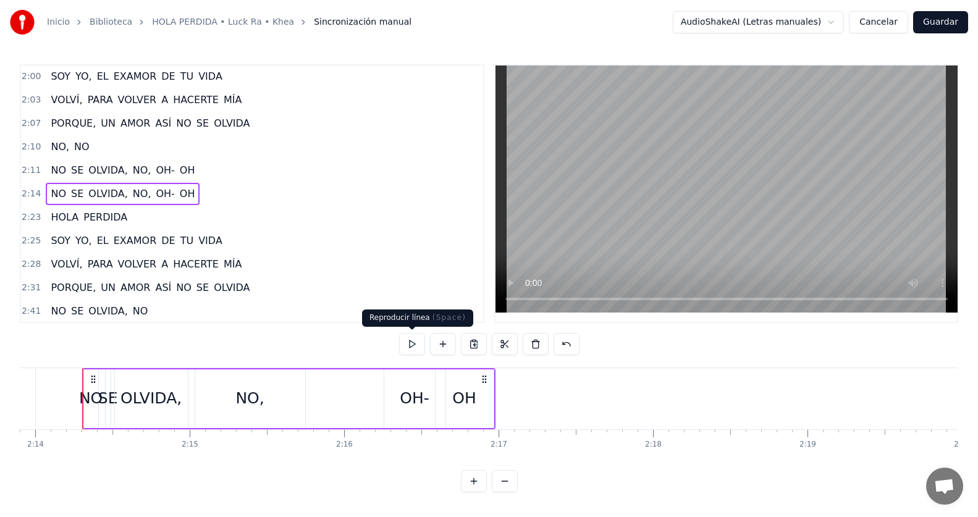
click at [404, 348] on button at bounding box center [412, 344] width 26 height 22
click at [225, 197] on div "2:14 NO SE OLVIDA, NO, [GEOGRAPHIC_DATA]- OH" at bounding box center [252, 193] width 462 height 23
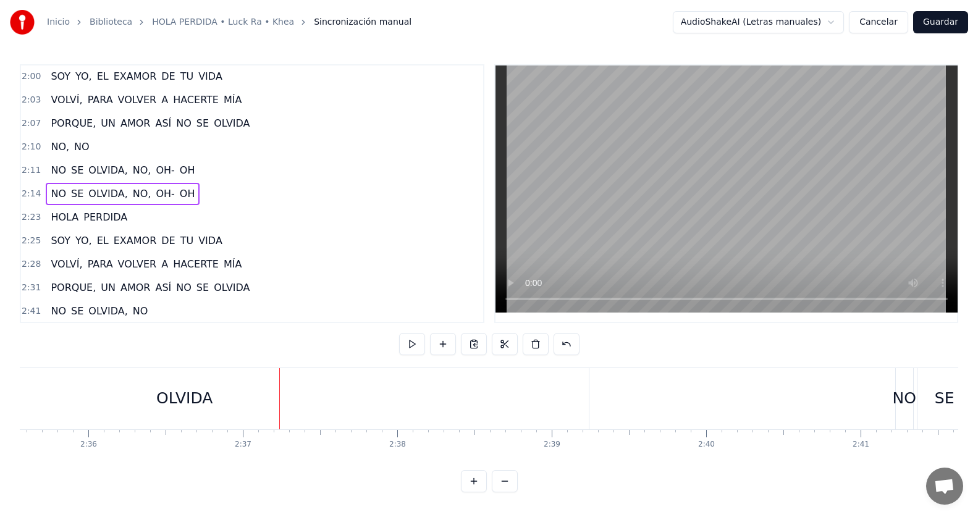
scroll to position [917, 0]
click at [266, 288] on div "2:31 PORQUE, UN AMOR ASÍ NO SE OLVIDA" at bounding box center [252, 286] width 462 height 23
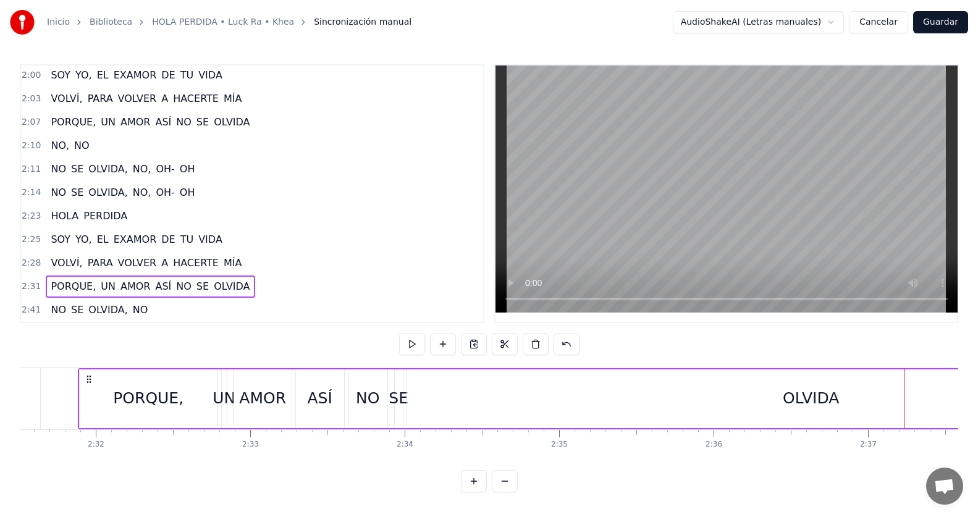
scroll to position [0, 23386]
click at [421, 342] on button at bounding box center [412, 344] width 26 height 22
click at [414, 347] on button at bounding box center [412, 344] width 26 height 22
click at [227, 281] on span "OLVIDA" at bounding box center [231, 286] width 38 height 14
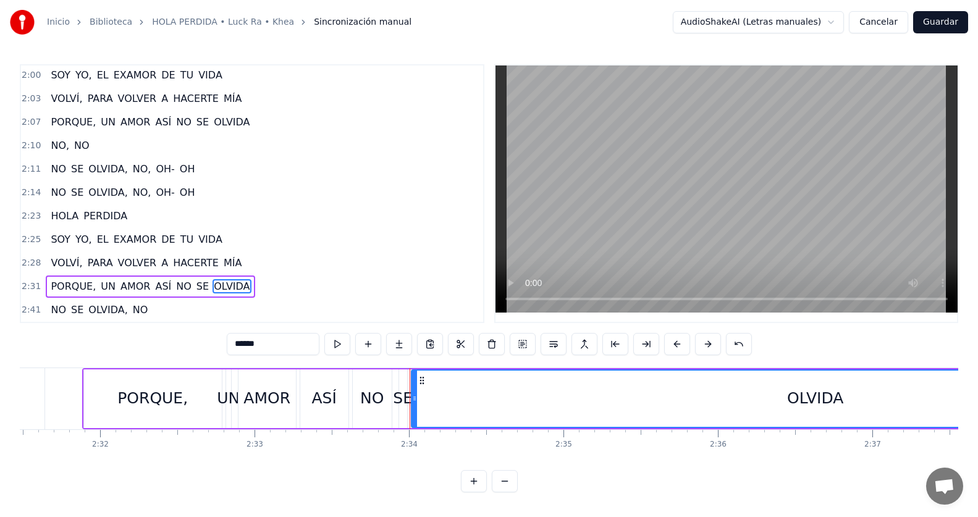
scroll to position [6, 0]
click at [253, 336] on input "******" at bounding box center [273, 344] width 93 height 22
type input "*********"
click at [287, 275] on div "2:31 PORQUE, UN AMOR ASÍ NO SE OLVI...DA" at bounding box center [252, 286] width 462 height 23
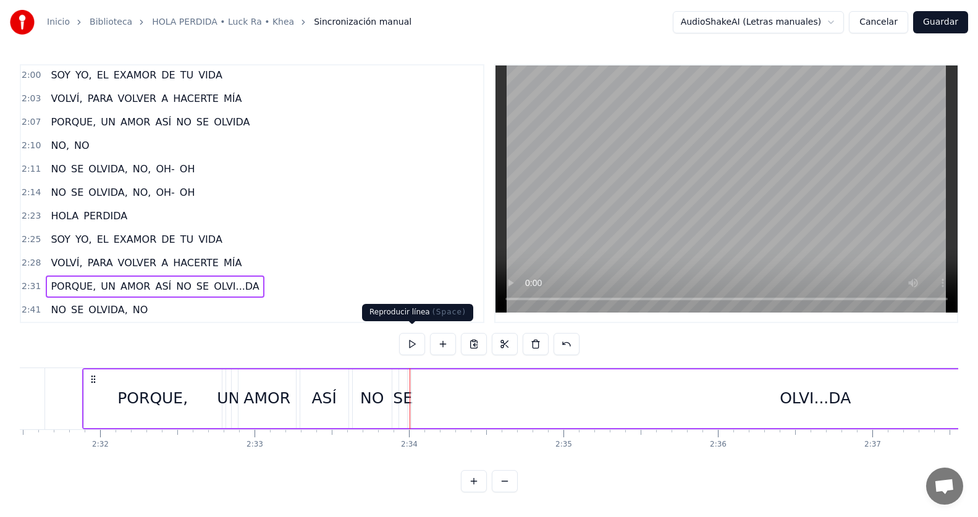
click at [409, 338] on button at bounding box center [412, 344] width 26 height 22
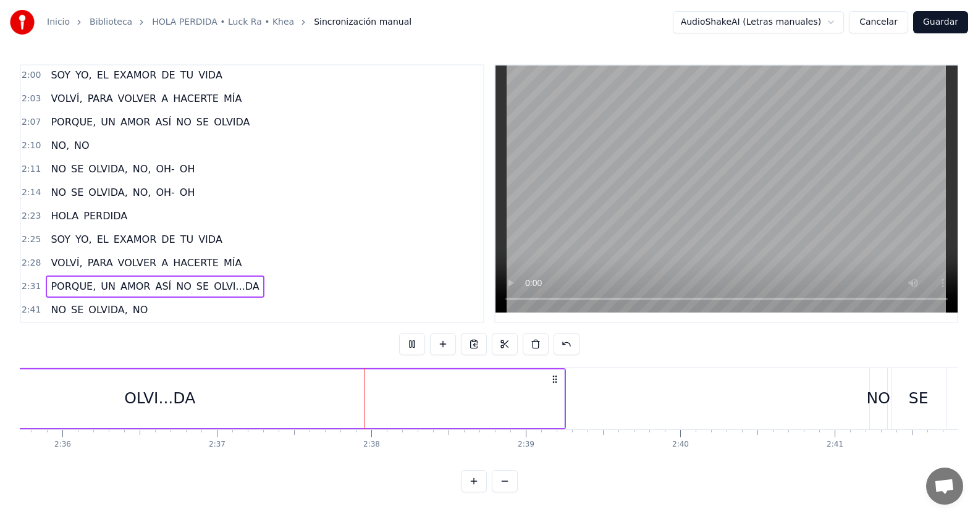
scroll to position [0, 24218]
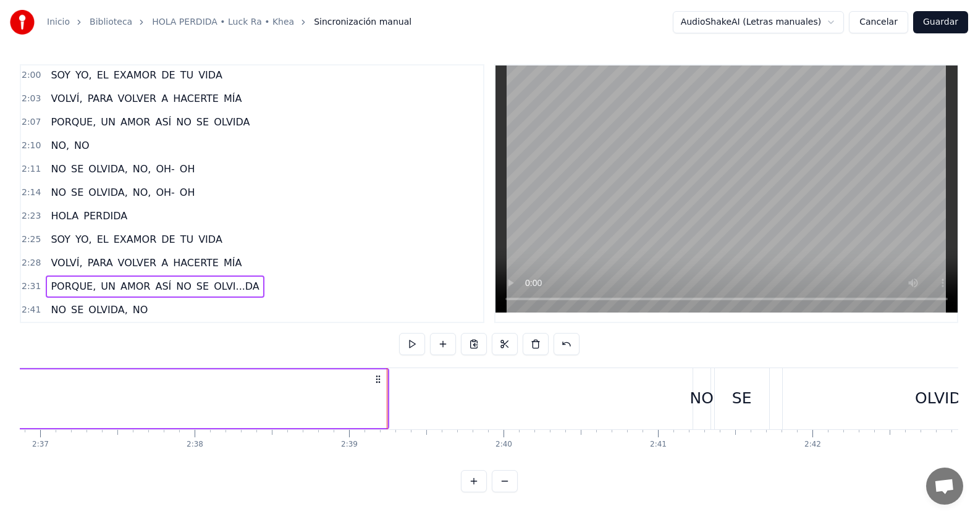
click at [197, 279] on div "PORQUE, UN AMOR ASÍ NO SE OLVI...DA" at bounding box center [155, 286] width 218 height 22
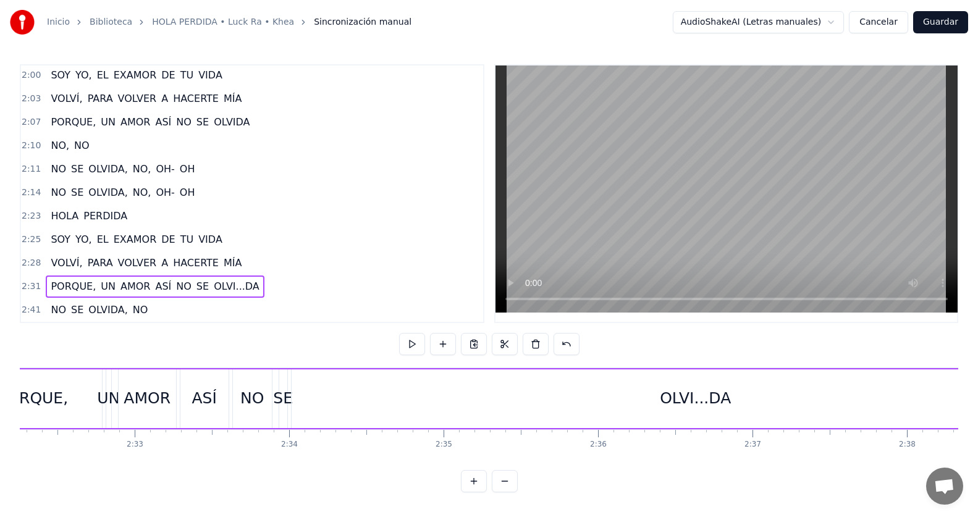
click at [215, 280] on span "OLVI...DA" at bounding box center [236, 286] width 48 height 14
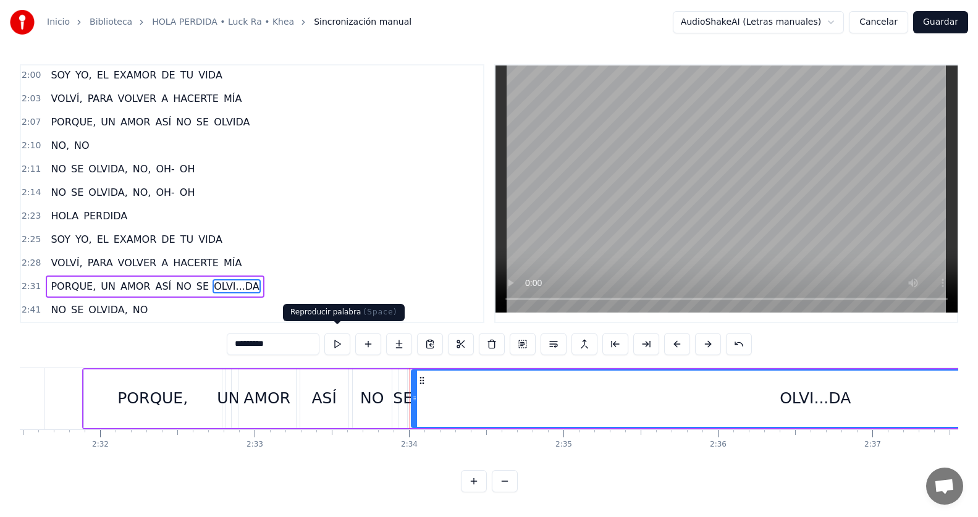
click at [330, 335] on button at bounding box center [337, 344] width 26 height 22
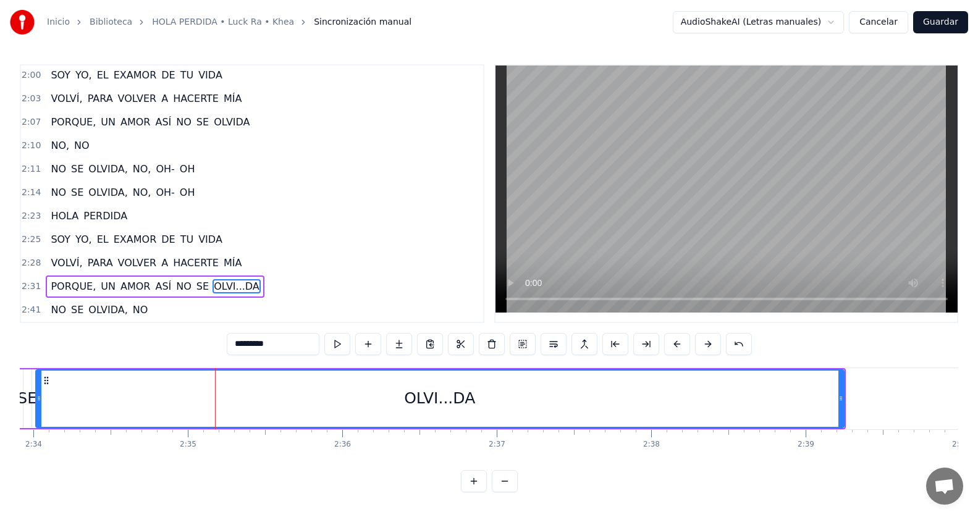
scroll to position [0, 23797]
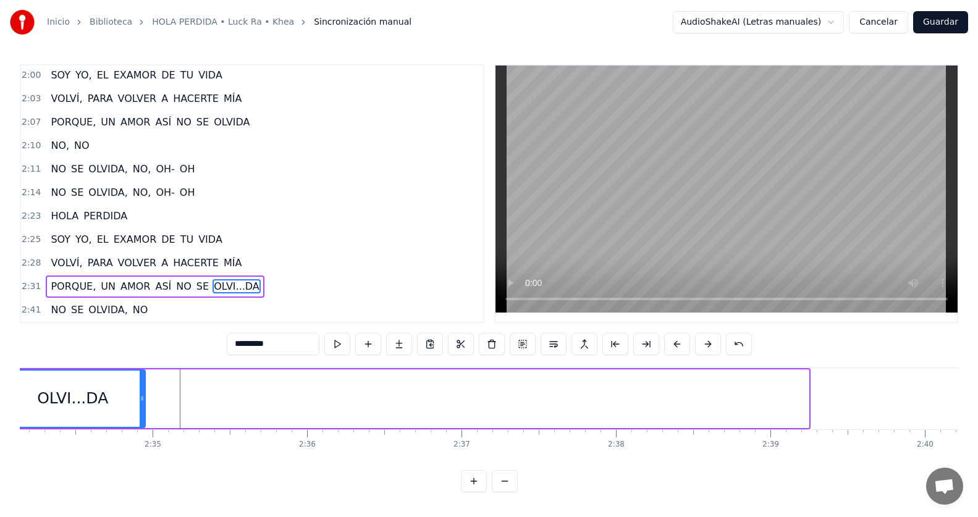
drag, startPoint x: 805, startPoint y: 393, endPoint x: 141, endPoint y: 388, distance: 663.3
click at [141, 393] on icon at bounding box center [142, 398] width 5 height 10
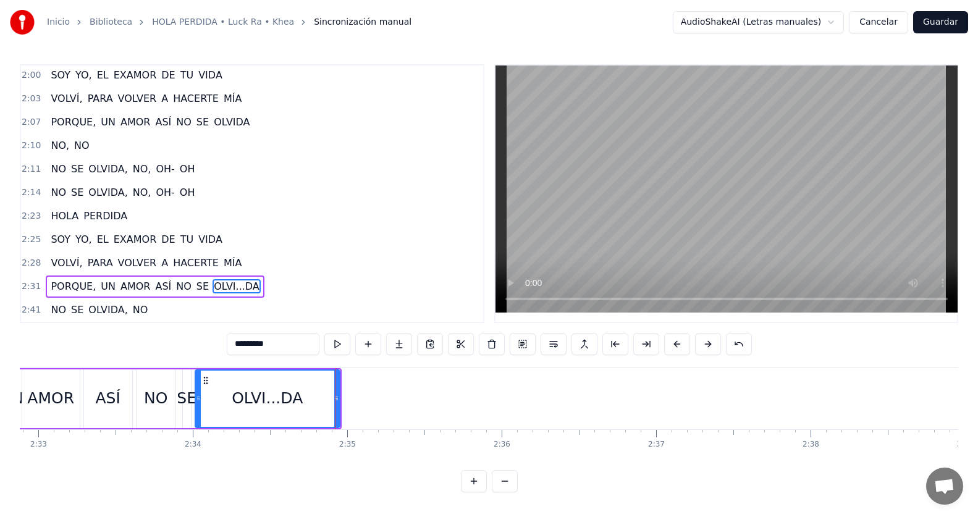
scroll to position [0, 23585]
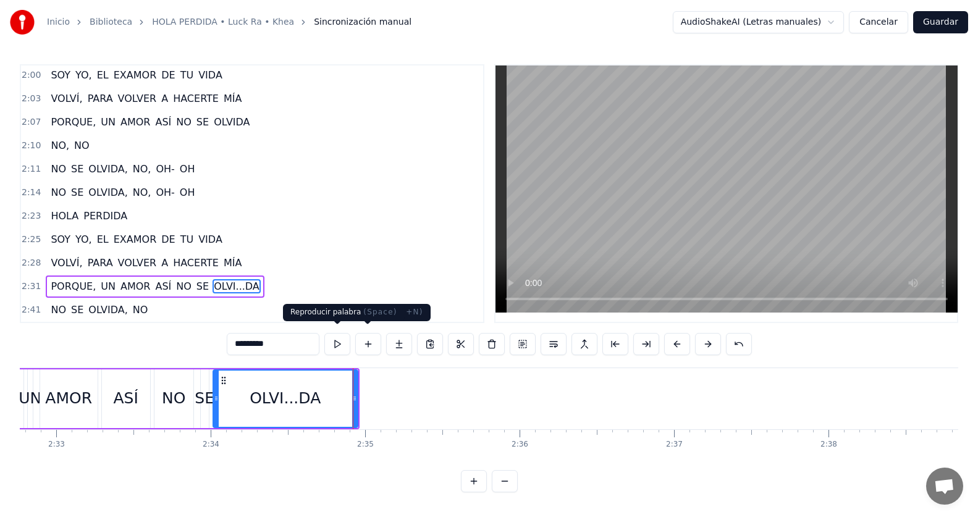
click at [343, 335] on button at bounding box center [337, 344] width 26 height 22
click at [251, 342] on input "*********" at bounding box center [273, 344] width 93 height 22
type input "******"
click at [252, 285] on div "2:31 PORQUE, UN AMOR ASÍ NO SE OLVIDA" at bounding box center [252, 286] width 462 height 23
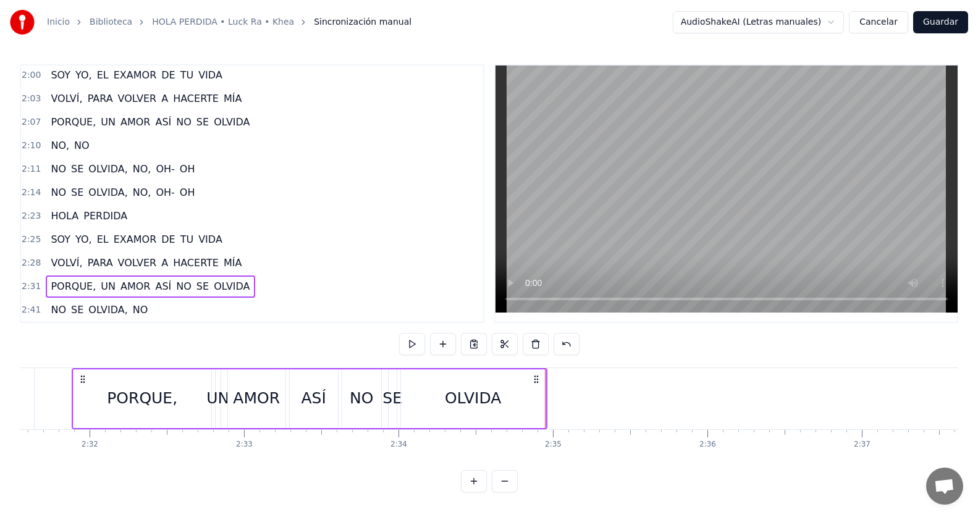
scroll to position [0, 23386]
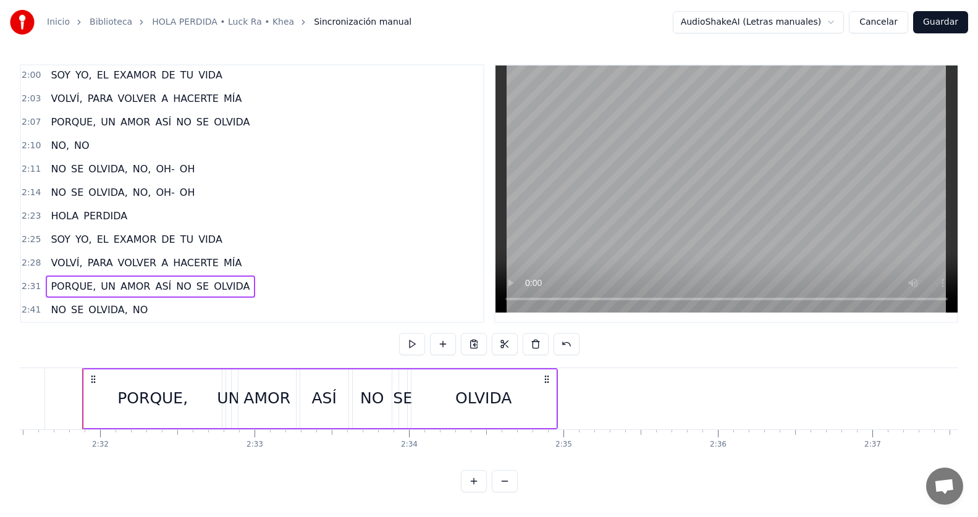
click at [232, 279] on span "OLVIDA" at bounding box center [231, 286] width 38 height 14
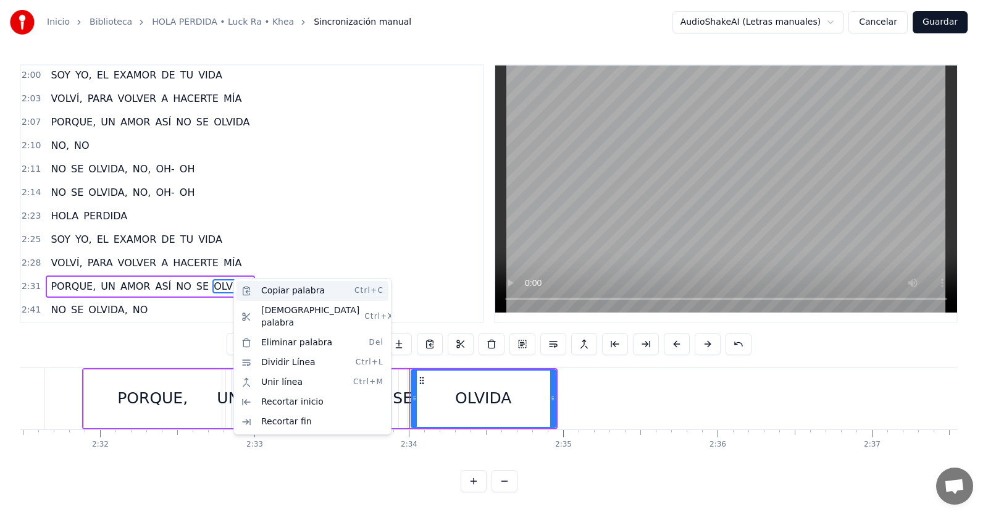
click at [303, 291] on div "Copiar palabra Ctrl+C" at bounding box center [313, 291] width 152 height 20
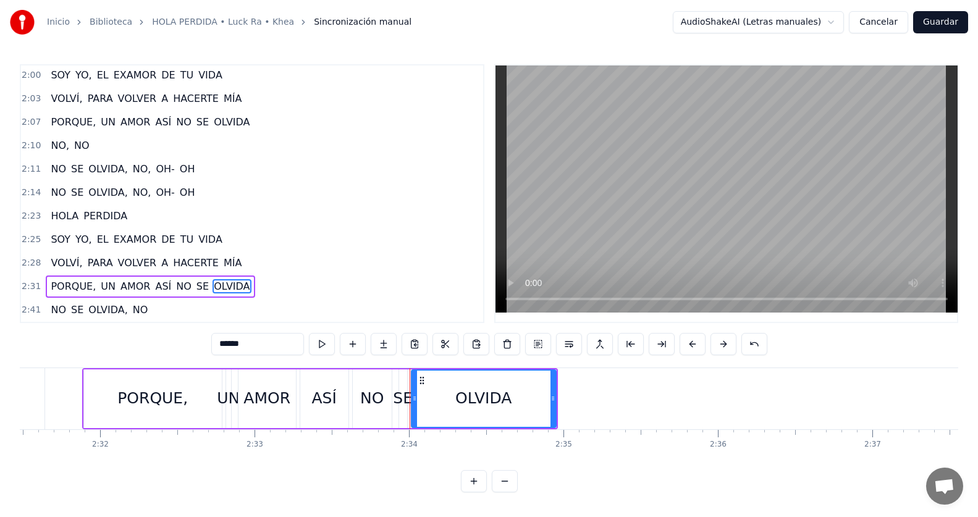
click at [253, 275] on div "2:31 PORQUE, UN AMOR ASÍ NO SE OLVIDA" at bounding box center [252, 286] width 462 height 23
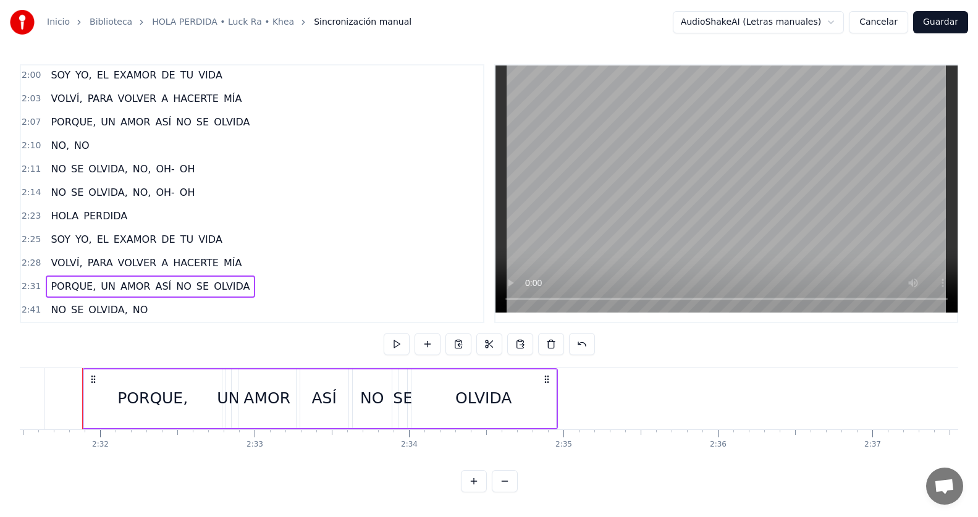
click at [228, 280] on span "OLVIDA" at bounding box center [231, 286] width 38 height 14
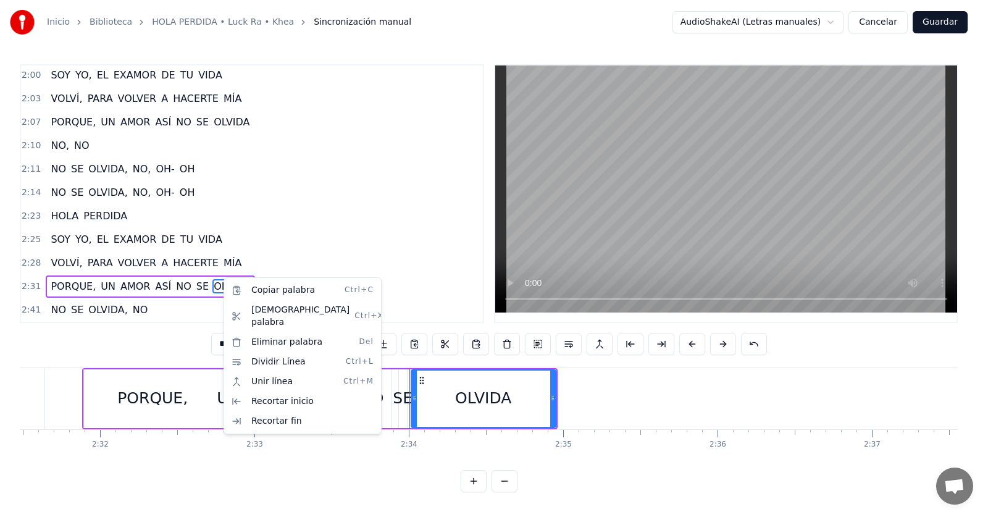
click at [251, 264] on html "Inicio Biblioteca HOLA PERDIDA • Luck Ra • Khea Sincronización manual AudioShak…" at bounding box center [494, 256] width 988 height 512
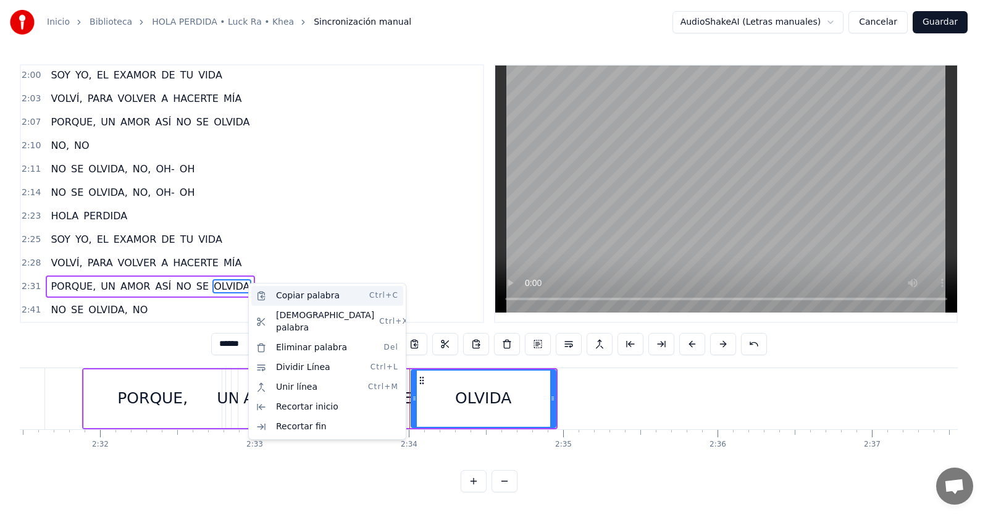
click at [314, 298] on div "Copiar palabra Ctrl+C" at bounding box center [327, 296] width 152 height 20
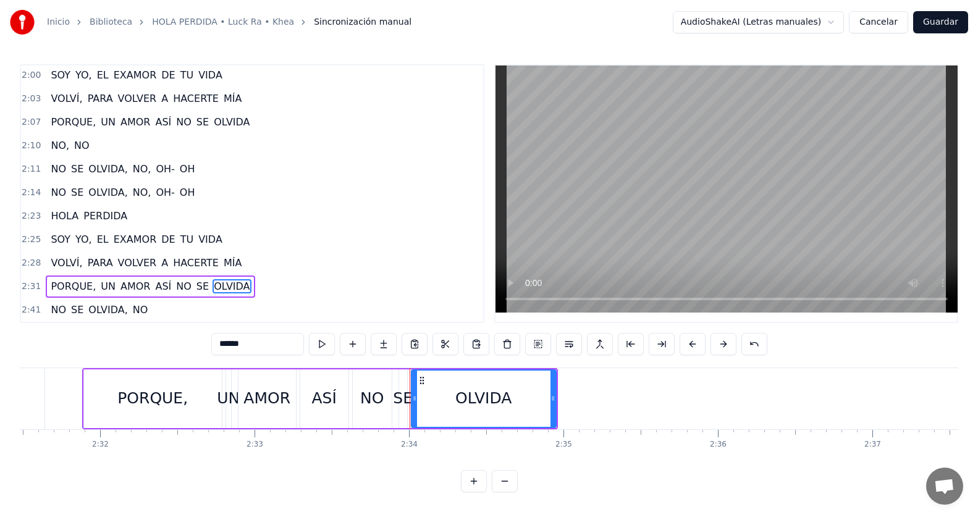
click at [212, 279] on span "OLVIDA" at bounding box center [231, 286] width 38 height 14
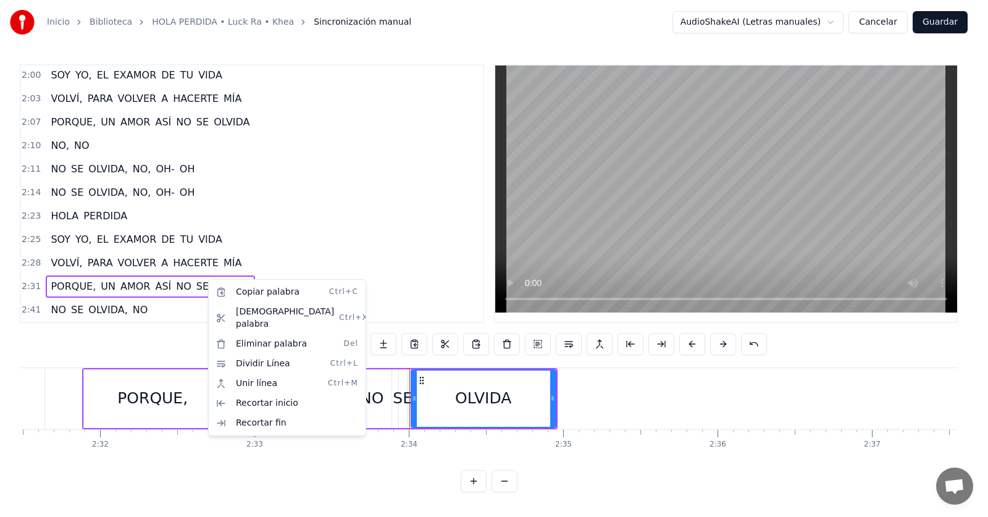
click at [299, 239] on html "Inicio Biblioteca HOLA PERDIDA • Luck Ra • Khea Sincronización manual AudioShak…" at bounding box center [494, 256] width 988 height 512
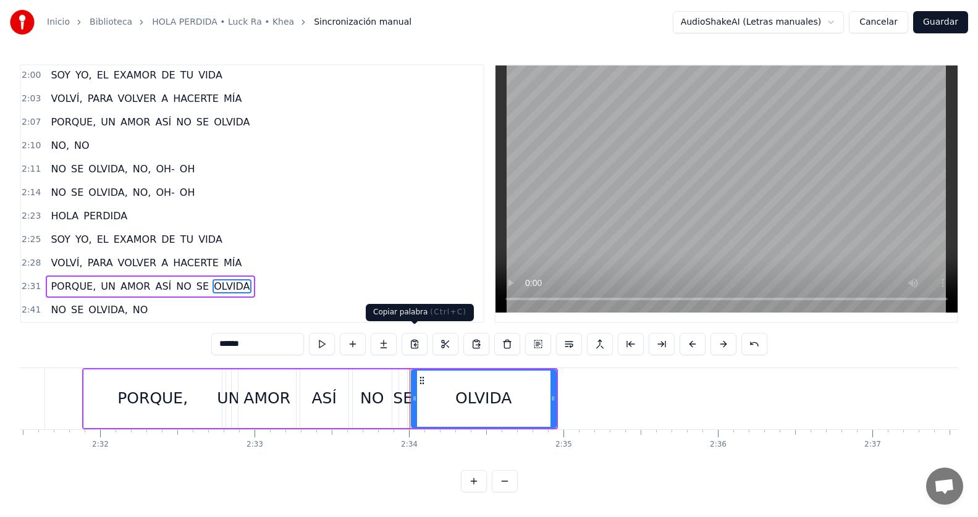
click at [421, 342] on button at bounding box center [414, 344] width 26 height 22
click at [270, 287] on div "2:31 PORQUE, UN AMOR ASÍ NO SE OLVIDA" at bounding box center [252, 286] width 462 height 23
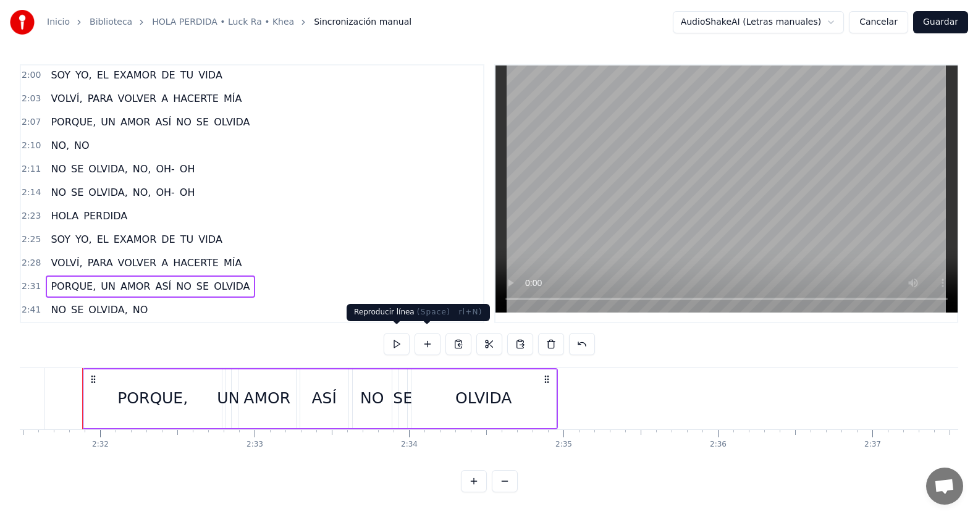
click at [400, 342] on button at bounding box center [396, 344] width 26 height 22
click at [259, 275] on div "2:31 PORQUE, UN AMOR ASÍ NO SE OLVIDA" at bounding box center [252, 286] width 462 height 23
click at [189, 301] on div "2:41 NO SE OLVIDA, NO" at bounding box center [252, 309] width 462 height 23
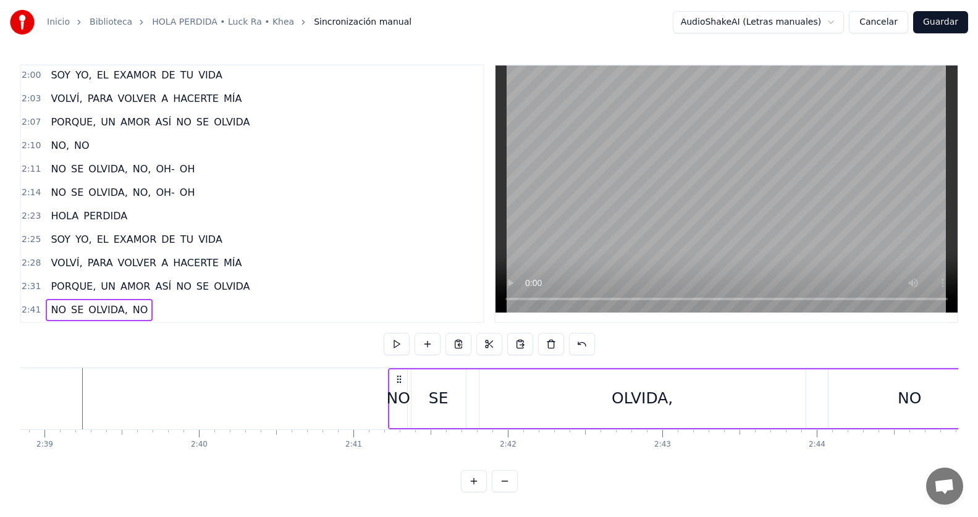
click at [246, 280] on div "2:31 PORQUE, UN AMOR ASÍ NO SE OLVIDA" at bounding box center [252, 286] width 462 height 23
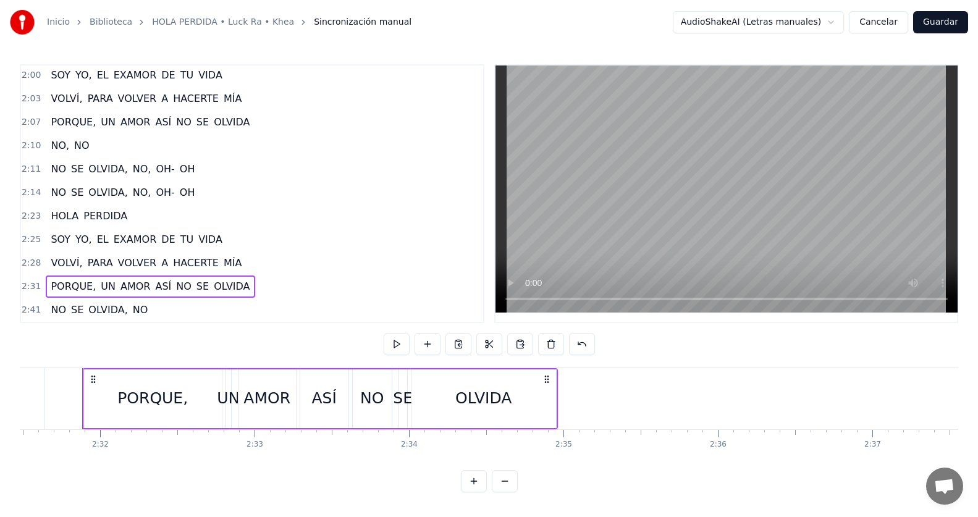
click at [219, 279] on span "OLVIDA" at bounding box center [231, 286] width 38 height 14
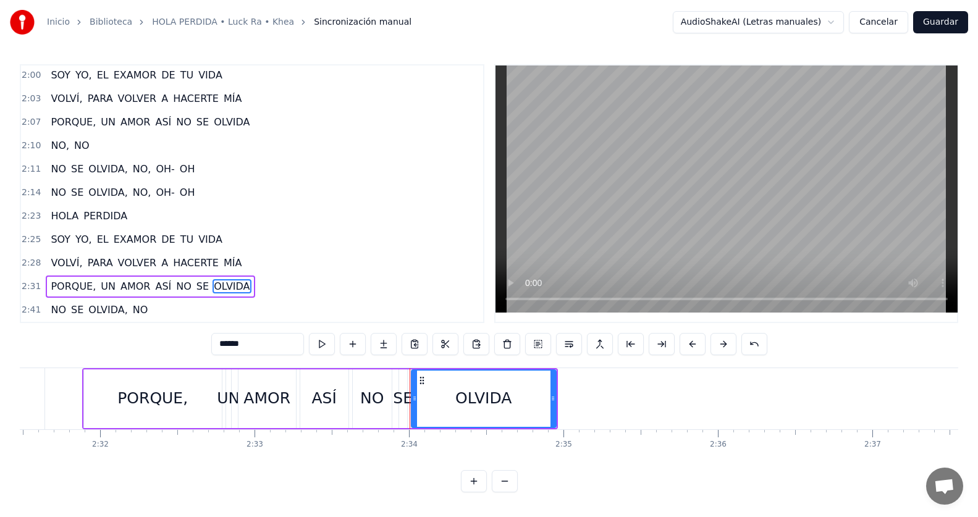
click at [500, 387] on div "OLVIDA" at bounding box center [483, 398] width 56 height 23
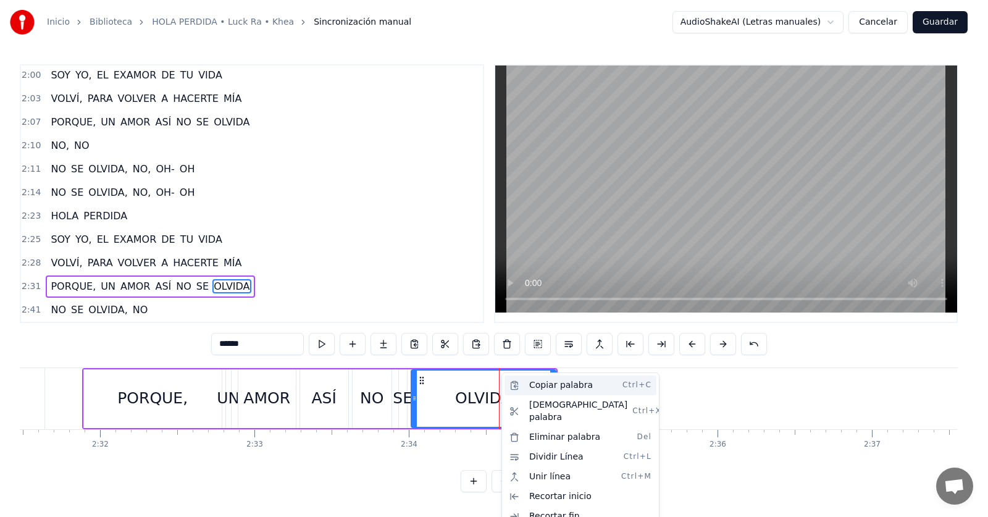
click at [545, 386] on div "Copiar palabra Ctrl+C" at bounding box center [581, 385] width 152 height 20
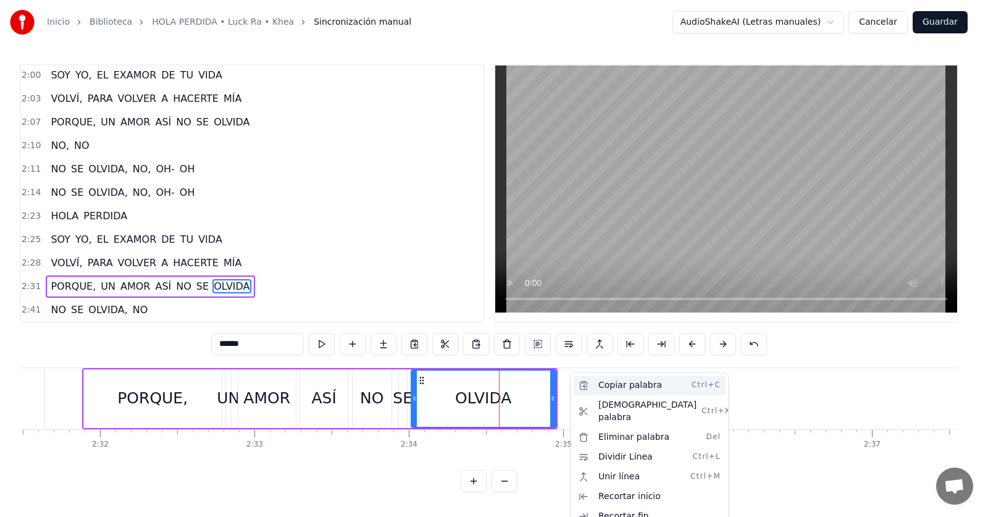
click at [631, 385] on div "Copiar palabra Ctrl+C" at bounding box center [650, 385] width 152 height 20
click at [616, 385] on div "Copiar palabra Ctrl+C" at bounding box center [652, 385] width 152 height 20
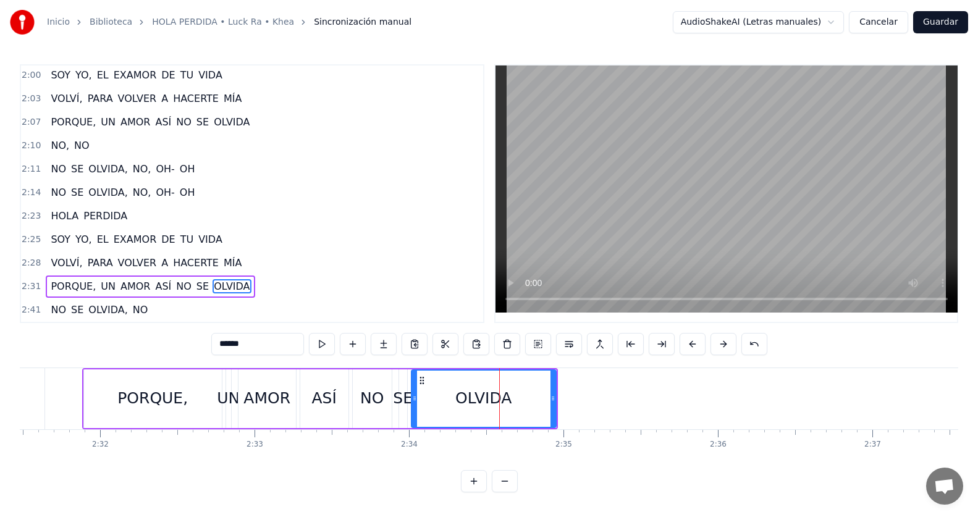
click at [421, 375] on icon at bounding box center [422, 380] width 10 height 10
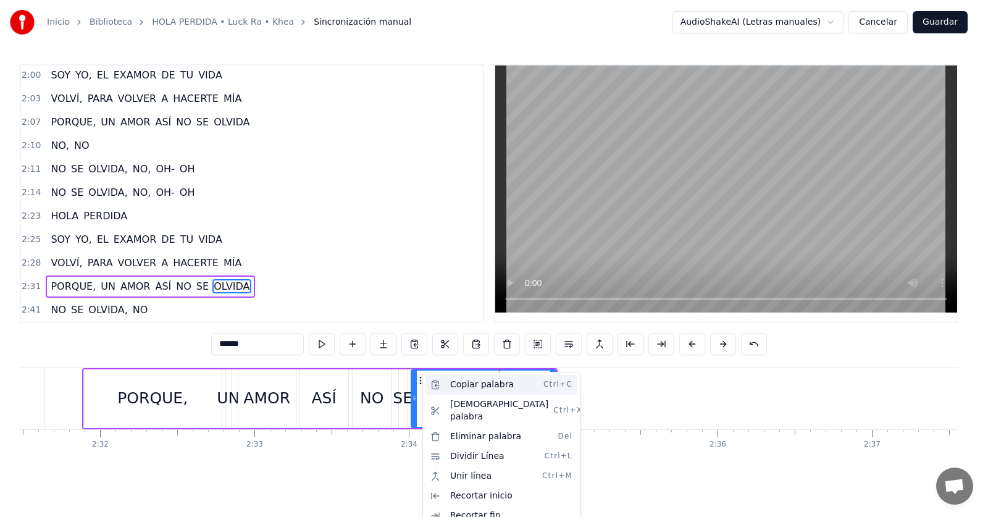
click at [448, 384] on div "Copiar palabra Ctrl+C" at bounding box center [501, 385] width 152 height 20
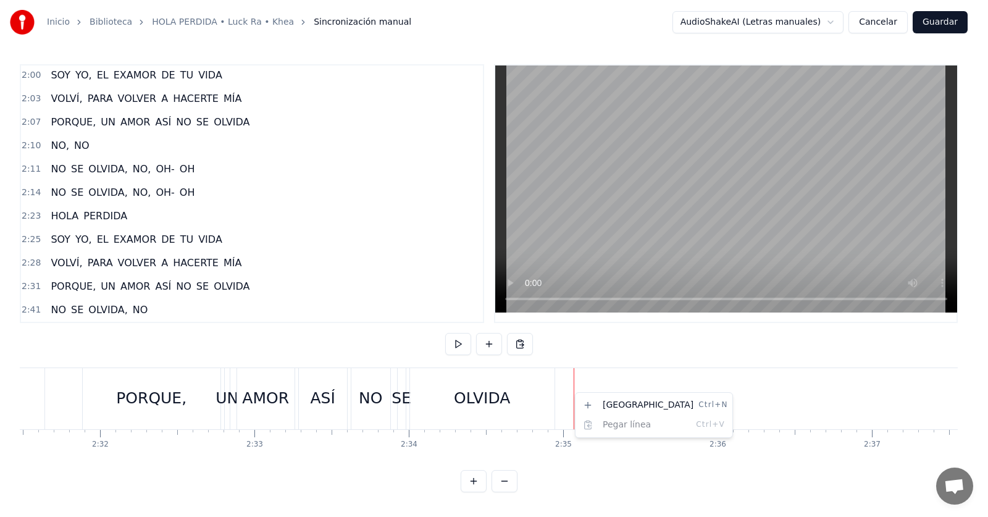
click at [521, 393] on html "Inicio Biblioteca HOLA PERDIDA • Luck Ra • Khea Sincronización manual AudioShak…" at bounding box center [494, 256] width 988 height 512
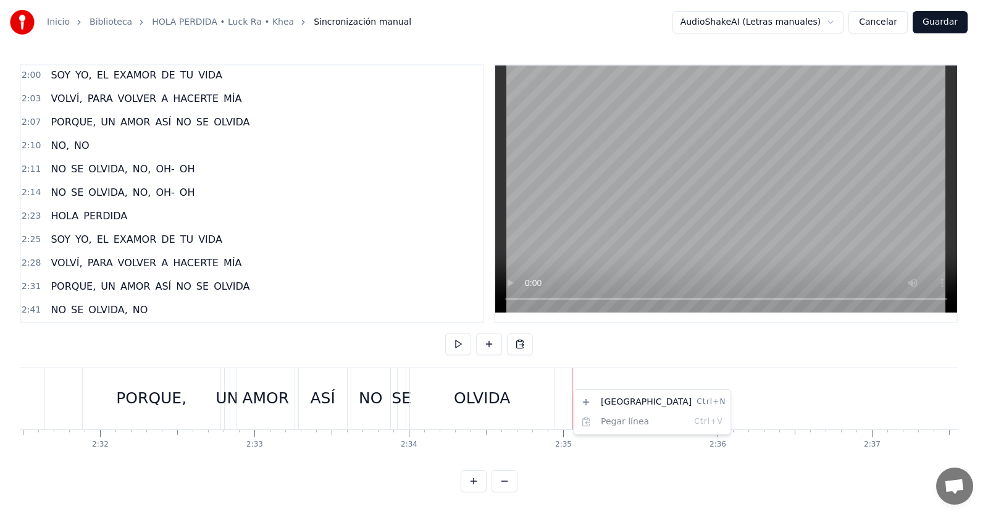
click at [564, 390] on html "Inicio Biblioteca HOLA PERDIDA • Luck Ra • Khea Sincronización manual AudioShak…" at bounding box center [494, 256] width 988 height 512
click at [481, 389] on html "Inicio Biblioteca HOLA PERDIDA • Luck Ra • Khea Sincronización manual AudioShak…" at bounding box center [494, 256] width 988 height 512
click at [219, 280] on html "Inicio Biblioteca HOLA PERDIDA • Luck Ra • Khea Sincronización manual AudioShak…" at bounding box center [494, 256] width 988 height 512
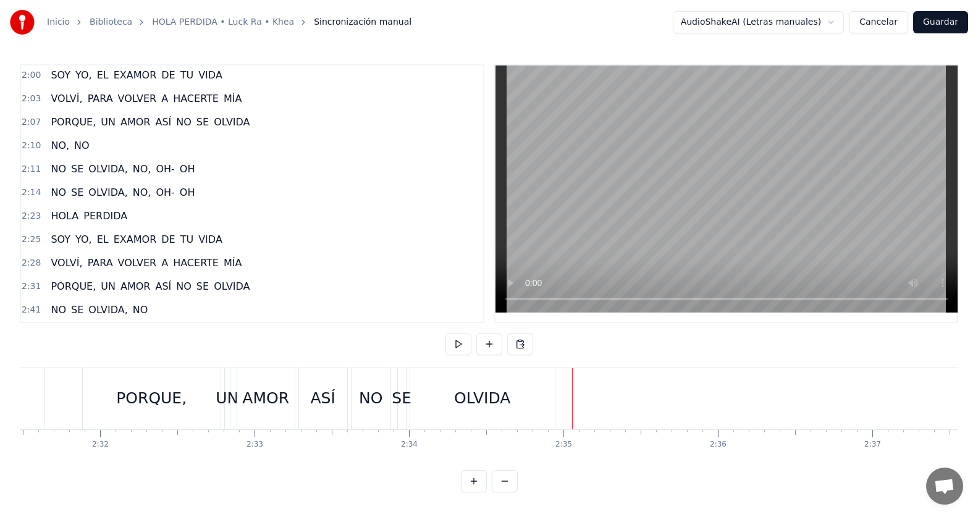
click at [219, 280] on span "OLVIDA" at bounding box center [231, 286] width 38 height 14
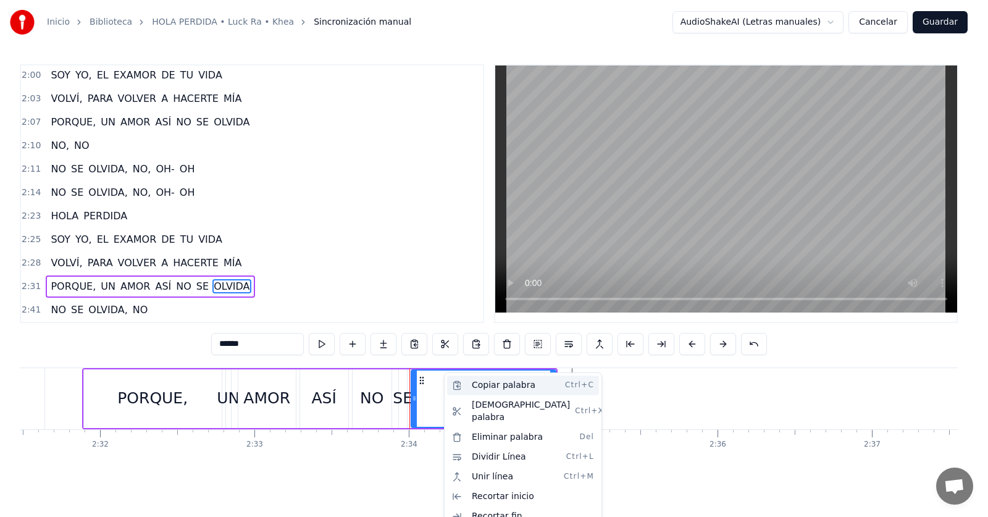
click at [490, 387] on div "Copiar palabra Ctrl+C" at bounding box center [523, 385] width 152 height 20
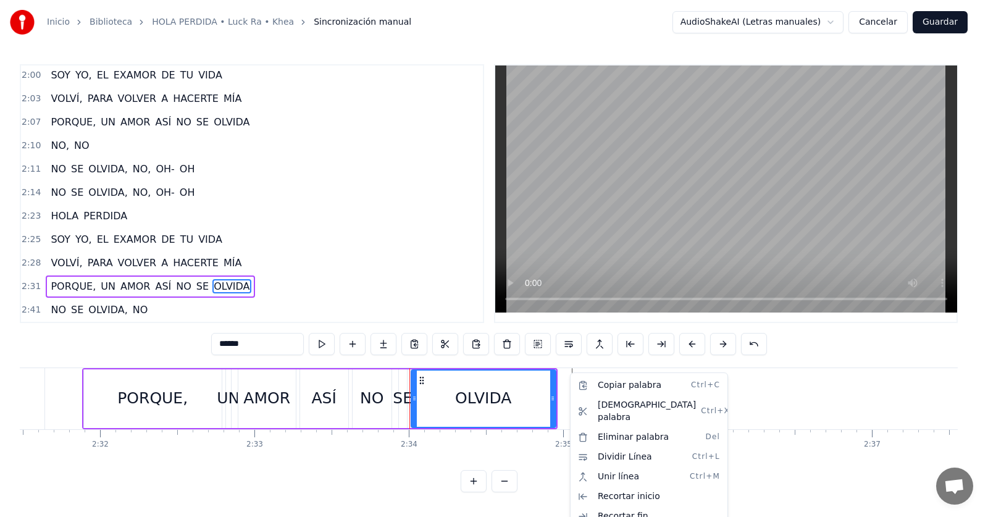
click at [833, 392] on html "Inicio Biblioteca HOLA PERDIDA • Luck Ra • Khea Sincronización manual AudioShak…" at bounding box center [494, 256] width 988 height 512
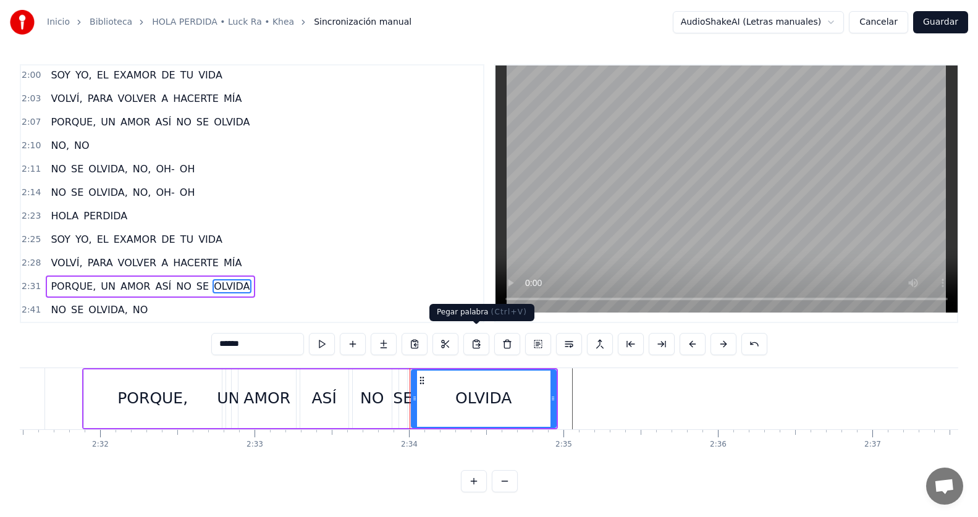
click at [472, 338] on button at bounding box center [476, 344] width 26 height 22
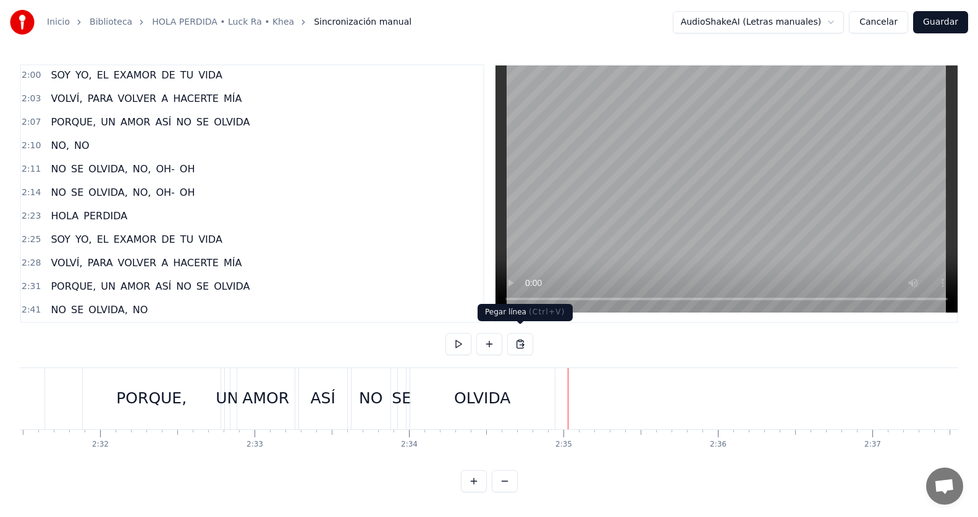
click at [518, 343] on button at bounding box center [520, 344] width 26 height 22
click at [519, 343] on button at bounding box center [520, 344] width 26 height 22
click at [485, 396] on div "OLVIDA" at bounding box center [482, 398] width 56 height 23
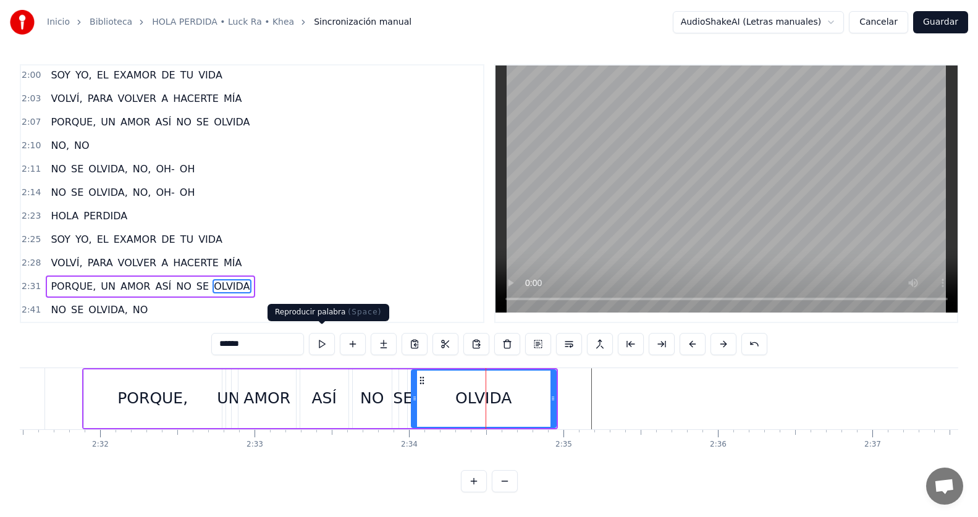
click at [324, 338] on button at bounding box center [322, 344] width 26 height 22
click at [261, 262] on div "2:28 VOLVÍ, PARA VOLVER A HACERTE MÍA" at bounding box center [252, 262] width 462 height 23
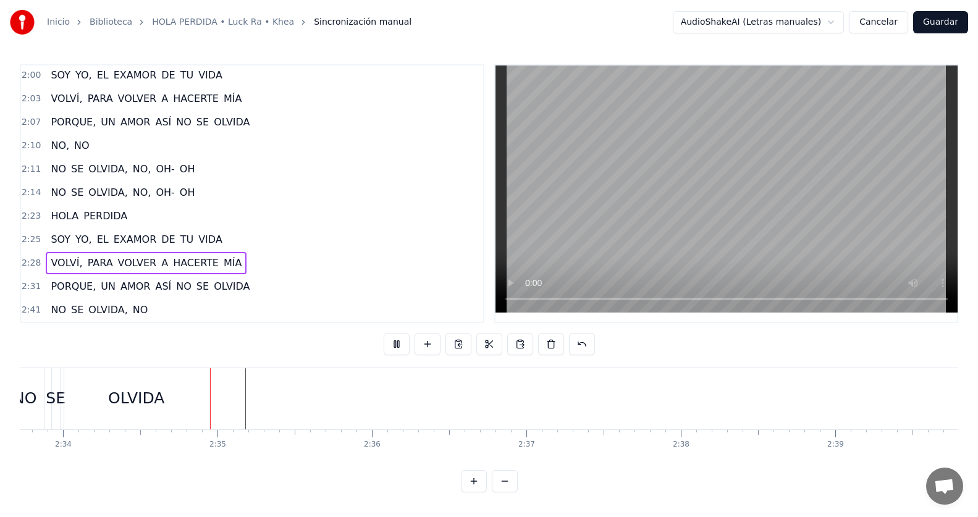
scroll to position [0, 23733]
click at [49, 306] on span "NO" at bounding box center [58, 310] width 18 height 14
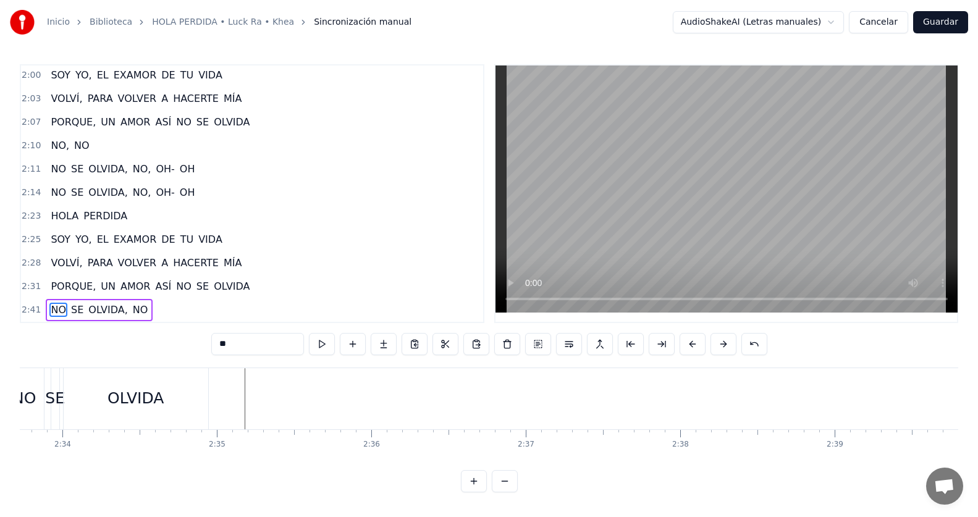
click at [49, 306] on span "NO" at bounding box center [58, 310] width 18 height 14
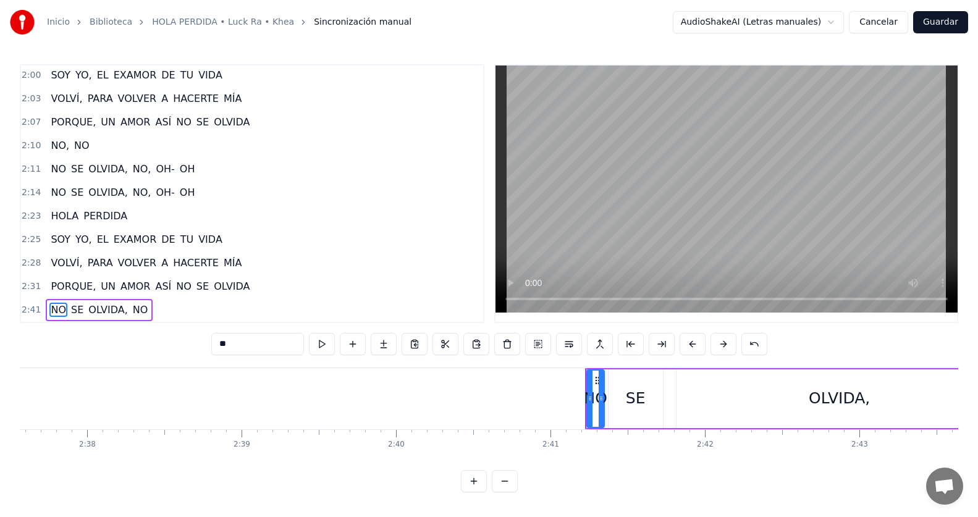
click at [49, 306] on span "NO" at bounding box center [58, 310] width 18 height 14
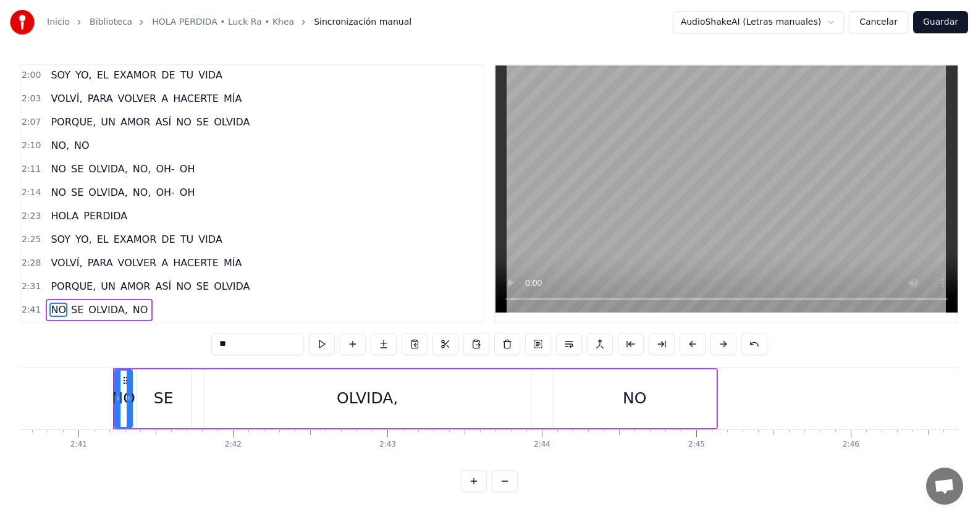
scroll to position [0, 24828]
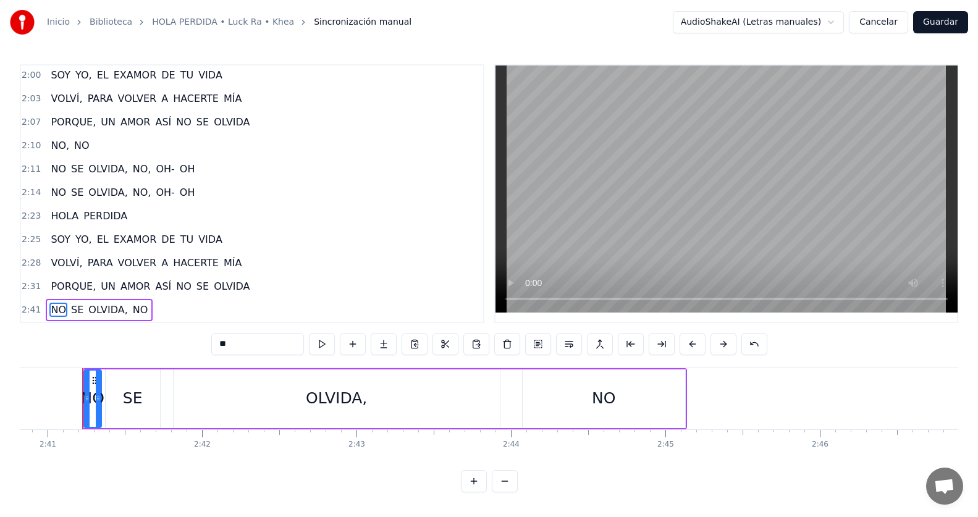
click at [104, 346] on div "0:05 HOLA PERDIDA, ESTE TEMA ES PARA VOS 0:08 QUE NO ME LLAMAS TODAVÍA 0:11 Y D…" at bounding box center [489, 278] width 938 height 428
click at [162, 393] on div "NO SE OLVIDA, NO" at bounding box center [384, 398] width 605 height 61
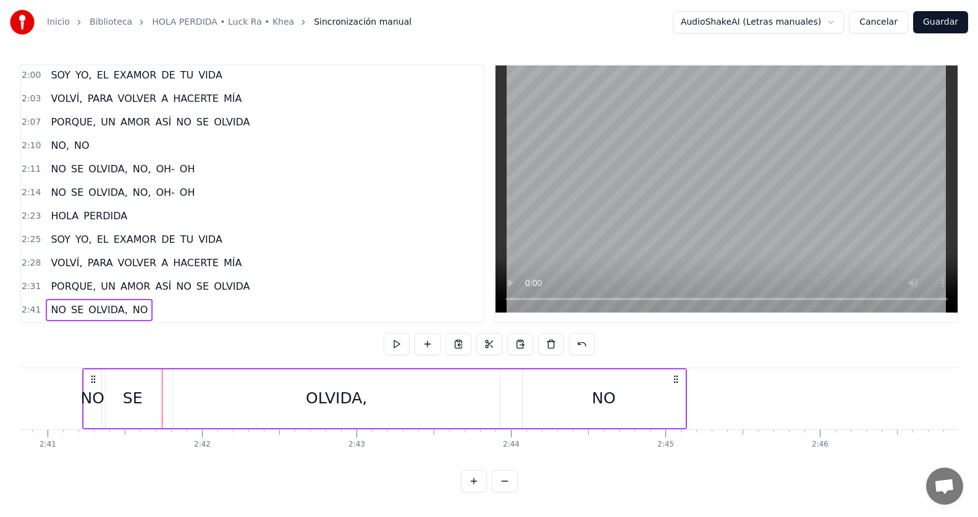
click at [80, 342] on div "0:05 HOLA PERDIDA, ESTE TEMA ES PARA VOS 0:08 QUE NO ME LLAMAS TODAVÍA 0:11 Y D…" at bounding box center [489, 278] width 938 height 428
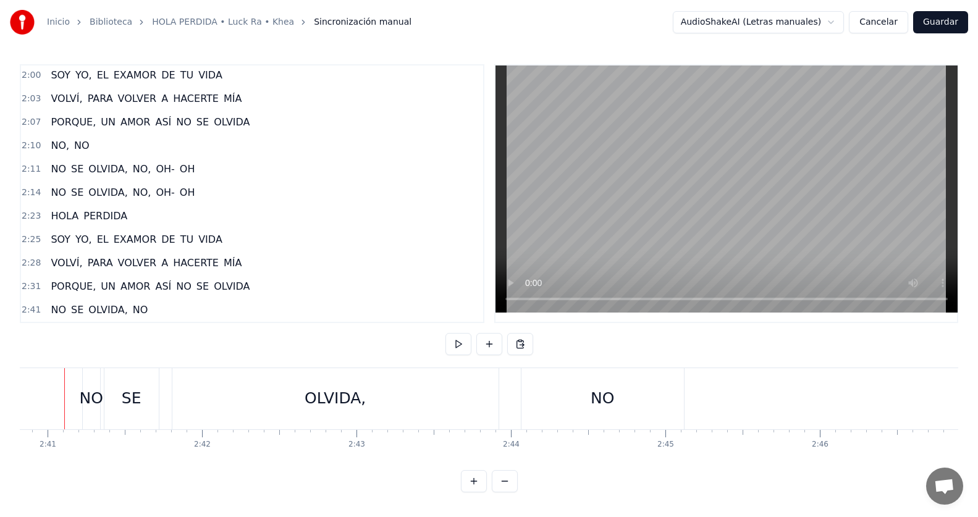
scroll to position [0, 24811]
click at [154, 302] on div "2:41 NO SE OLVIDA, NO" at bounding box center [252, 309] width 462 height 23
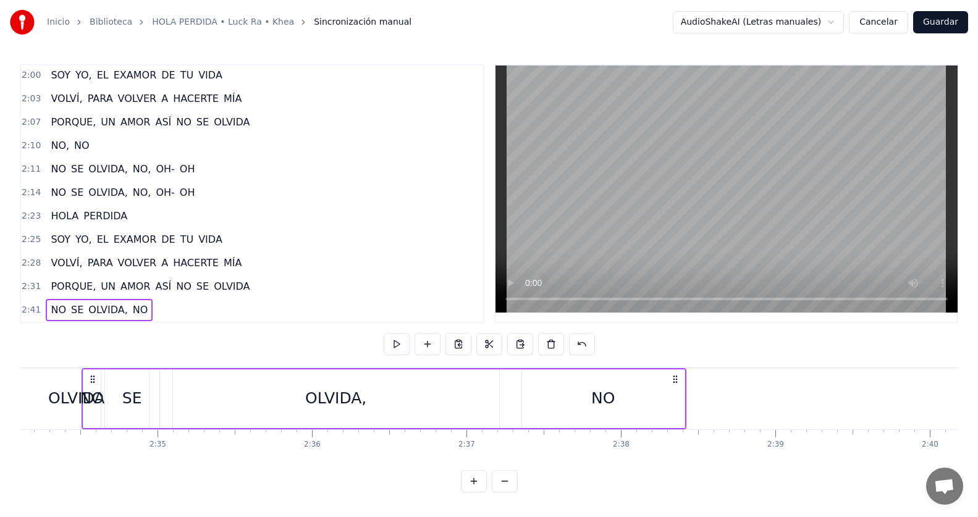
scroll to position [0, 23780]
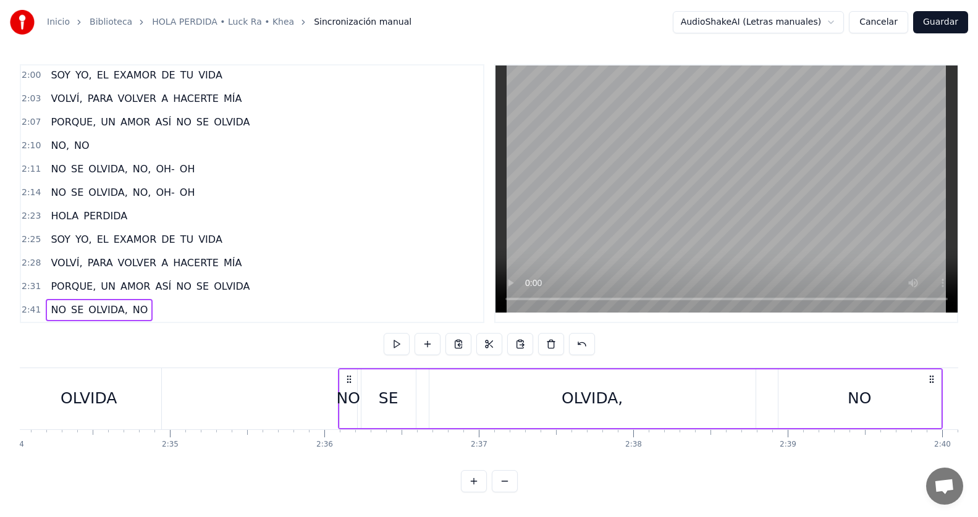
drag, startPoint x: 109, startPoint y: 372, endPoint x: 347, endPoint y: 382, distance: 238.6
click at [347, 382] on div "NO SE OLVIDA, NO" at bounding box center [640, 398] width 605 height 61
click at [264, 275] on div "2:31 PORQUE, UN AMOR ASÍ NO SE OLVIDA" at bounding box center [252, 286] width 462 height 23
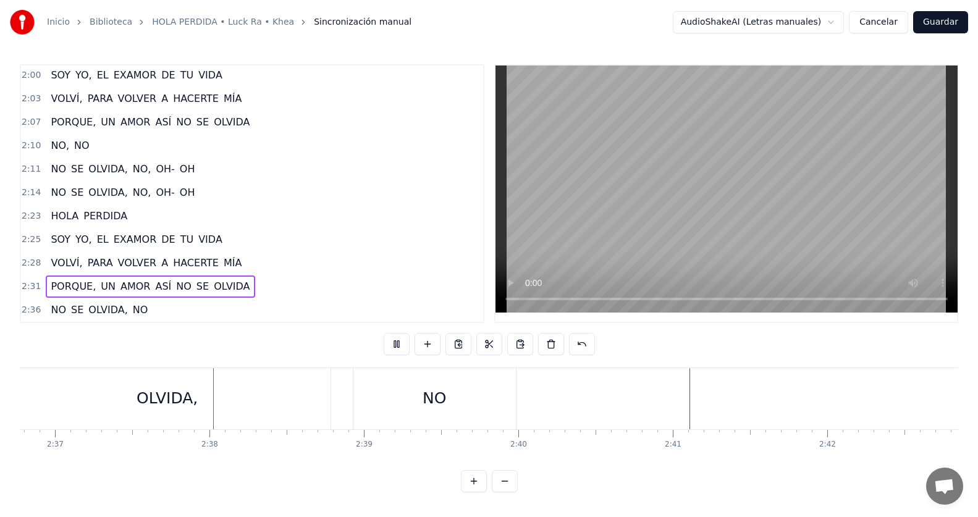
scroll to position [0, 24221]
click at [156, 301] on div "2:36 NO SE OLVIDA, NO" at bounding box center [252, 309] width 462 height 23
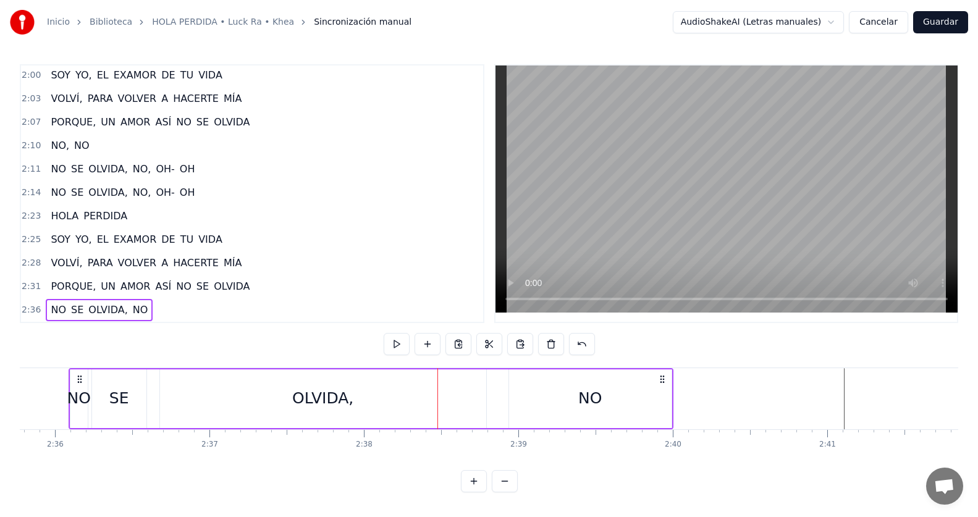
scroll to position [0, 24035]
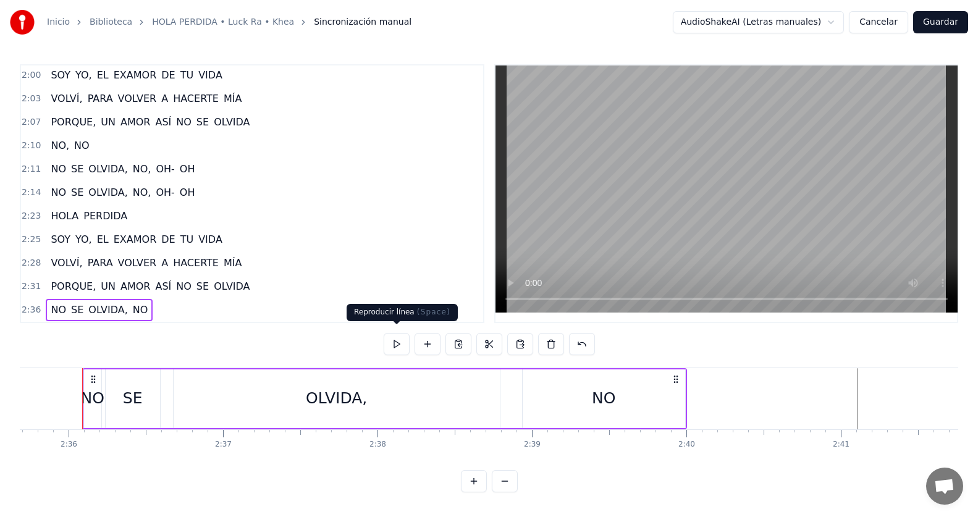
click at [400, 341] on button at bounding box center [396, 344] width 26 height 22
click at [353, 395] on div "OLVIDA," at bounding box center [336, 398] width 61 height 23
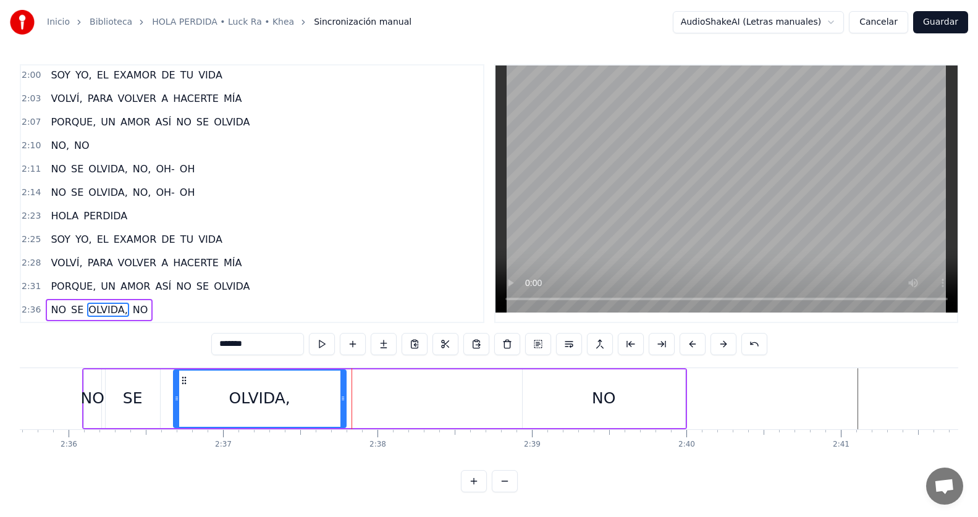
drag, startPoint x: 496, startPoint y: 395, endPoint x: 339, endPoint y: 392, distance: 156.9
click at [340, 393] on icon at bounding box center [342, 398] width 5 height 10
click at [157, 303] on div "2:36 NO SE OLVIDA, NO" at bounding box center [252, 309] width 462 height 23
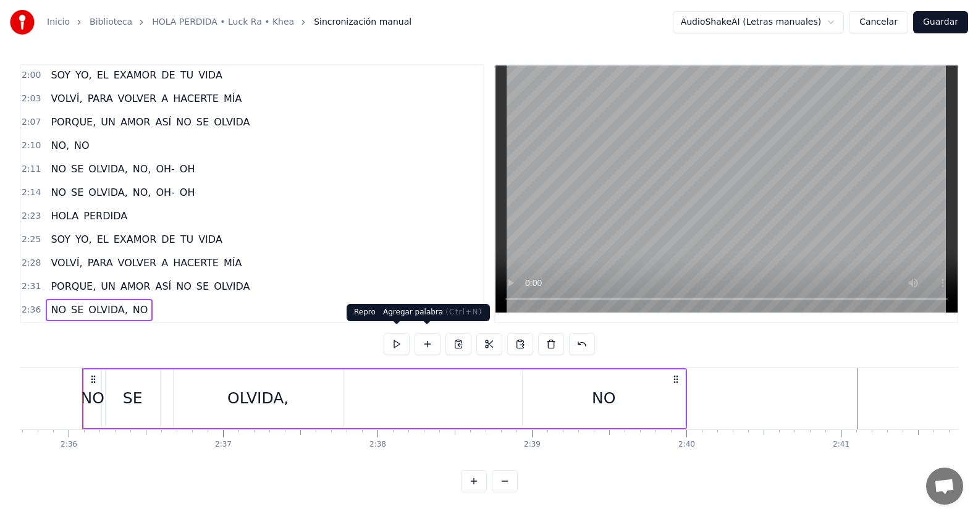
click at [400, 335] on button at bounding box center [396, 344] width 26 height 22
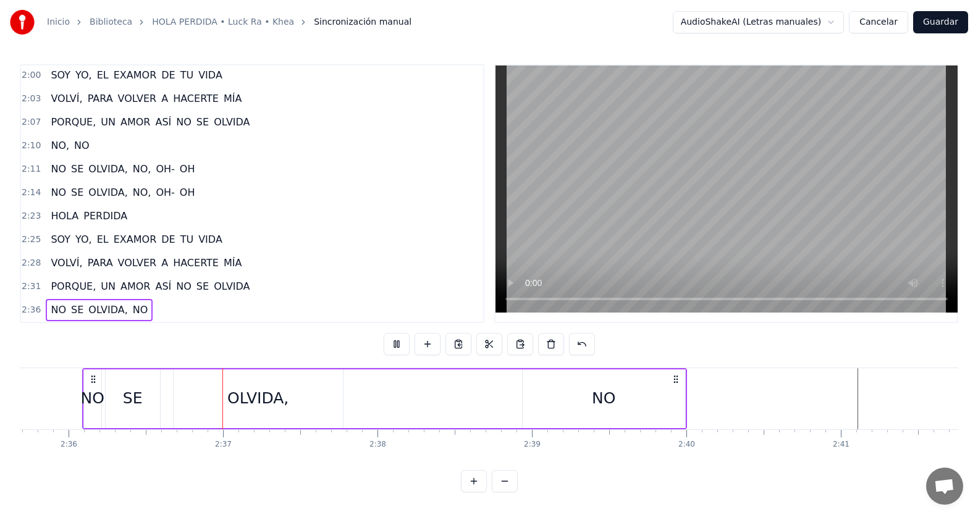
click at [400, 335] on button at bounding box center [396, 344] width 26 height 22
click at [148, 388] on div "SE" at bounding box center [133, 398] width 54 height 59
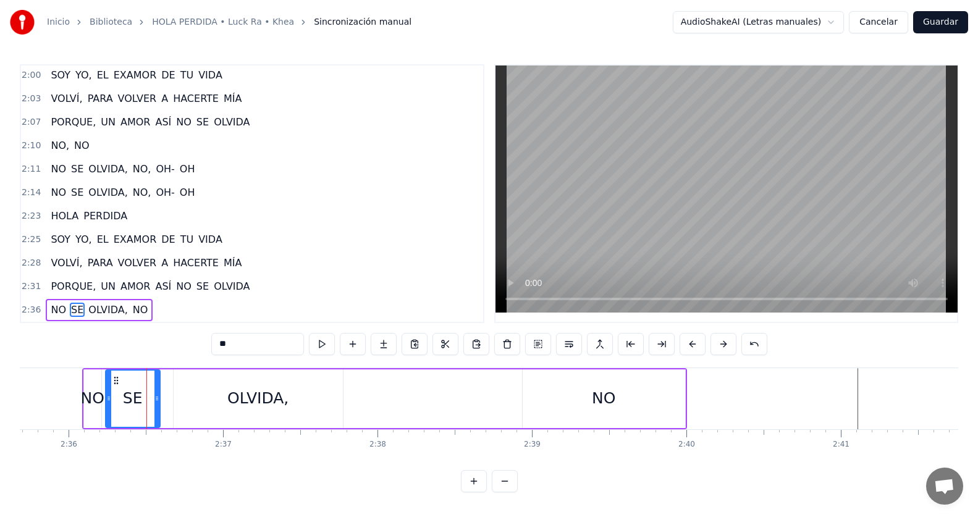
click at [232, 393] on div "OLVIDA," at bounding box center [257, 398] width 61 height 23
type input "*******"
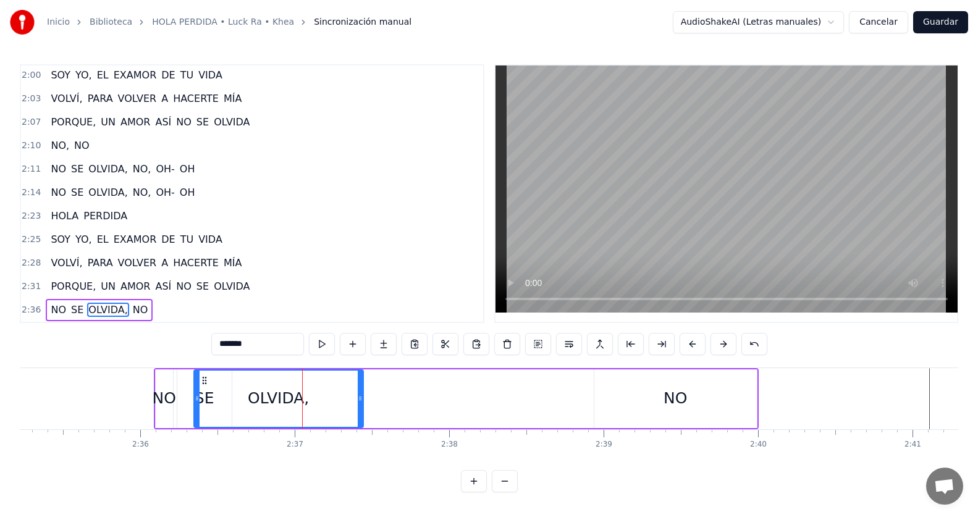
scroll to position [0, 23957]
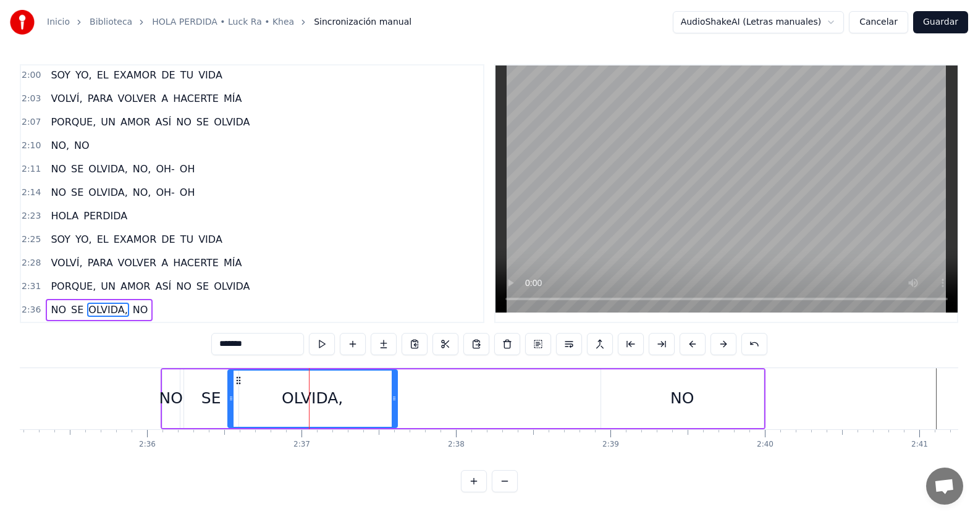
drag, startPoint x: 184, startPoint y: 373, endPoint x: 406, endPoint y: 410, distance: 224.8
click at [238, 380] on div "OLVIDA," at bounding box center [312, 399] width 168 height 56
drag, startPoint x: 391, startPoint y: 394, endPoint x: 305, endPoint y: 383, distance: 86.6
click at [305, 383] on div at bounding box center [307, 399] width 5 height 56
click at [179, 311] on div "2:36 NO SE OLVIDA, NO" at bounding box center [252, 309] width 462 height 23
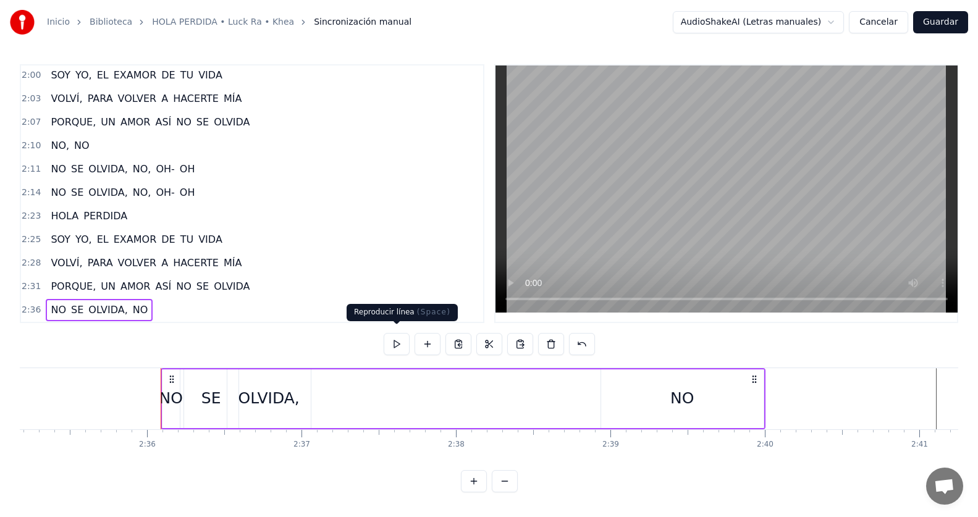
click at [396, 338] on button at bounding box center [396, 344] width 26 height 22
click at [681, 393] on div "NO" at bounding box center [681, 398] width 23 height 23
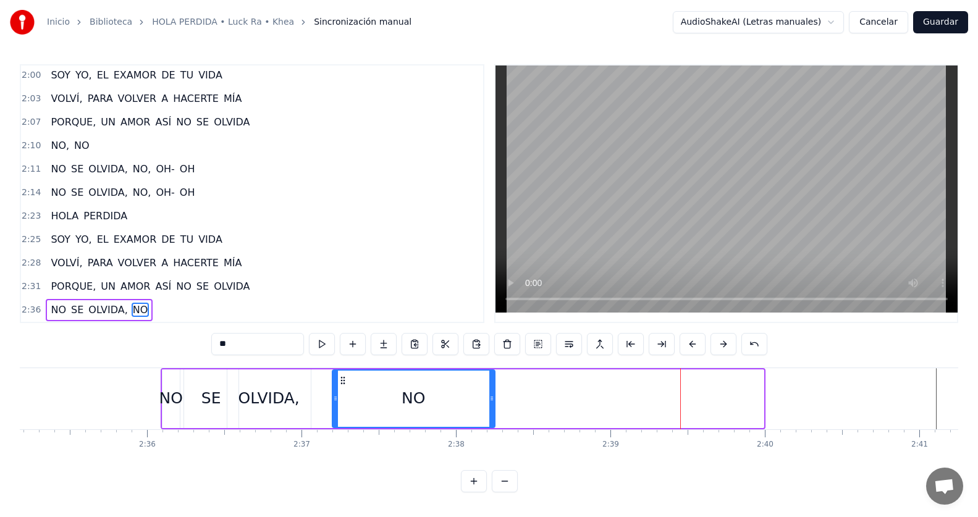
drag, startPoint x: 611, startPoint y: 375, endPoint x: 342, endPoint y: 383, distance: 268.7
click at [342, 383] on div "NO" at bounding box center [413, 399] width 161 height 56
click at [224, 306] on div "2:36 NO SE OLVIDA, NO" at bounding box center [252, 309] width 462 height 23
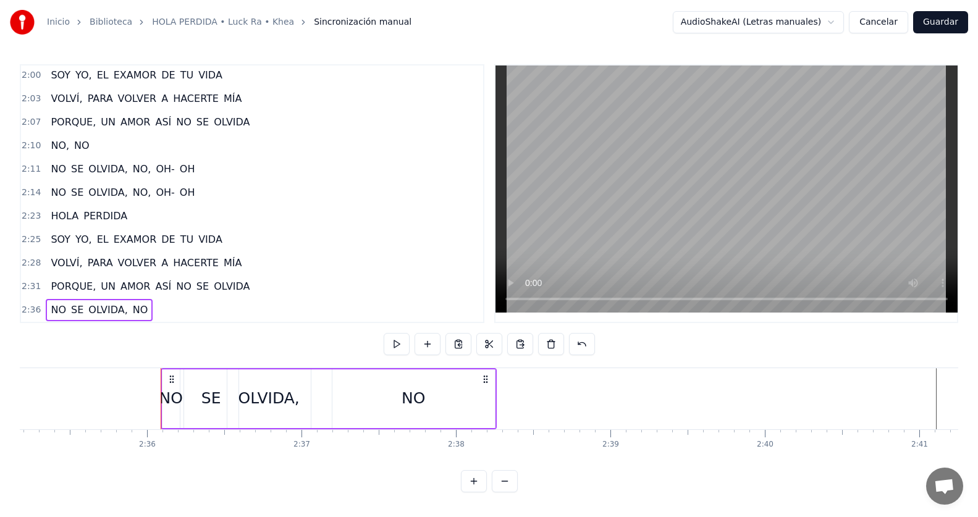
click at [397, 333] on button at bounding box center [396, 344] width 26 height 22
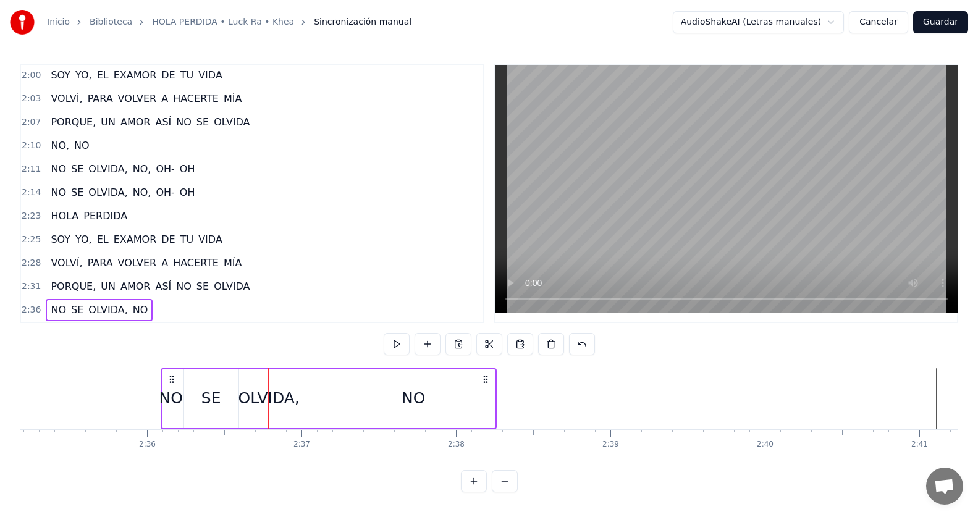
click at [397, 333] on button at bounding box center [396, 344] width 26 height 22
click at [178, 398] on div "NO" at bounding box center [170, 398] width 23 height 23
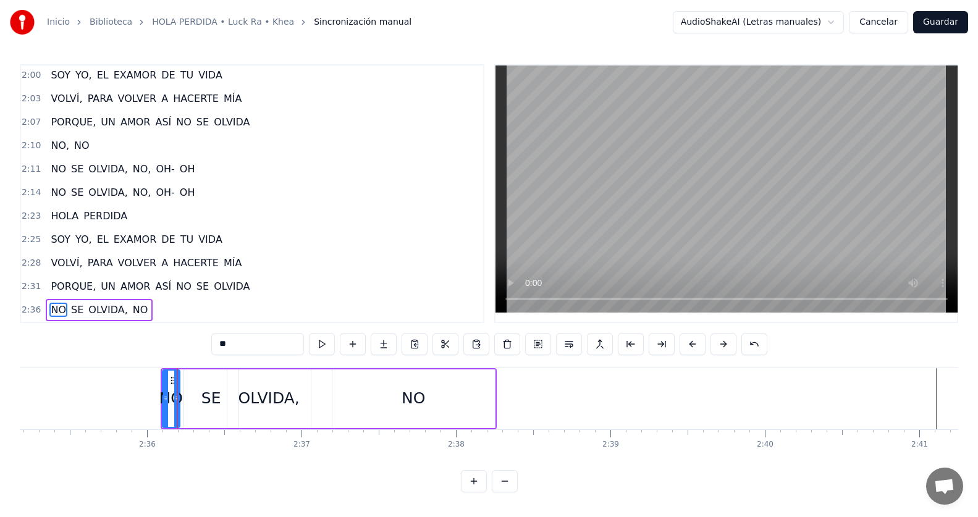
click at [206, 393] on div "SE" at bounding box center [211, 398] width 20 height 23
drag, startPoint x: 234, startPoint y: 395, endPoint x: 211, endPoint y: 393, distance: 22.9
click at [211, 393] on icon at bounding box center [212, 398] width 5 height 10
click at [240, 387] on div "OLVIDA," at bounding box center [268, 398] width 83 height 59
type input "*******"
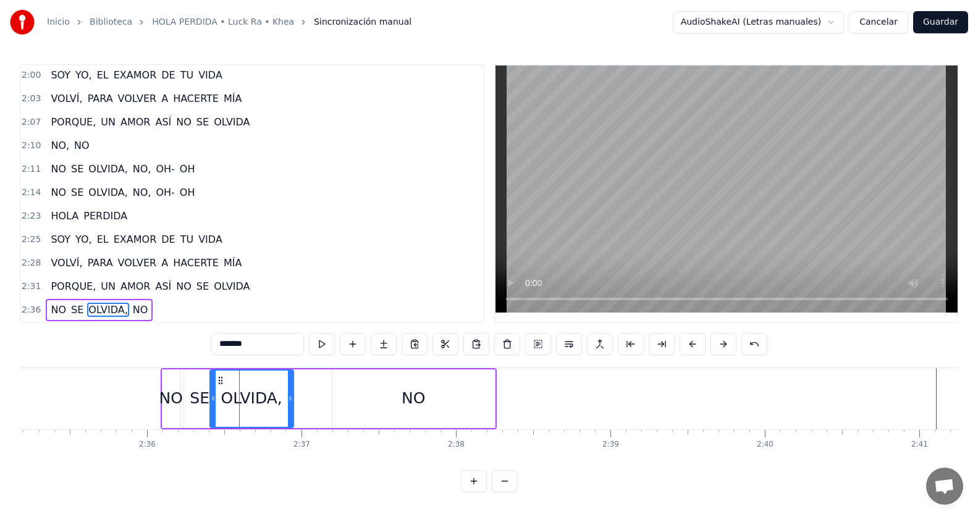
drag, startPoint x: 235, startPoint y: 375, endPoint x: 218, endPoint y: 377, distance: 17.4
click at [218, 377] on icon at bounding box center [221, 380] width 10 height 10
click at [190, 304] on div "2:36 NO SE OLVIDA, NO" at bounding box center [252, 309] width 462 height 23
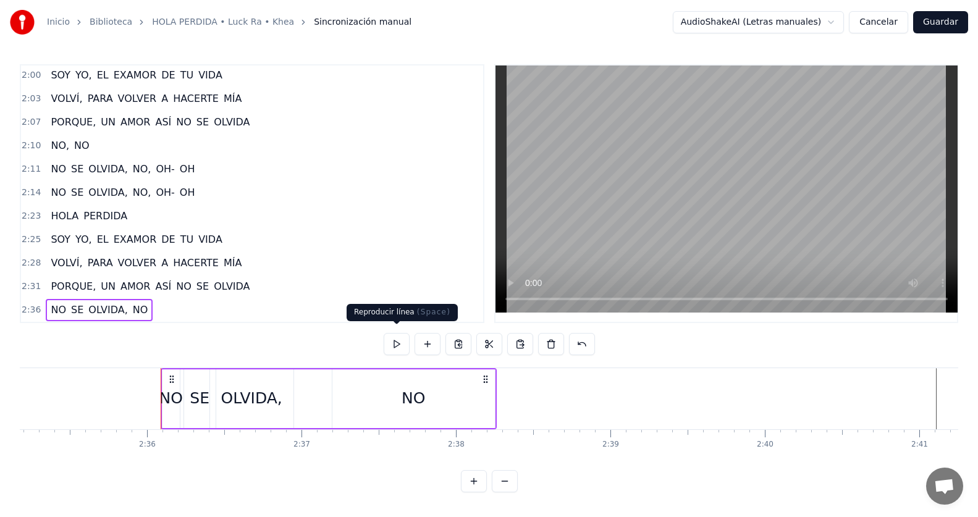
click at [393, 341] on button at bounding box center [396, 344] width 26 height 22
click at [423, 398] on div "NO" at bounding box center [412, 398] width 23 height 23
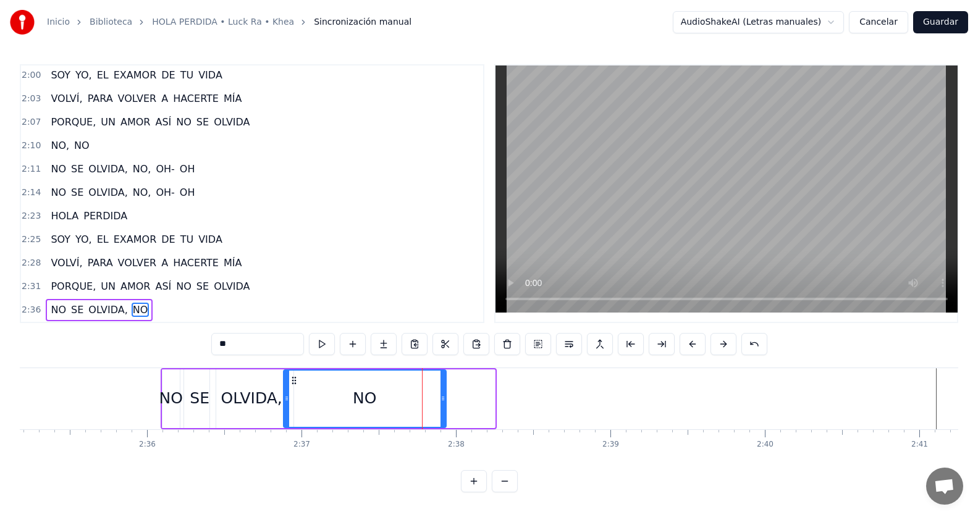
drag, startPoint x: 342, startPoint y: 374, endPoint x: 293, endPoint y: 375, distance: 48.8
click at [293, 375] on icon at bounding box center [294, 380] width 10 height 10
click at [232, 298] on div "2:36 NO SE OLVIDA, NO" at bounding box center [252, 309] width 462 height 23
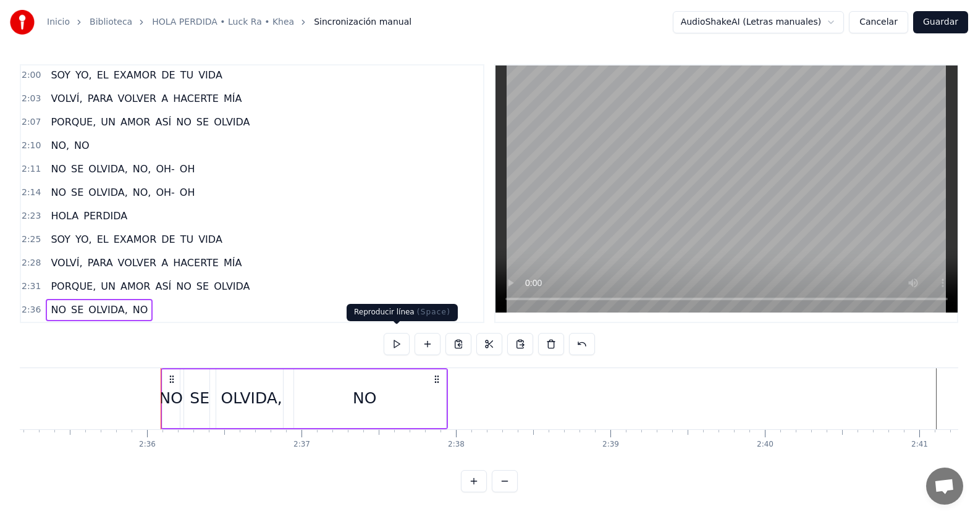
click at [395, 345] on button at bounding box center [396, 344] width 26 height 22
click at [393, 345] on button at bounding box center [396, 344] width 26 height 22
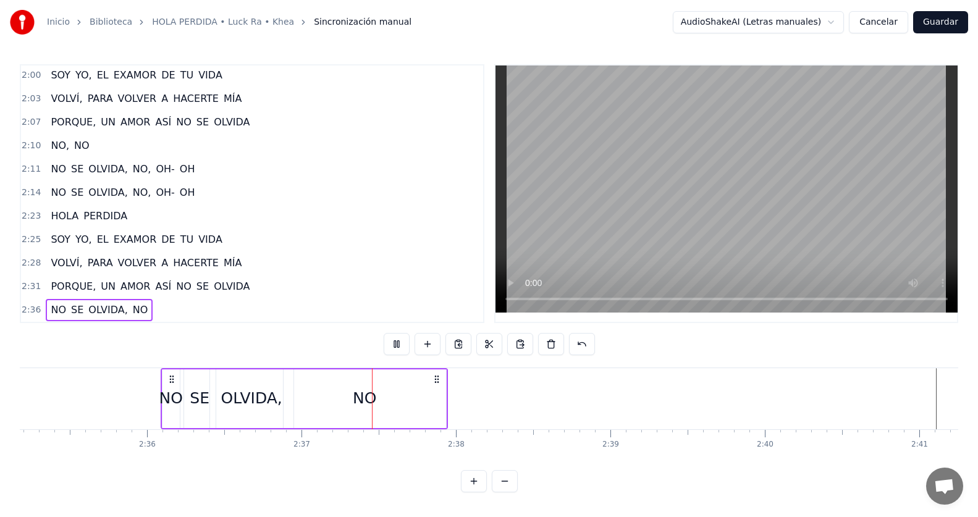
click at [393, 345] on button at bounding box center [396, 344] width 26 height 22
click at [274, 264] on div "2:28 VOLVÍ, PARA VOLVER A HACERTE MÍA" at bounding box center [252, 262] width 462 height 23
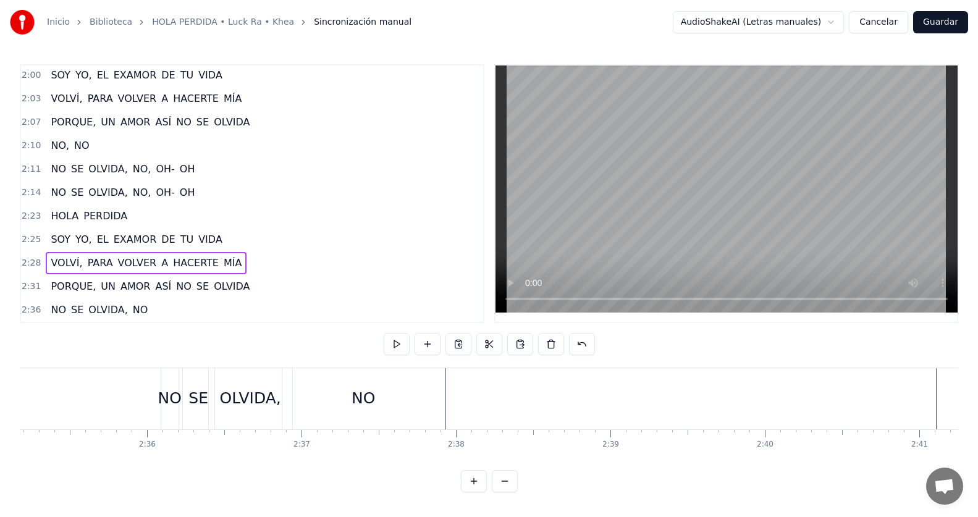
click at [312, 256] on div "2:28 VOLVÍ, PARA VOLVER A HACERTE MÍA" at bounding box center [252, 262] width 462 height 23
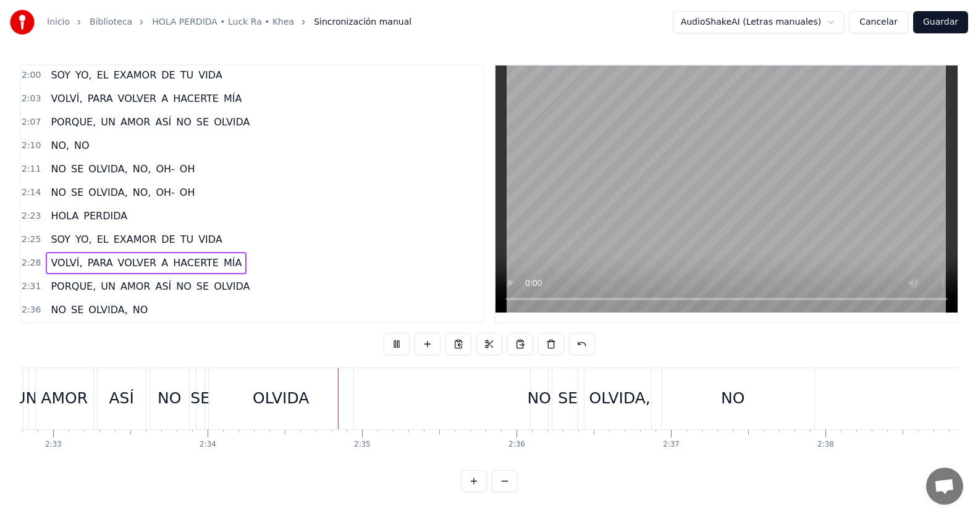
scroll to position [0, 23734]
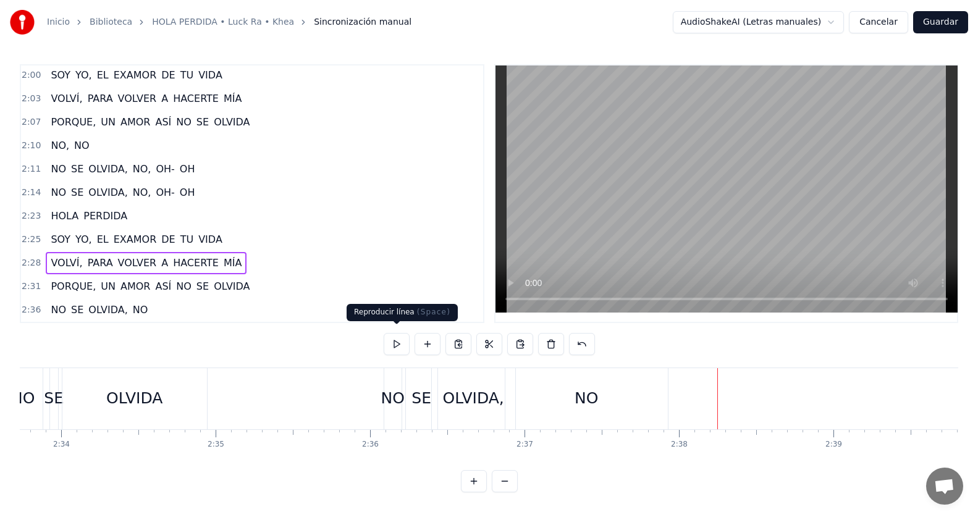
click at [396, 333] on button at bounding box center [396, 344] width 26 height 22
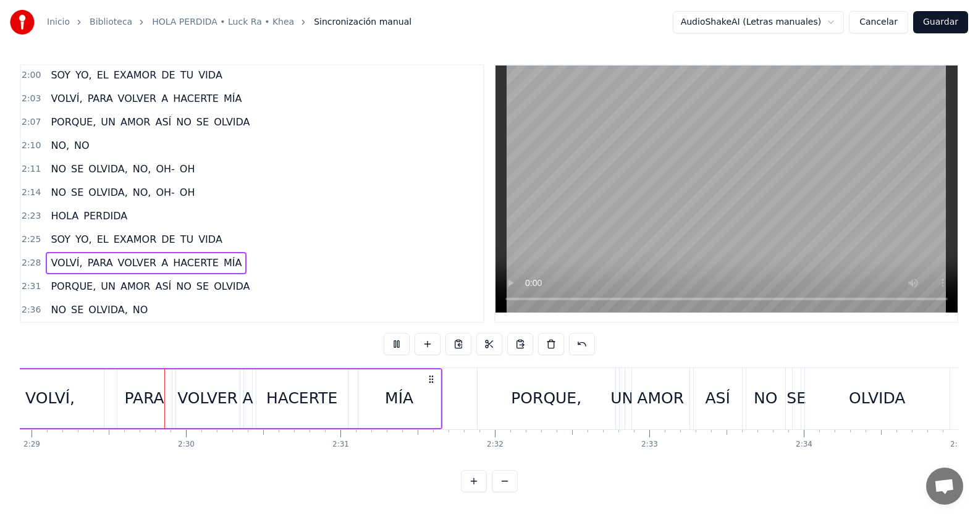
scroll to position [0, 22991]
click at [193, 303] on div "2:36 NO SE OLVIDA, NO" at bounding box center [252, 309] width 462 height 23
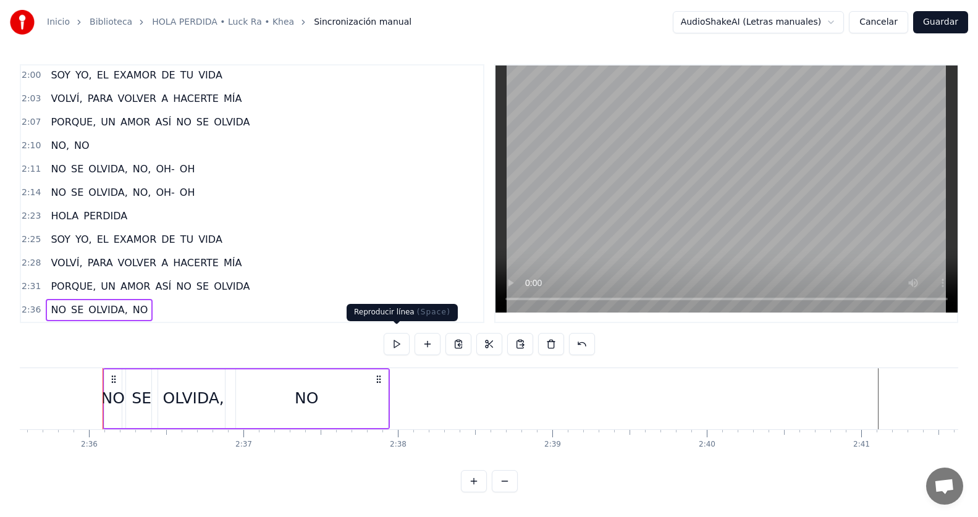
scroll to position [0, 24035]
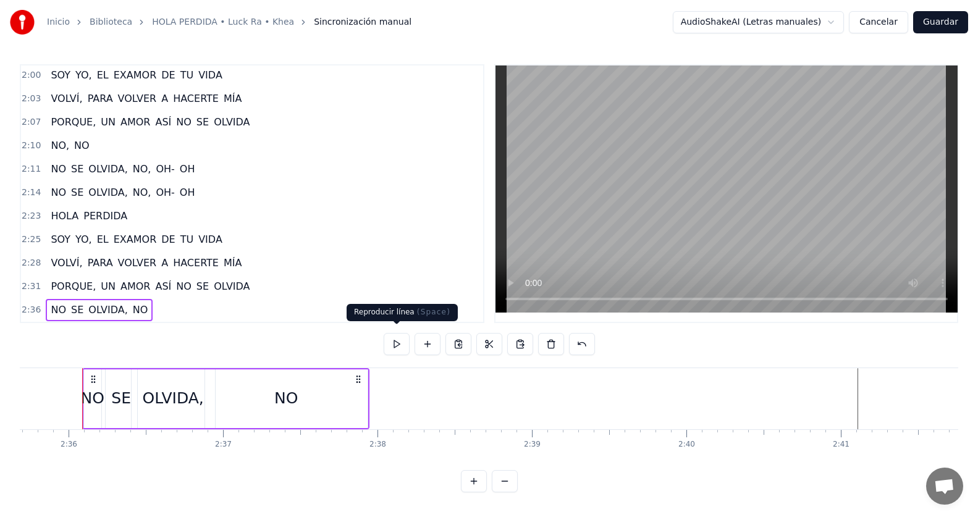
click at [390, 336] on button at bounding box center [396, 344] width 26 height 22
click at [405, 275] on div "2:31 PORQUE, UN AMOR ASÍ NO SE OLVIDA" at bounding box center [252, 286] width 462 height 23
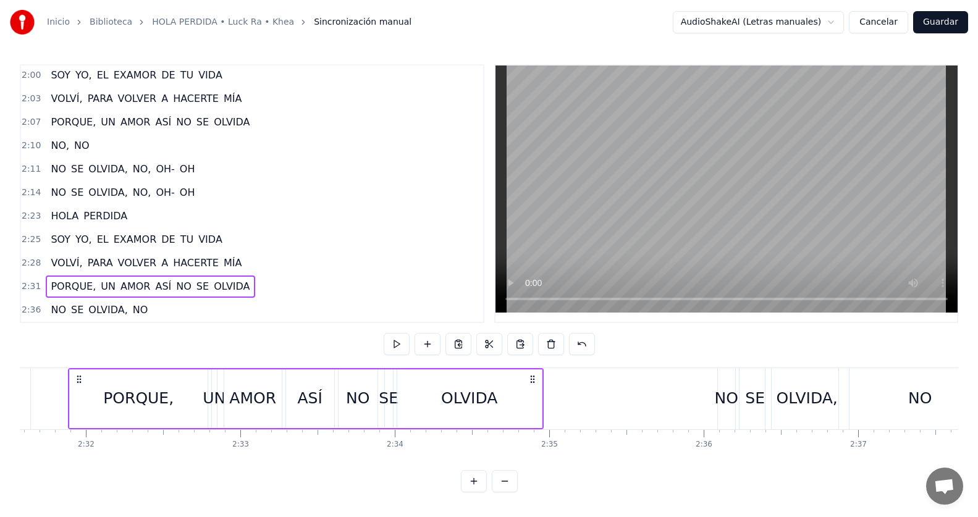
scroll to position [0, 23386]
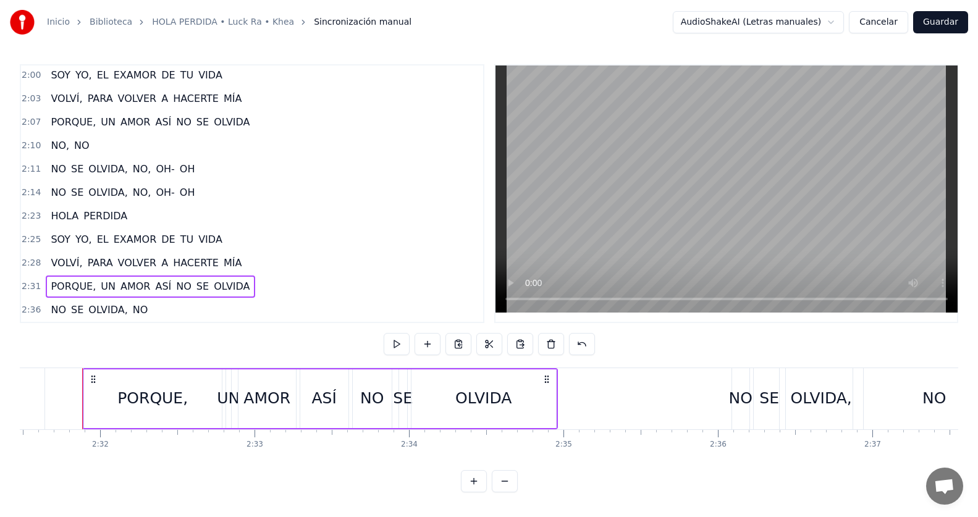
click at [941, 27] on button "Guardar" at bounding box center [940, 22] width 55 height 22
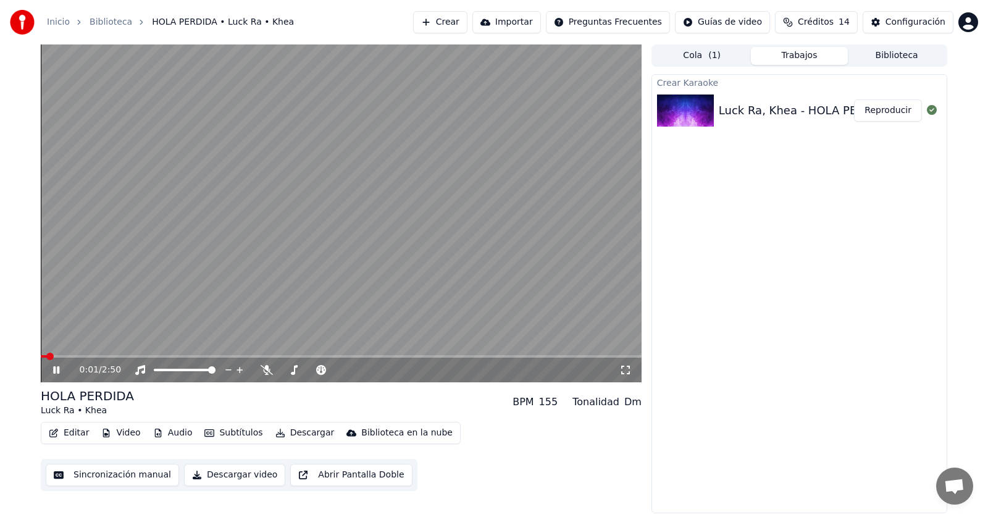
click at [70, 437] on button "Editar" at bounding box center [69, 432] width 50 height 17
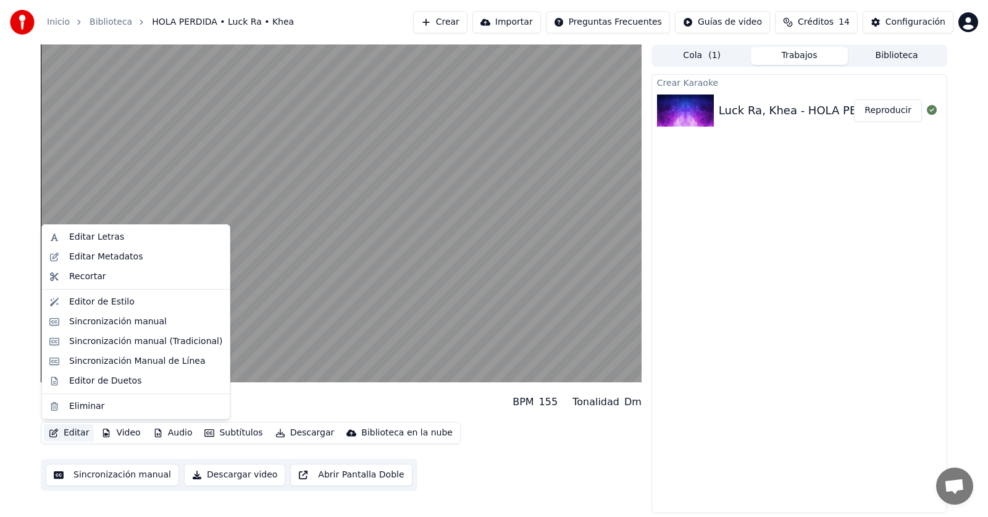
click at [70, 437] on button "Editar" at bounding box center [69, 432] width 50 height 17
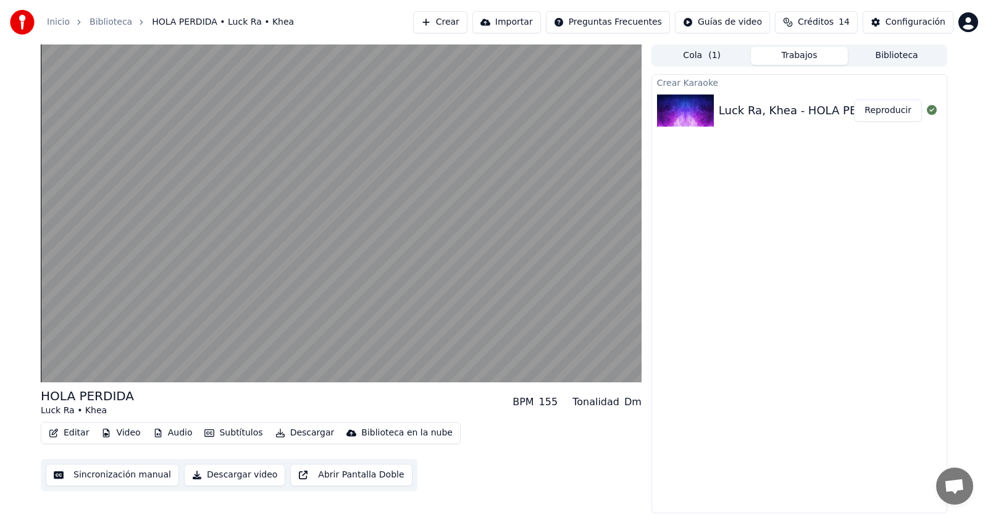
click at [119, 435] on button "Video" at bounding box center [120, 432] width 49 height 17
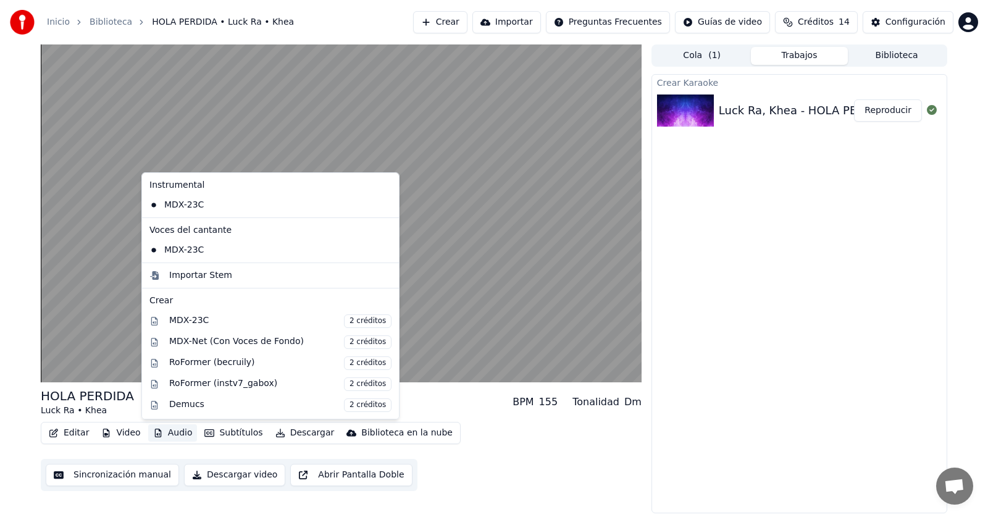
click at [173, 433] on button "Audio" at bounding box center [172, 432] width 49 height 17
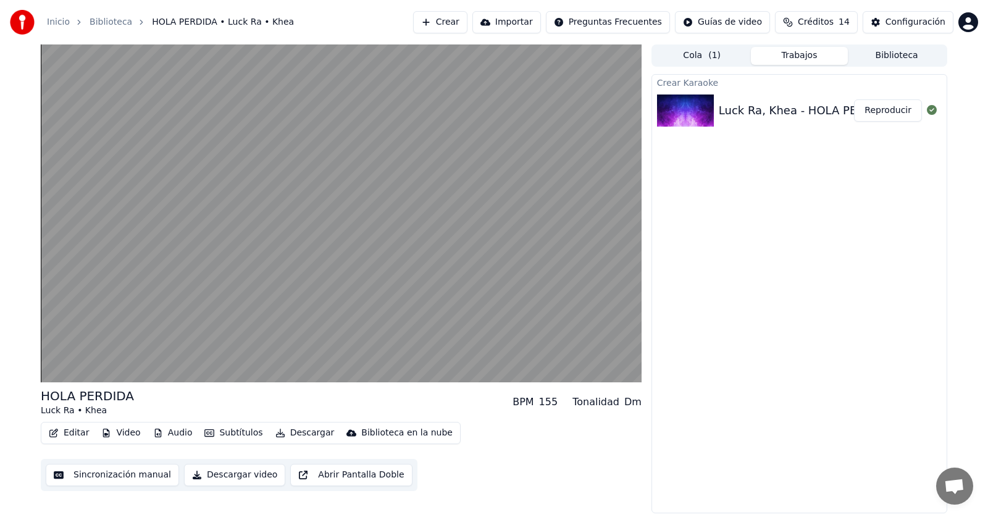
click at [116, 437] on button "Video" at bounding box center [120, 432] width 49 height 17
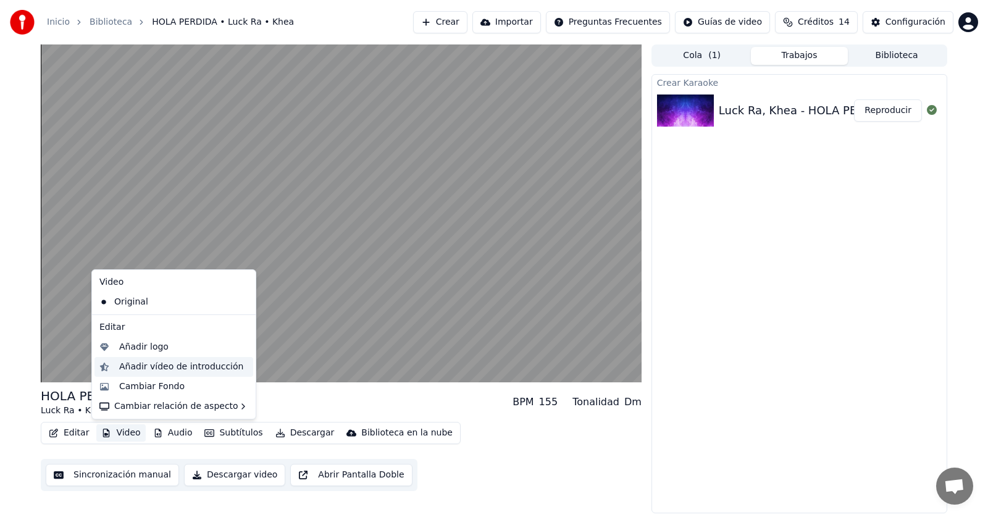
click at [140, 368] on div "Añadir vídeo de introducción" at bounding box center [181, 367] width 124 height 12
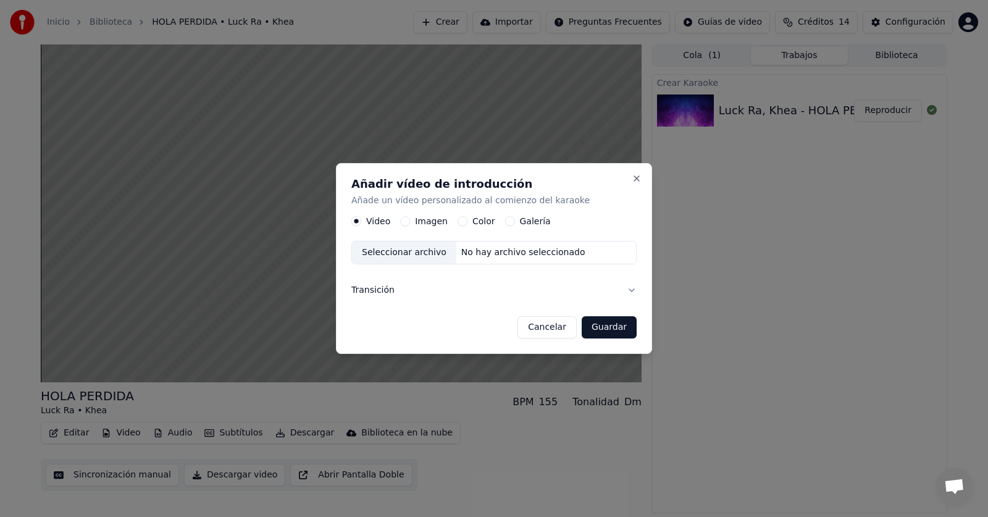
click at [564, 330] on button "Cancelar" at bounding box center [547, 327] width 59 height 22
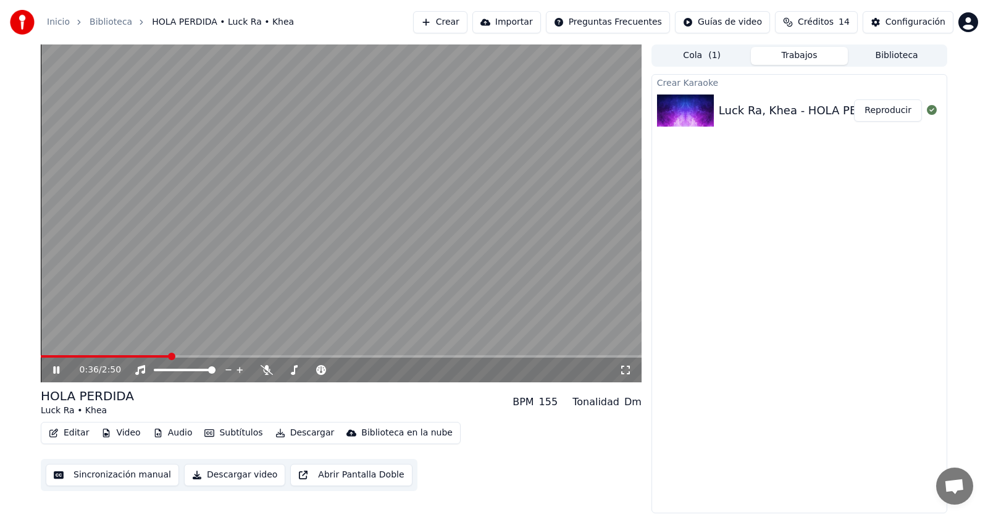
click at [923, 20] on div "Configuración" at bounding box center [916, 22] width 60 height 12
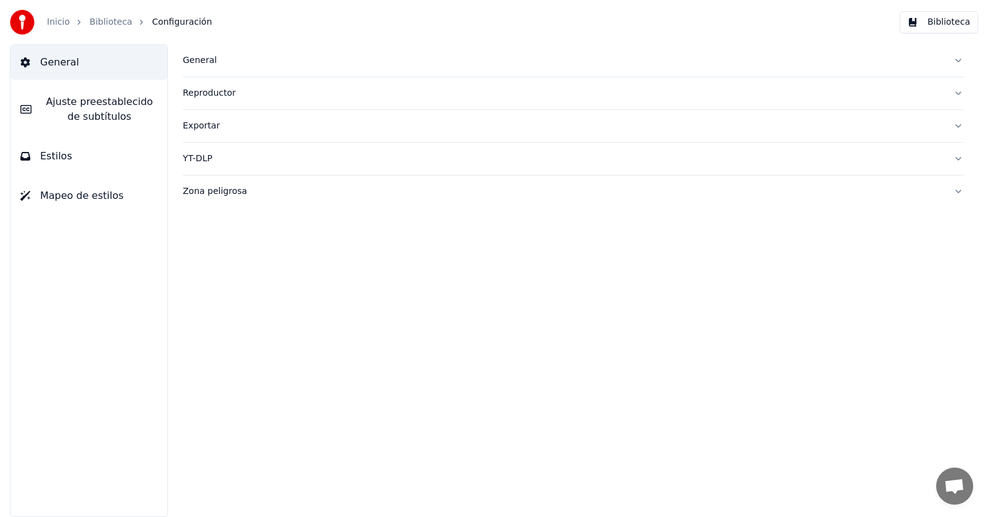
click at [101, 113] on span "Ajuste preestablecido de subtítulos" at bounding box center [99, 109] width 116 height 30
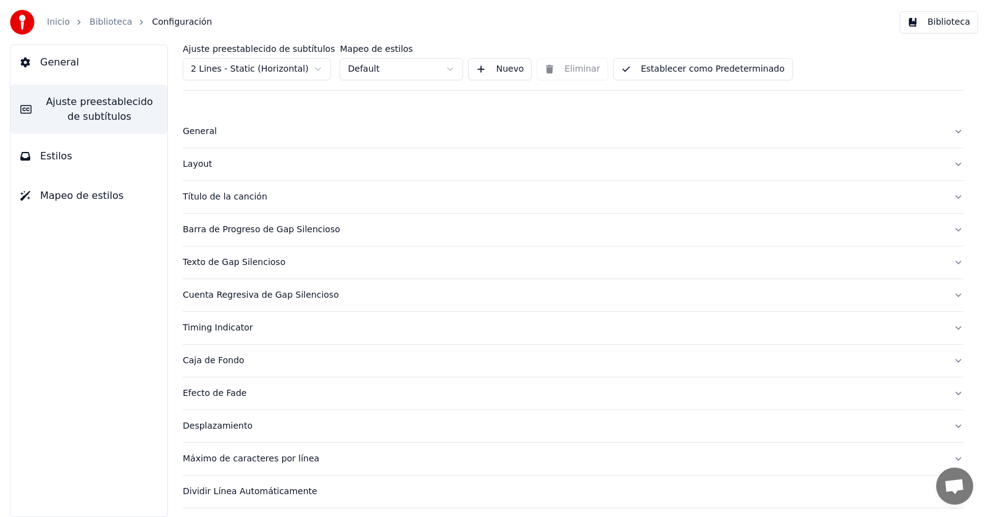
scroll to position [33, 0]
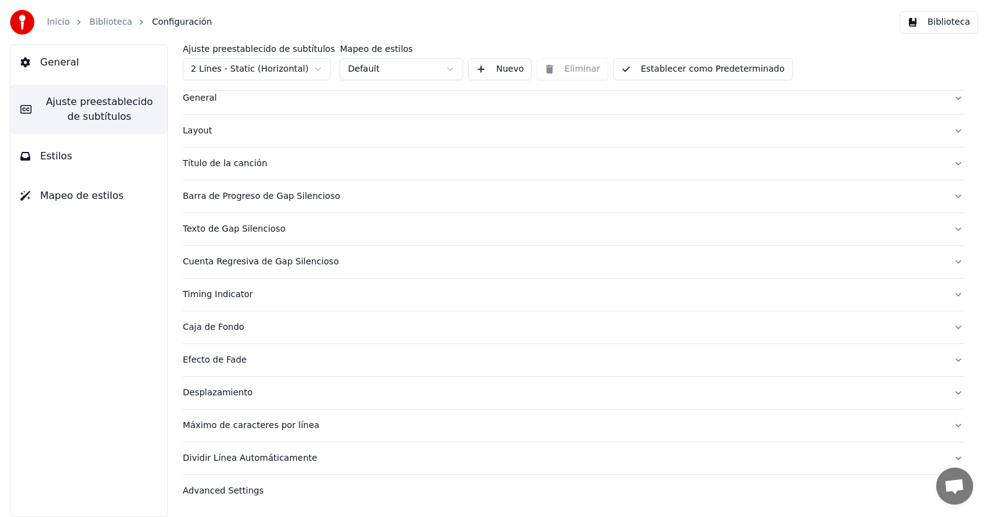
click at [44, 161] on span "Estilos" at bounding box center [56, 156] width 32 height 15
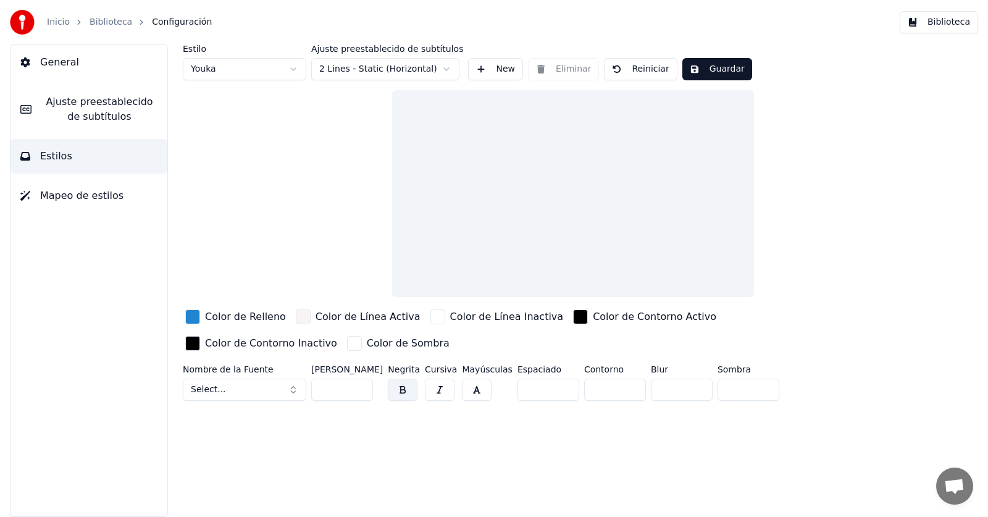
scroll to position [0, 0]
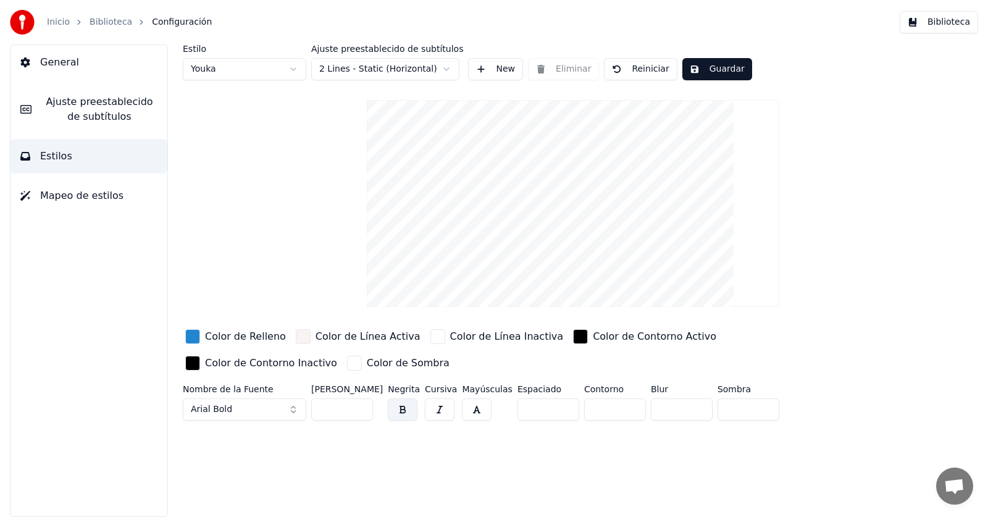
click at [59, 196] on span "Mapeo de estilos" at bounding box center [81, 195] width 83 height 15
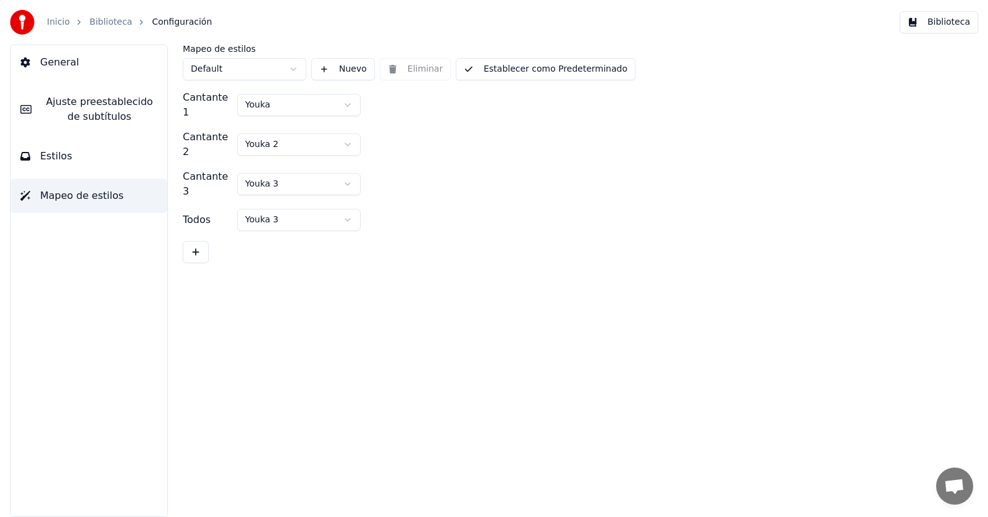
click at [71, 67] on span "General" at bounding box center [59, 62] width 39 height 15
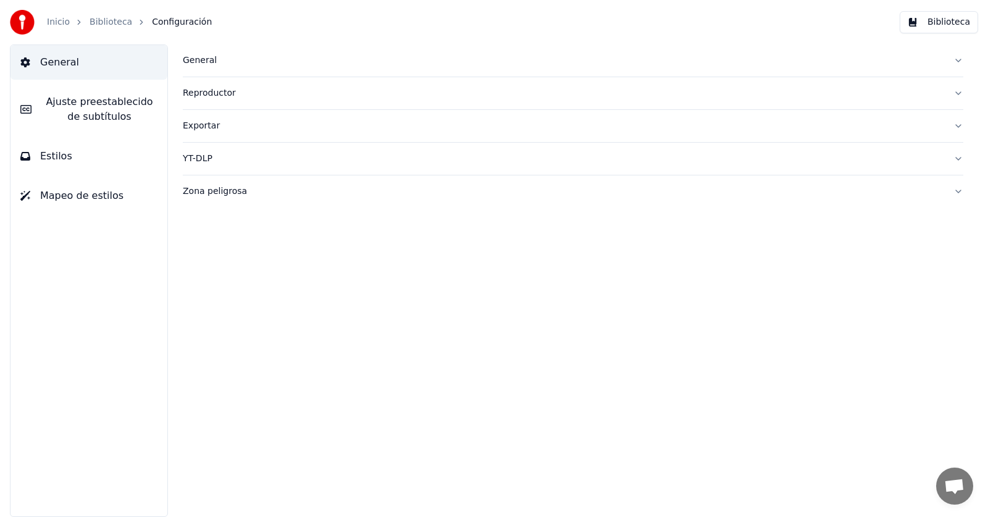
click at [203, 53] on button "General" at bounding box center [573, 60] width 781 height 32
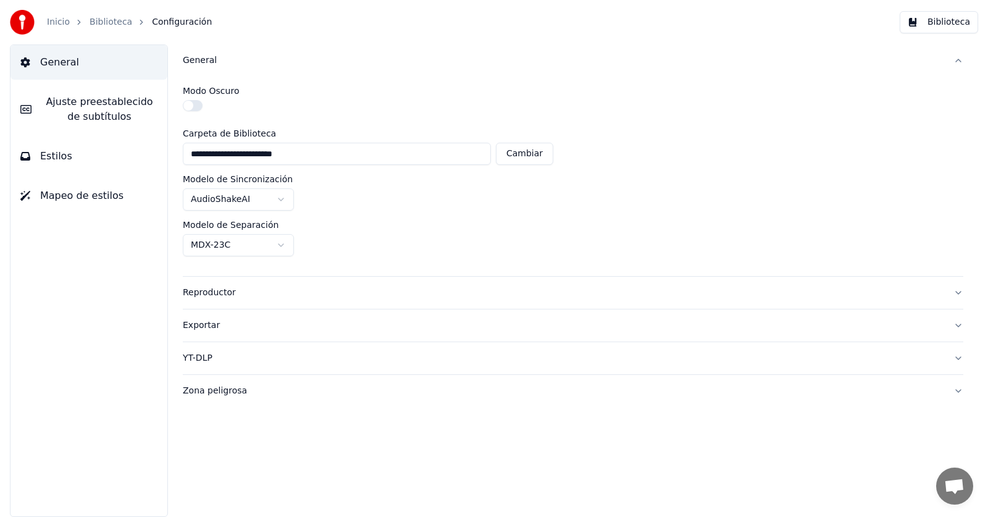
click at [203, 56] on div "General" at bounding box center [563, 60] width 761 height 12
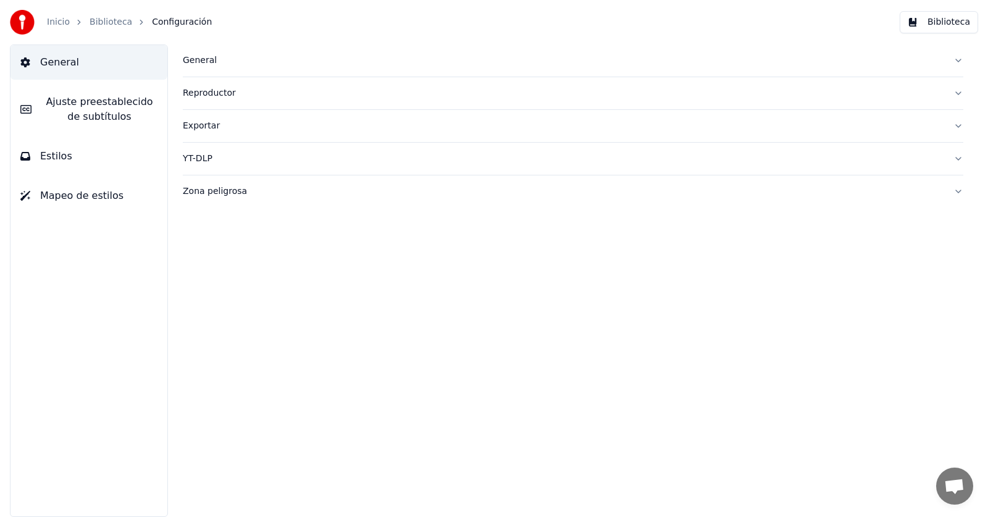
click at [130, 96] on span "Ajuste preestablecido de subtítulos" at bounding box center [99, 109] width 116 height 30
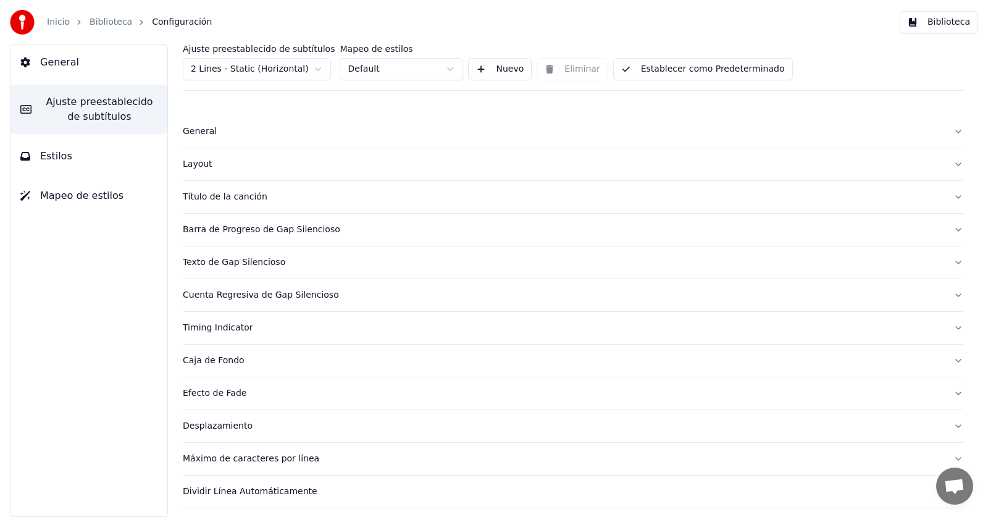
click at [220, 364] on div "Caja de Fondo" at bounding box center [563, 360] width 761 height 12
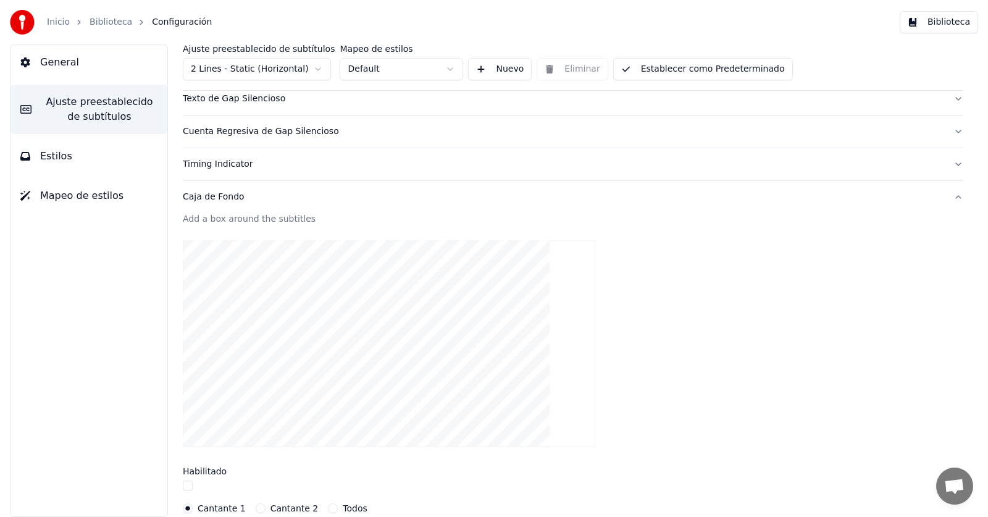
scroll to position [185, 0]
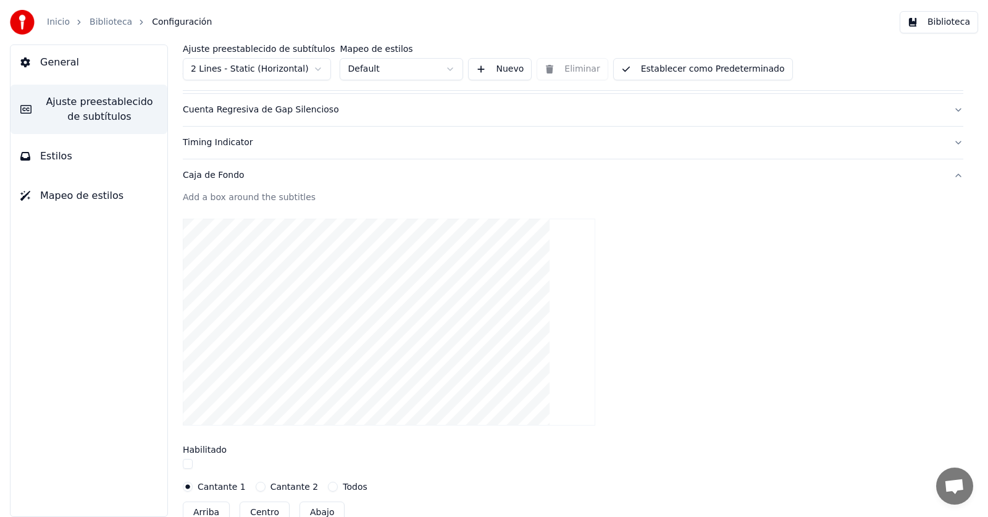
click at [228, 172] on div "Caja de Fondo" at bounding box center [563, 175] width 761 height 12
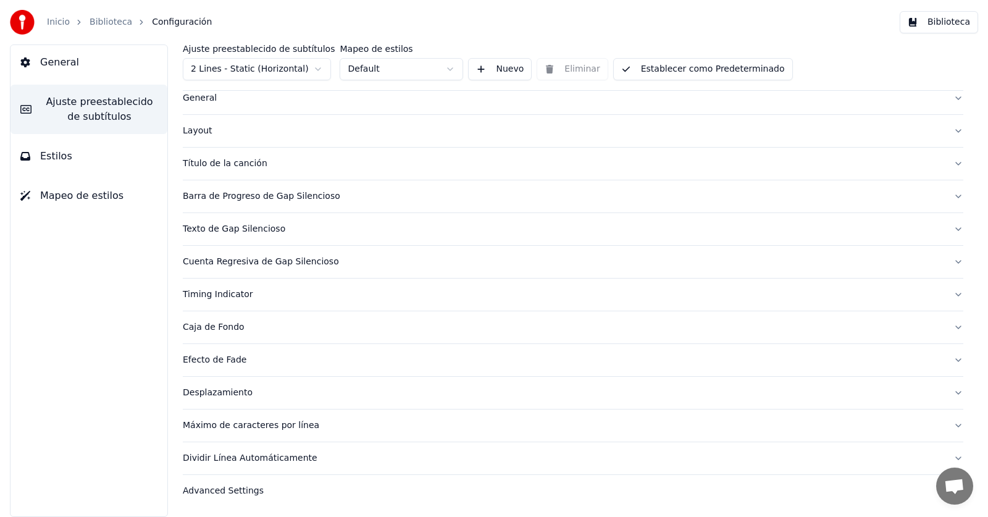
scroll to position [33, 0]
click at [207, 492] on div "Advanced Settings" at bounding box center [563, 491] width 761 height 12
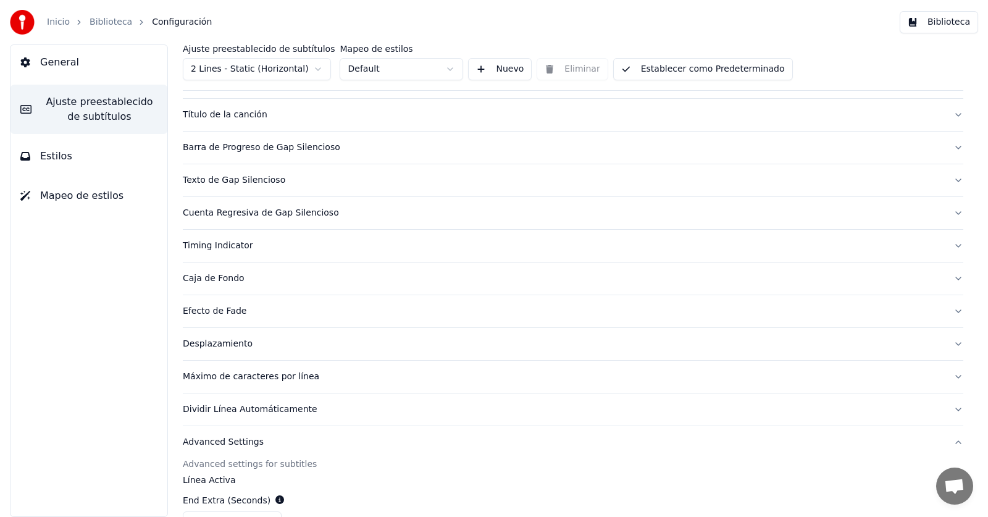
scroll to position [0, 0]
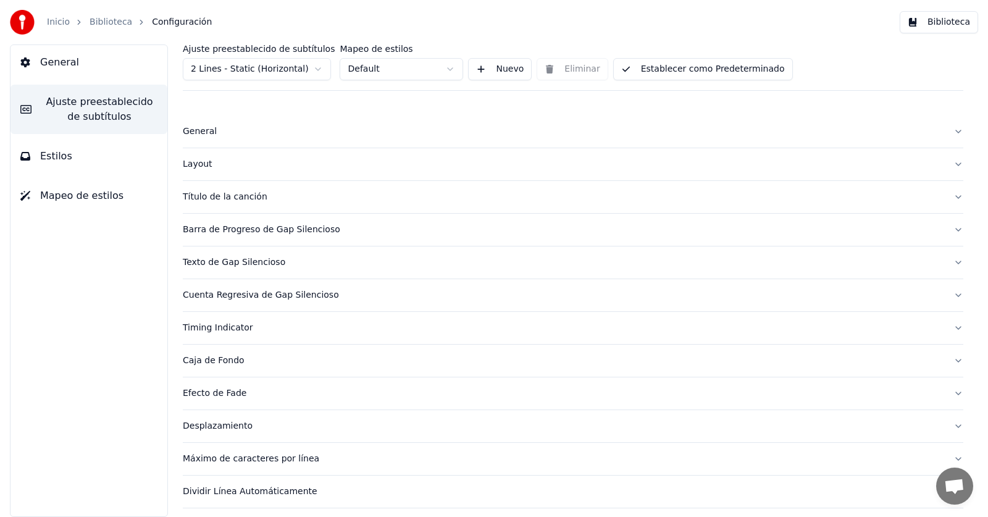
click at [950, 25] on button "Biblioteca" at bounding box center [939, 22] width 78 height 22
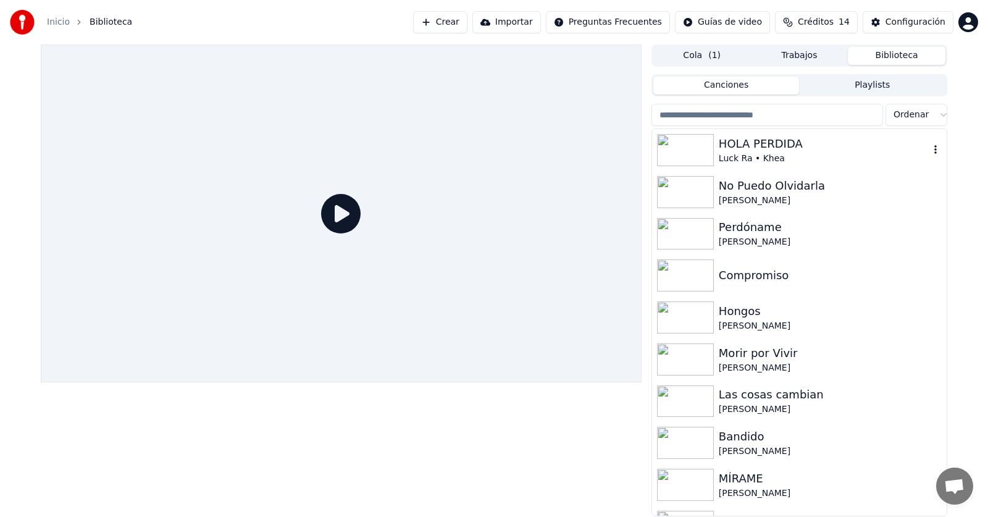
click at [748, 146] on div "HOLA PERDIDA" at bounding box center [824, 143] width 211 height 17
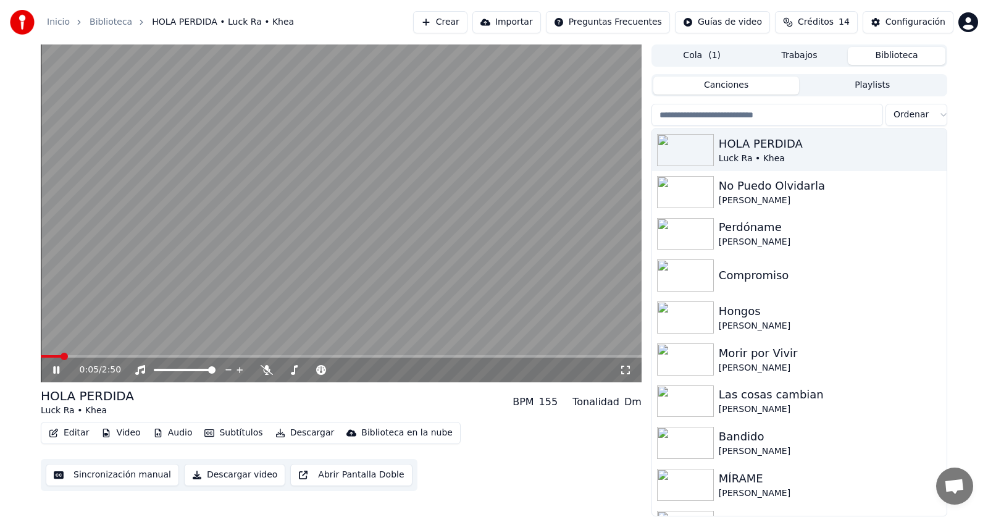
click at [59, 365] on icon at bounding box center [65, 370] width 29 height 10
click at [55, 357] on span at bounding box center [51, 356] width 20 height 2
click at [55, 374] on icon at bounding box center [55, 370] width 7 height 9
click at [56, 373] on icon at bounding box center [65, 370] width 29 height 10
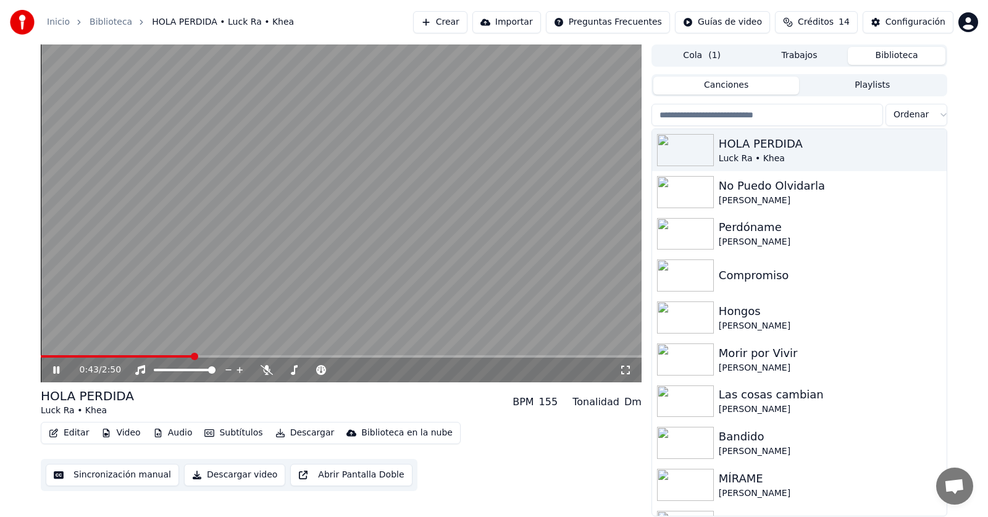
click at [56, 372] on icon at bounding box center [65, 370] width 29 height 10
click at [56, 372] on icon at bounding box center [55, 370] width 7 height 9
click at [56, 372] on icon at bounding box center [65, 370] width 29 height 10
click at [56, 372] on icon at bounding box center [55, 370] width 7 height 9
click at [56, 372] on icon at bounding box center [65, 370] width 29 height 10
